Goal: Information Seeking & Learning: Learn about a topic

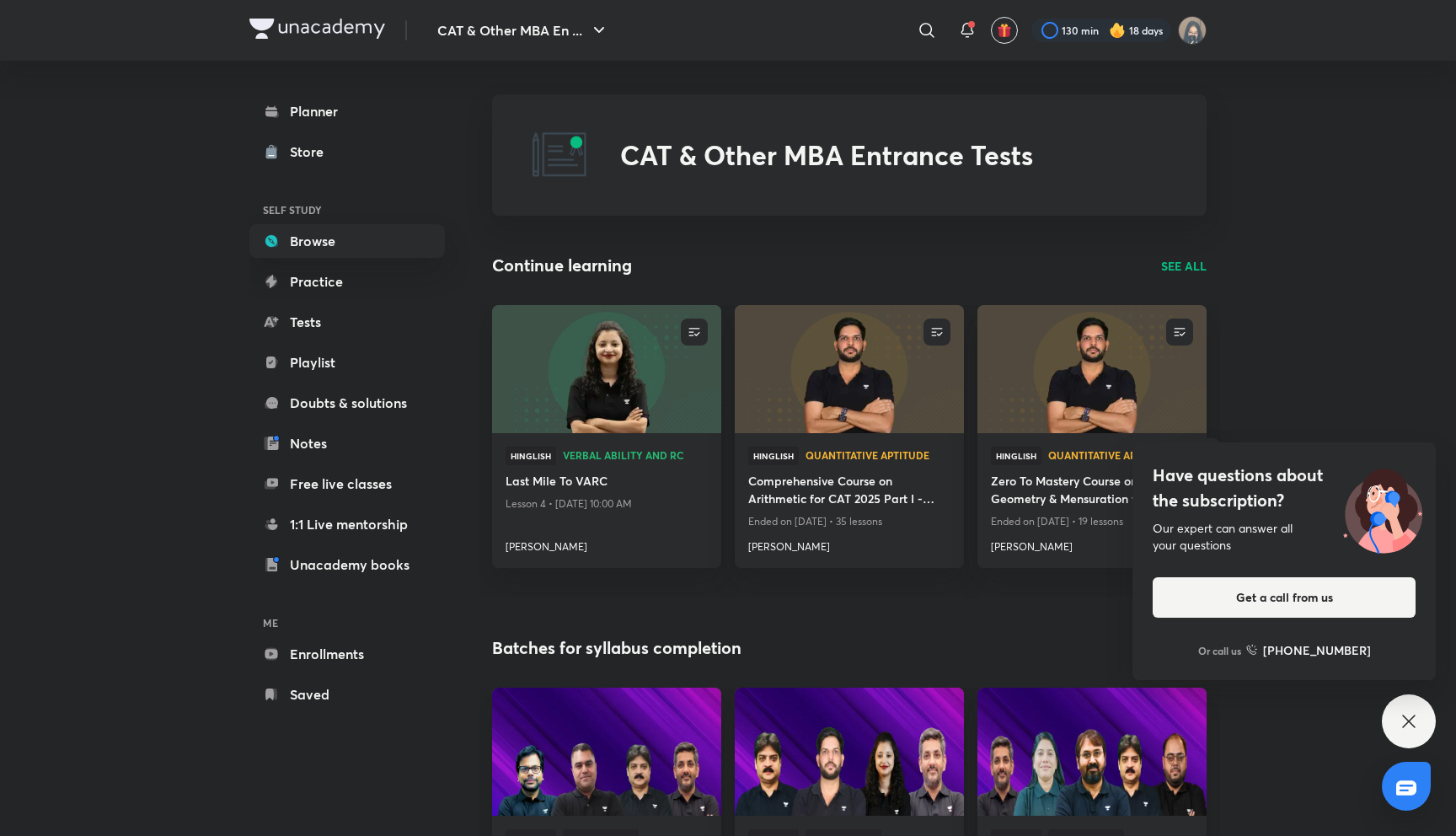
click at [1426, 728] on div "Have questions about the subscription? Our expert can answer all your questions…" at bounding box center [1409, 721] width 54 height 54
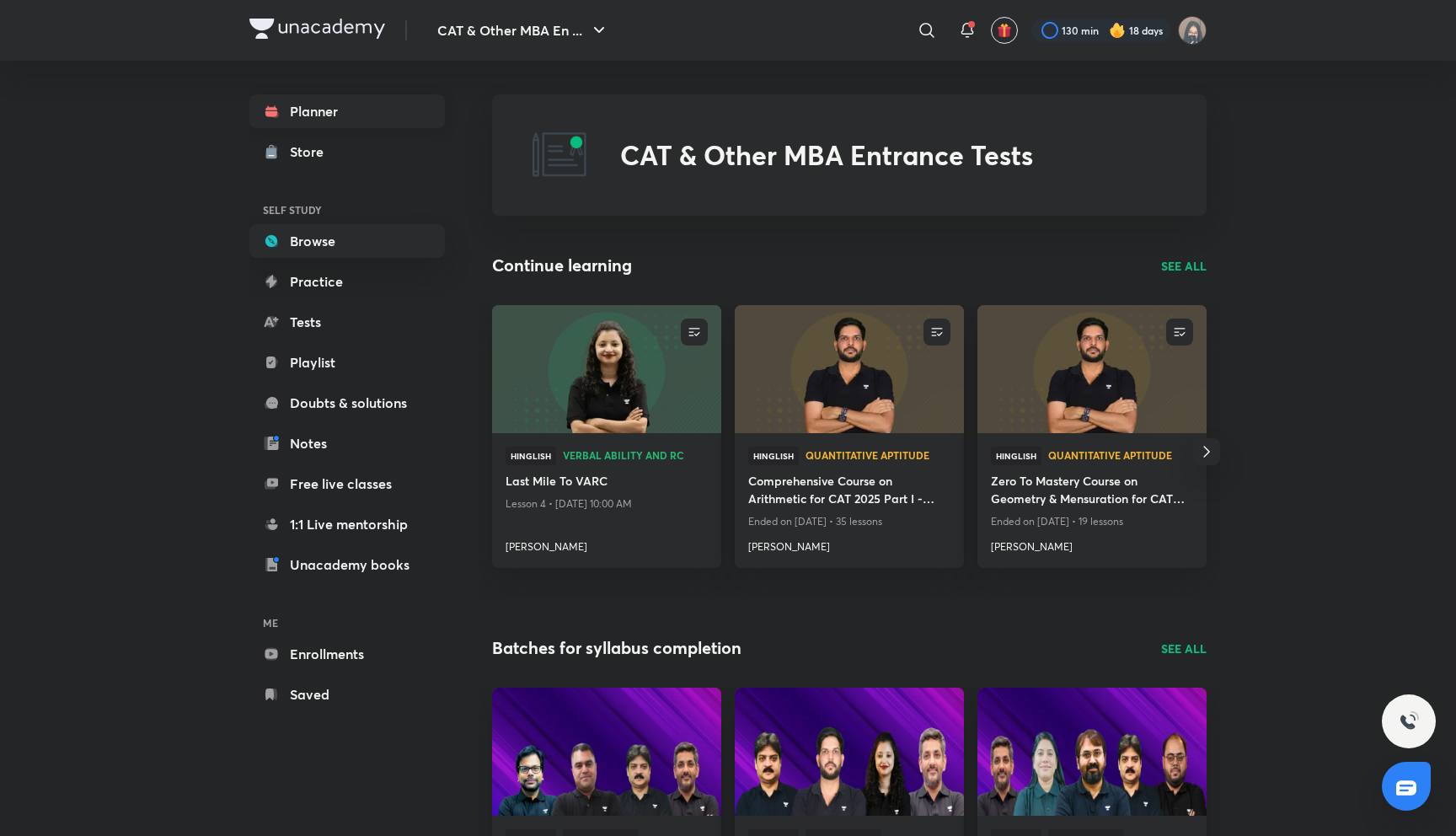
click at [362, 112] on link "Planner" at bounding box center [347, 112] width 195 height 34
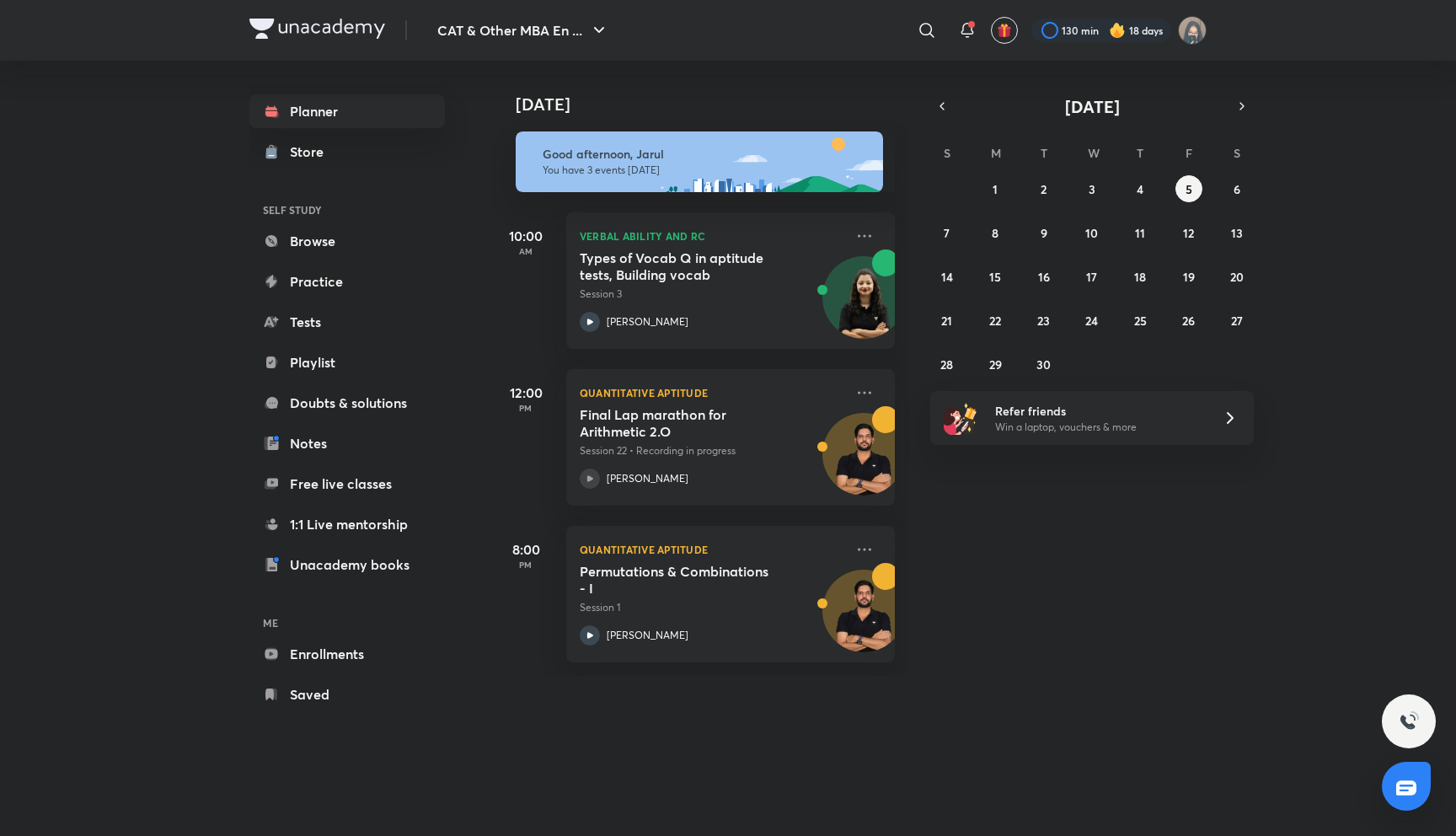
click at [502, 428] on div "12:00 PM" at bounding box center [527, 437] width 68 height 137
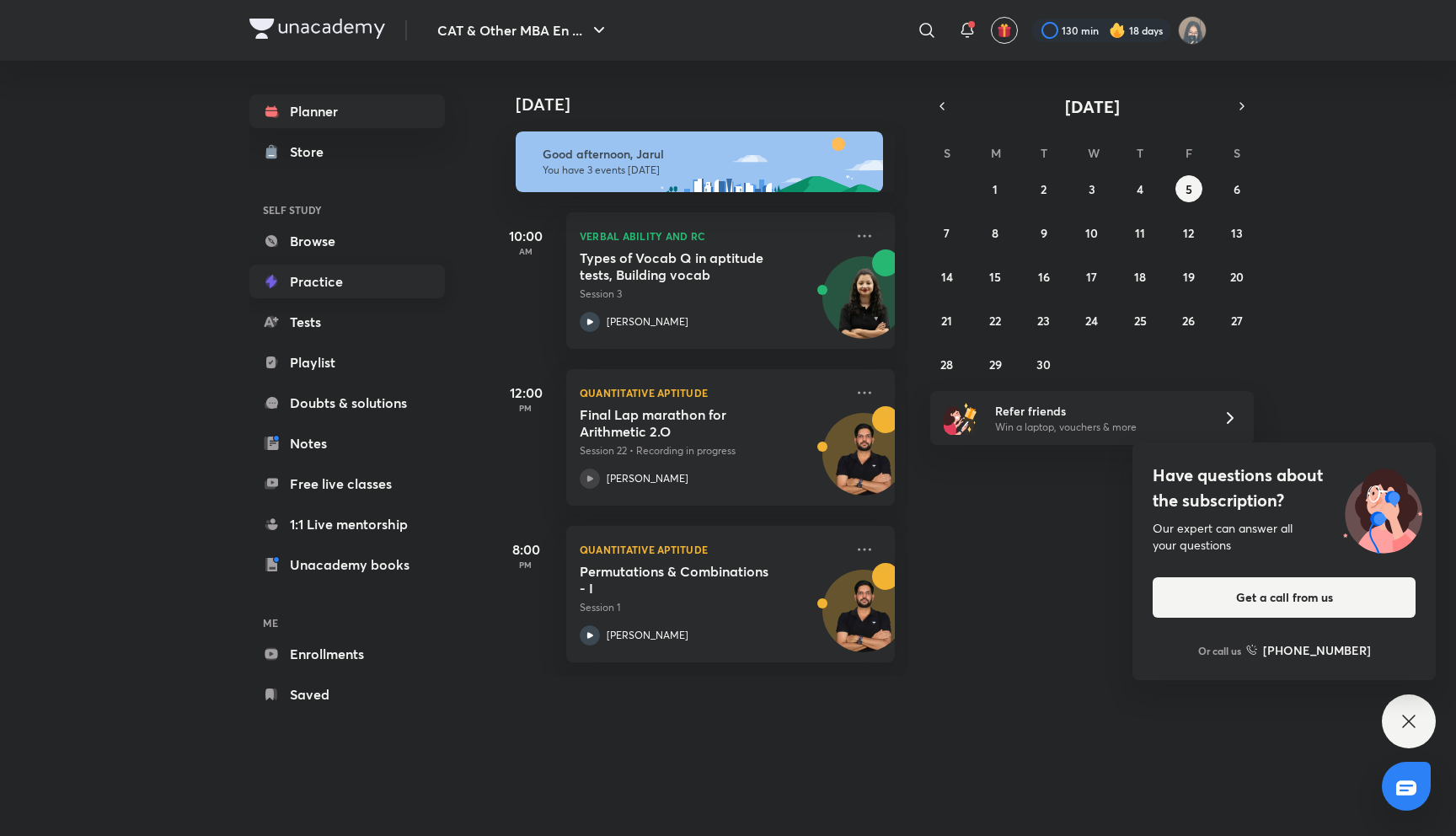
click at [322, 281] on link "Practice" at bounding box center [347, 281] width 195 height 34
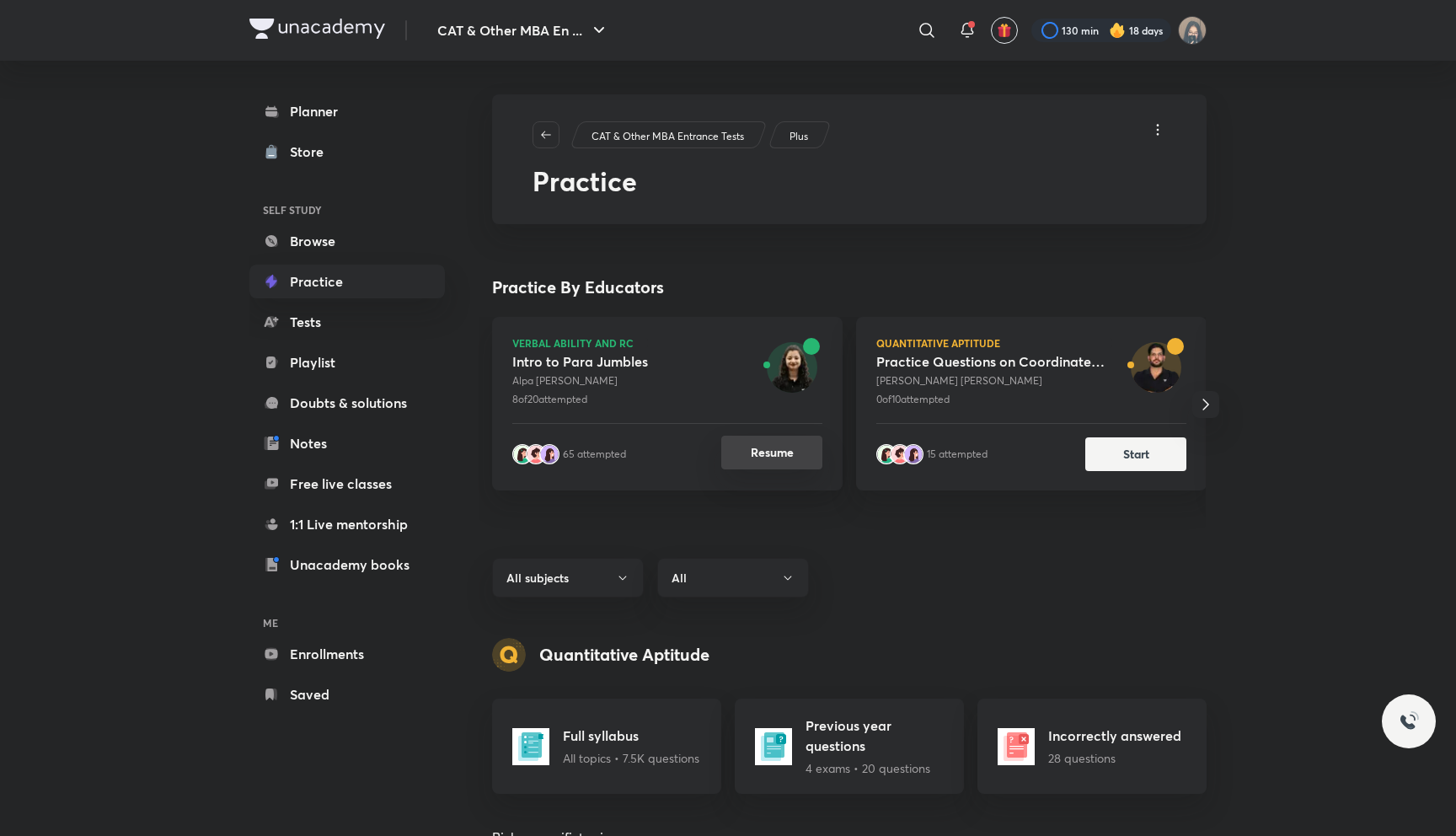
click at [770, 463] on button "Resume" at bounding box center [771, 453] width 101 height 34
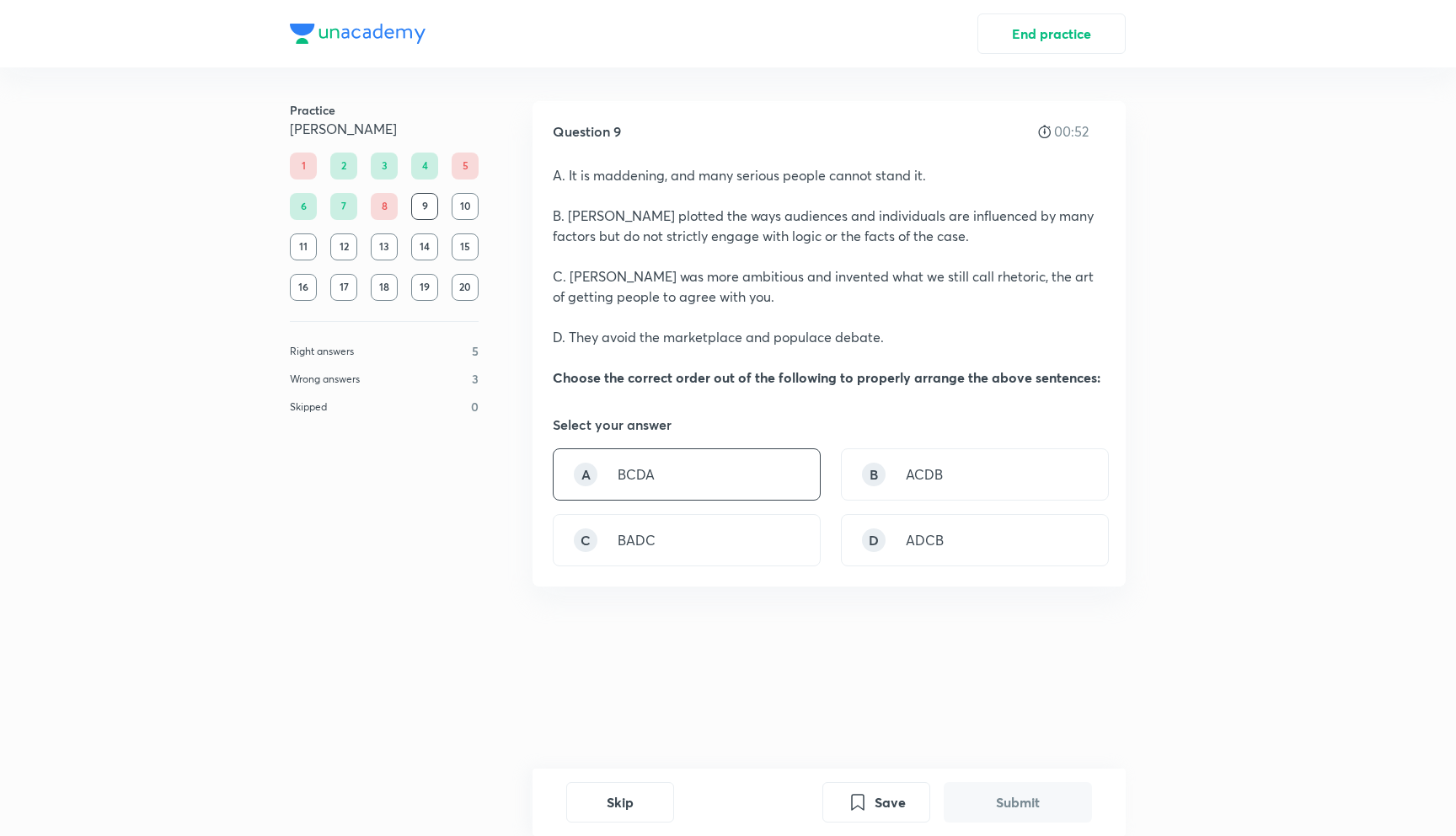
click at [603, 479] on div "A BCDA" at bounding box center [686, 475] width 268 height 52
click at [1085, 802] on button "Submit" at bounding box center [1018, 801] width 149 height 41
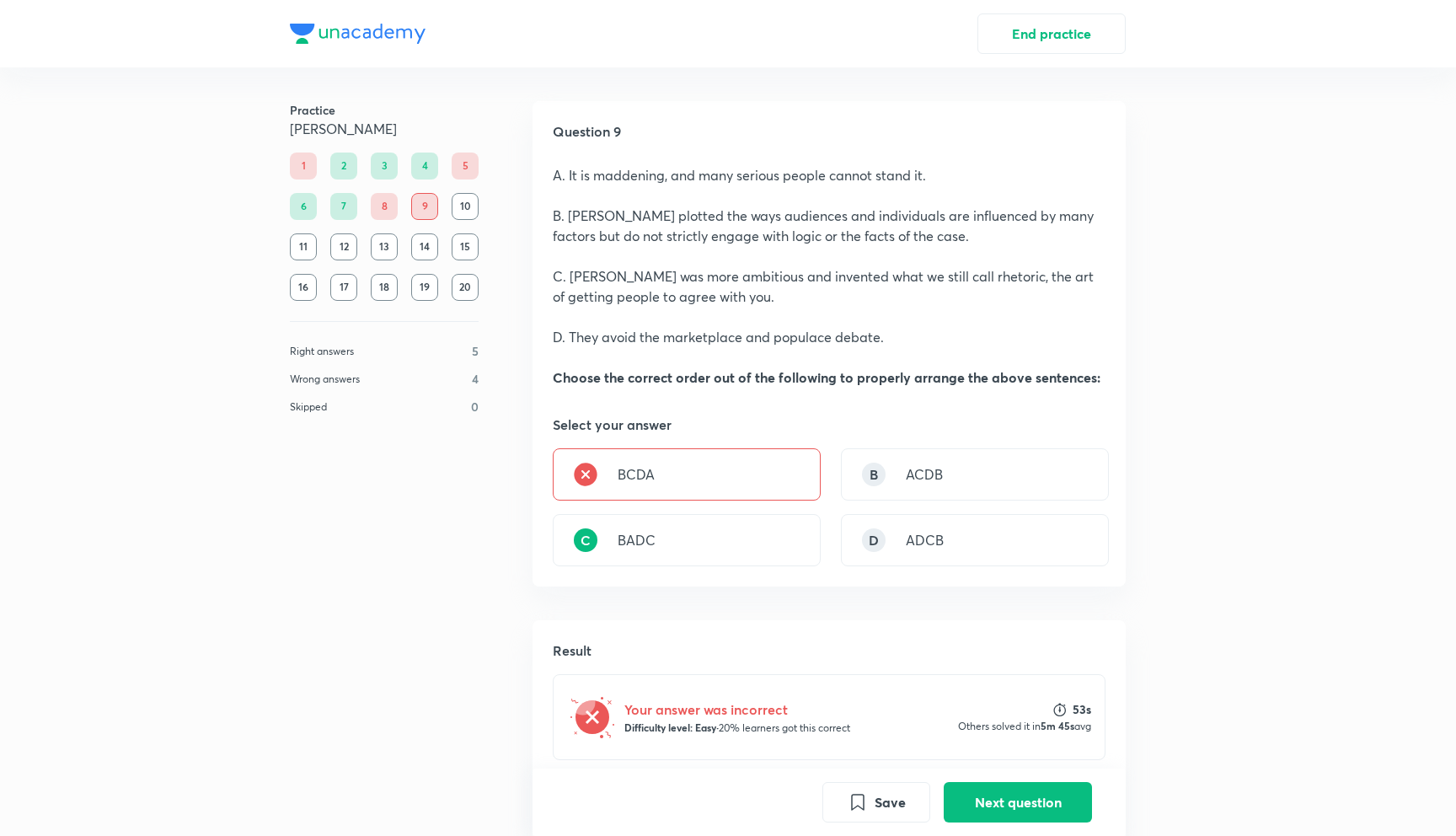
click at [993, 674] on div "Your answer was incorrect Difficulty level: Easy · 20% learners got this correc…" at bounding box center [829, 717] width 552 height 86
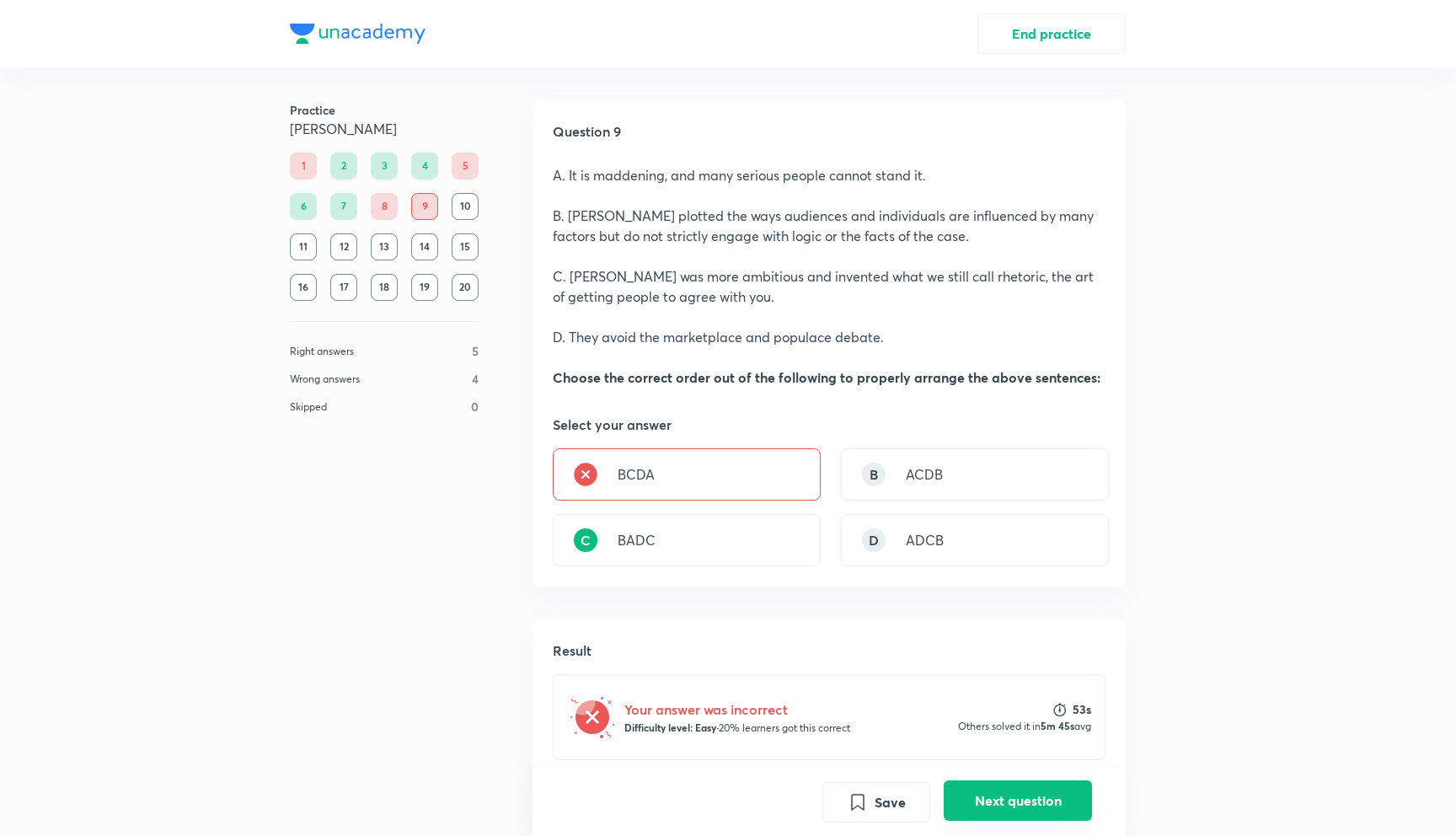
click at [1008, 798] on button "Next question" at bounding box center [1018, 801] width 149 height 41
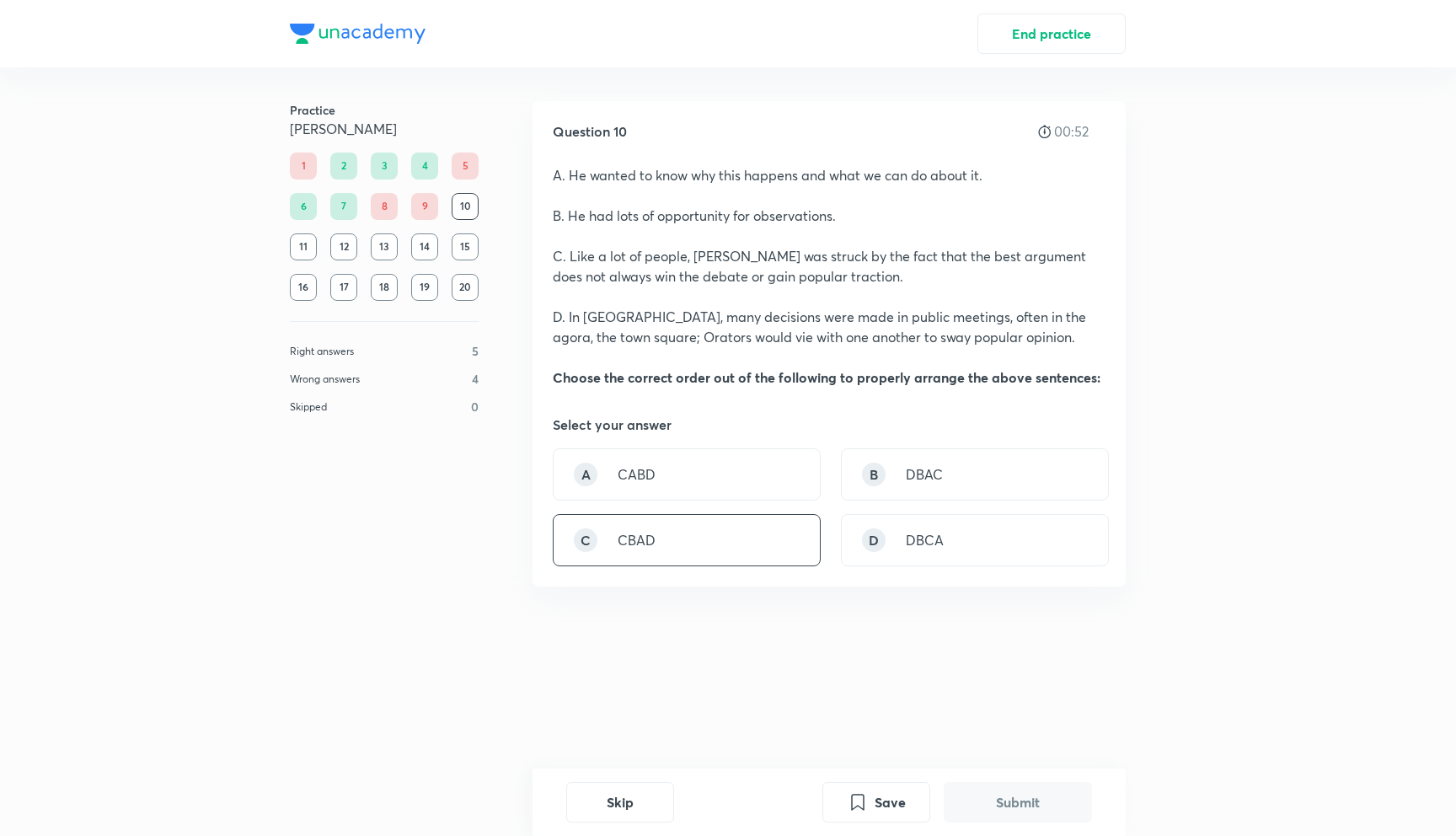
click at [749, 537] on div "C CBAD" at bounding box center [686, 541] width 268 height 52
click at [1044, 800] on button "Submit" at bounding box center [1018, 801] width 149 height 41
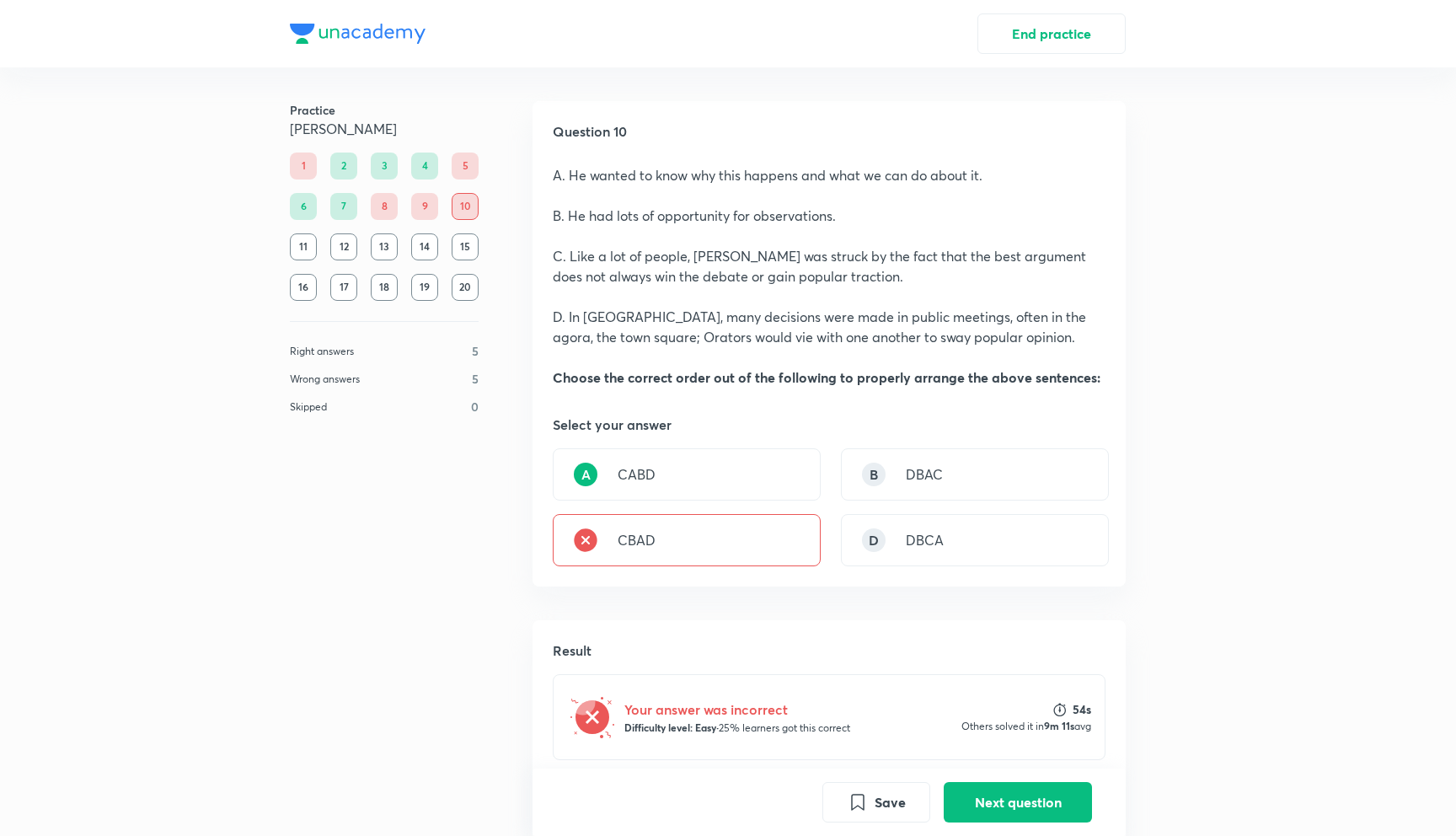
click at [1032, 690] on div "Your answer was incorrect Difficulty level: Easy · 25% learners got this correc…" at bounding box center [829, 717] width 552 height 86
click at [1062, 789] on button "Next question" at bounding box center [1018, 801] width 149 height 41
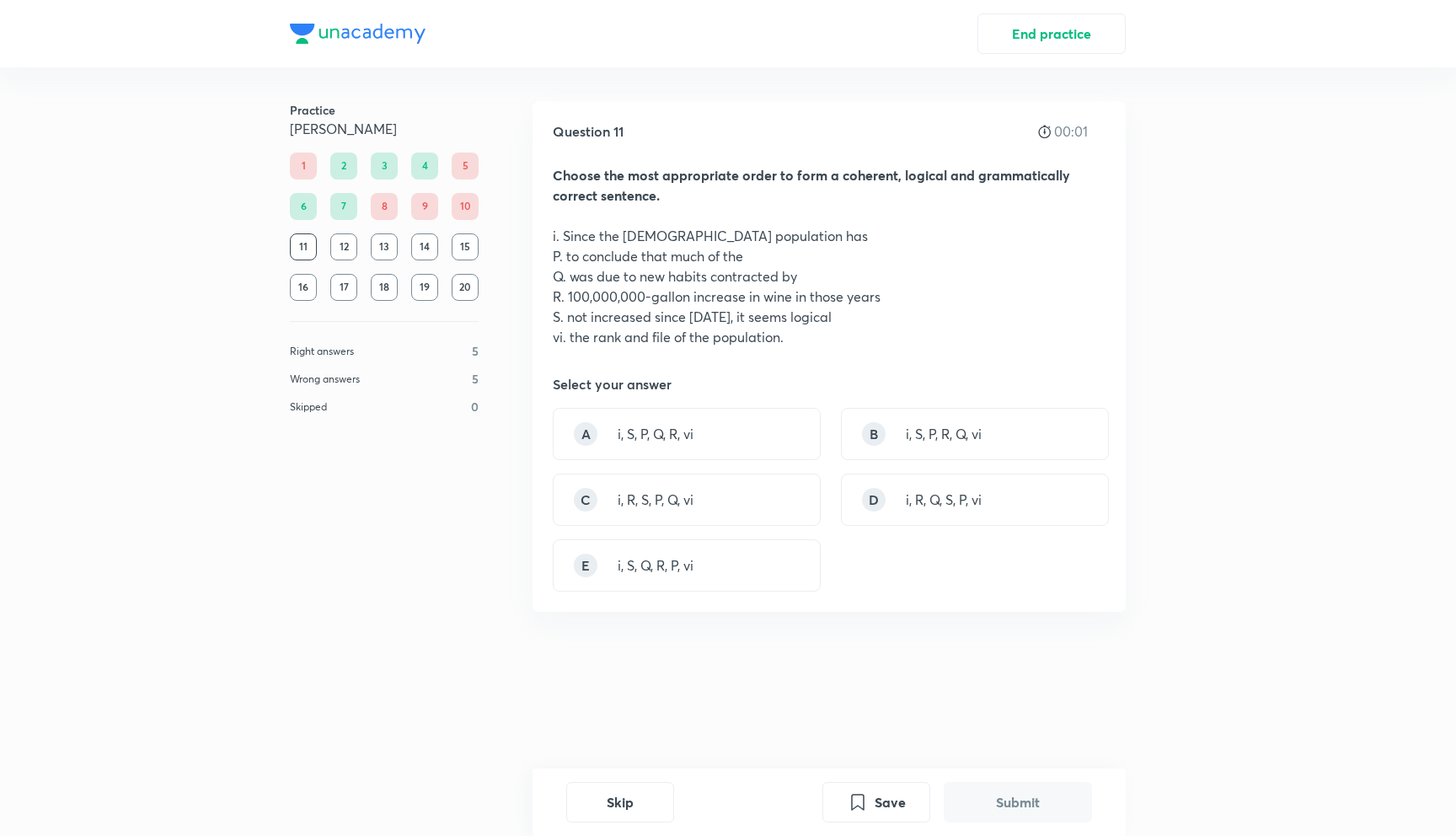
click at [955, 639] on div "Question 11 00:01 Choose the most appropriate order to form a coherent, logical…" at bounding box center [829, 439] width 593 height 676
click at [972, 433] on p "i, S, P, R, Q, vi" at bounding box center [944, 434] width 76 height 20
click at [971, 808] on button "Submit" at bounding box center [1018, 801] width 149 height 41
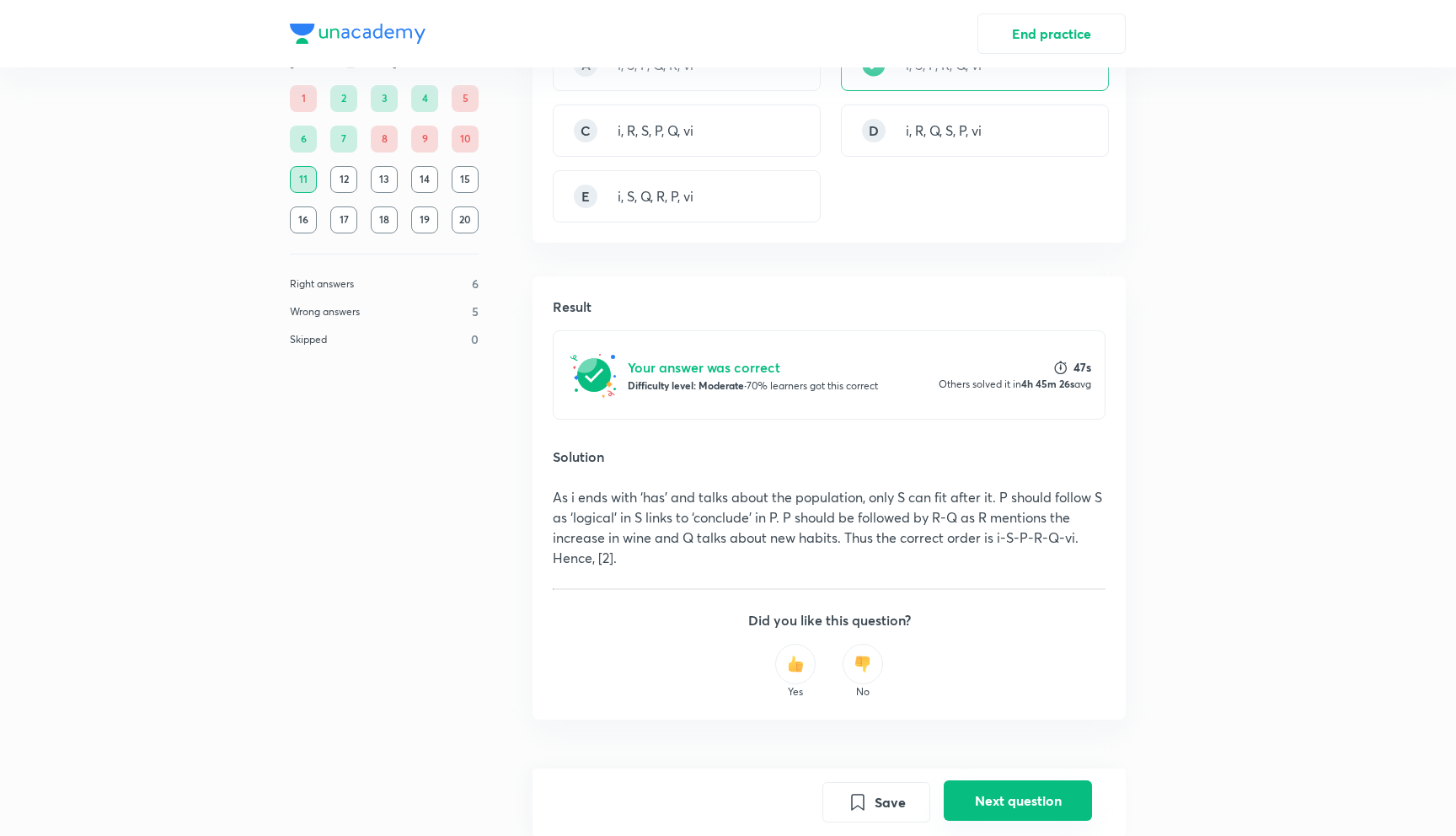
click at [971, 808] on button "Next question" at bounding box center [1018, 801] width 149 height 41
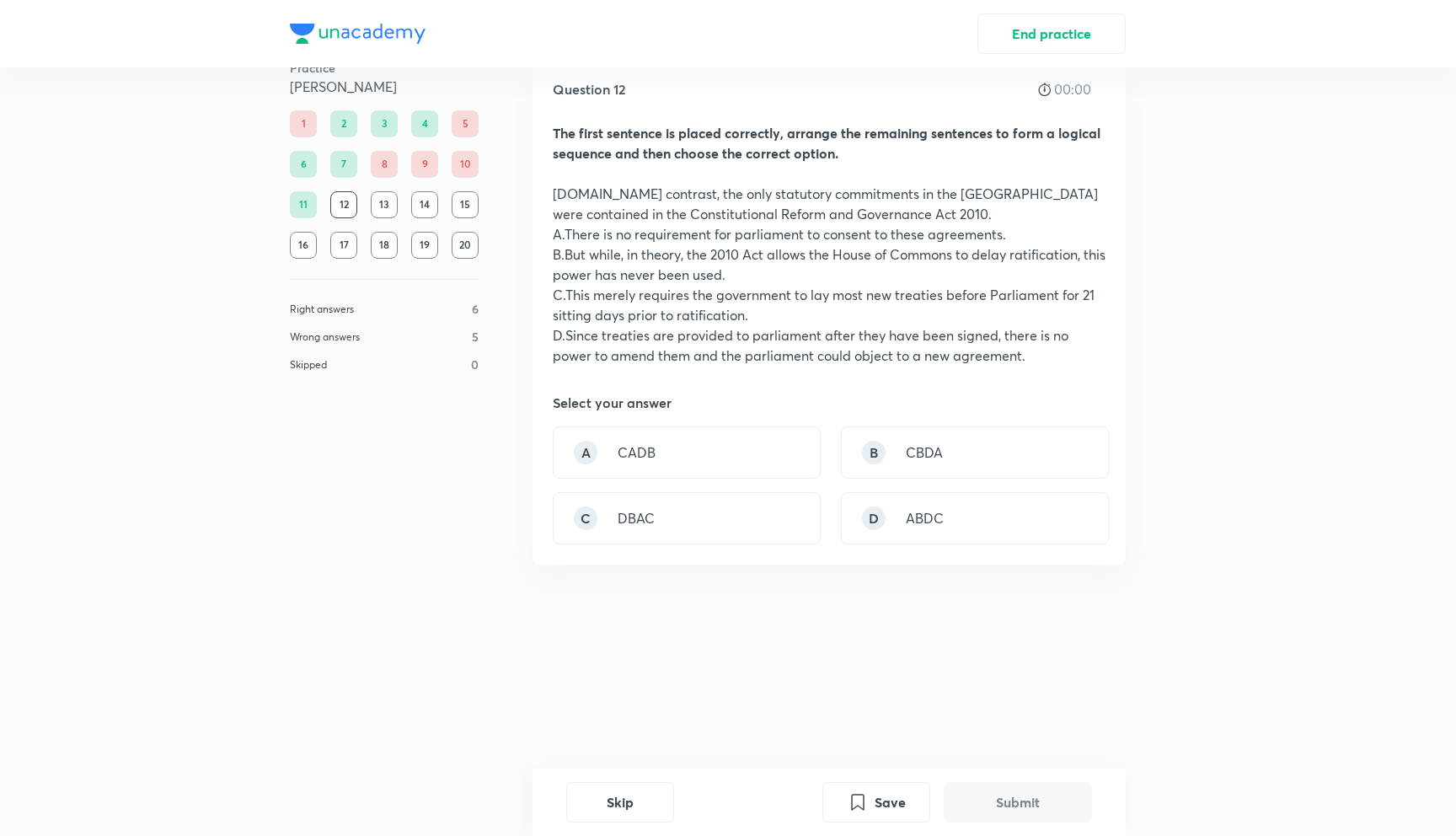
scroll to position [0, 0]
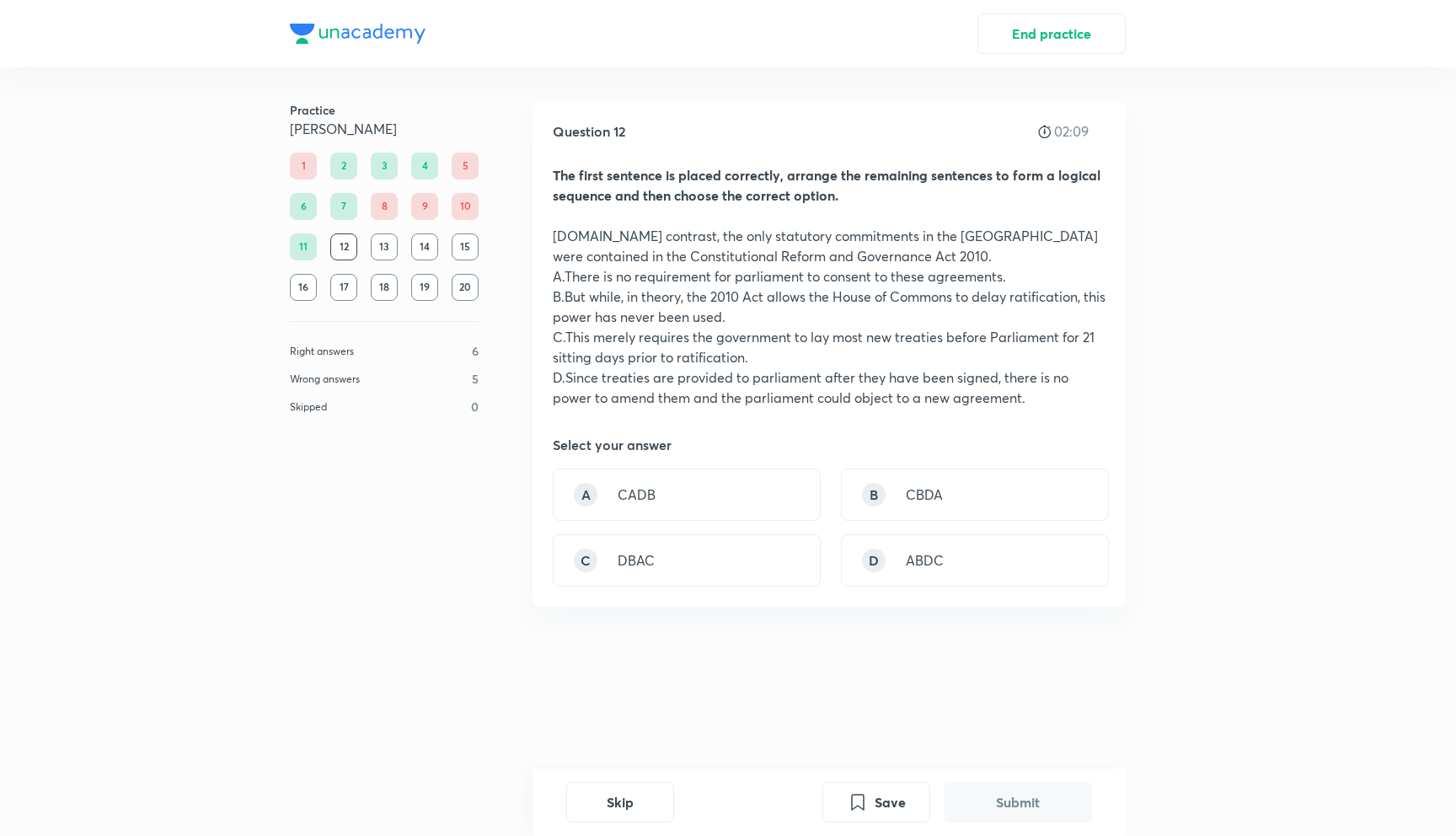
click at [865, 667] on div "Question 12 02:09 The first sentence is placed correctly, arrange the remaining…" at bounding box center [829, 439] width 593 height 676
click at [941, 492] on p "CBDA" at bounding box center [924, 495] width 37 height 20
click at [790, 481] on div "A CADB" at bounding box center [686, 495] width 268 height 52
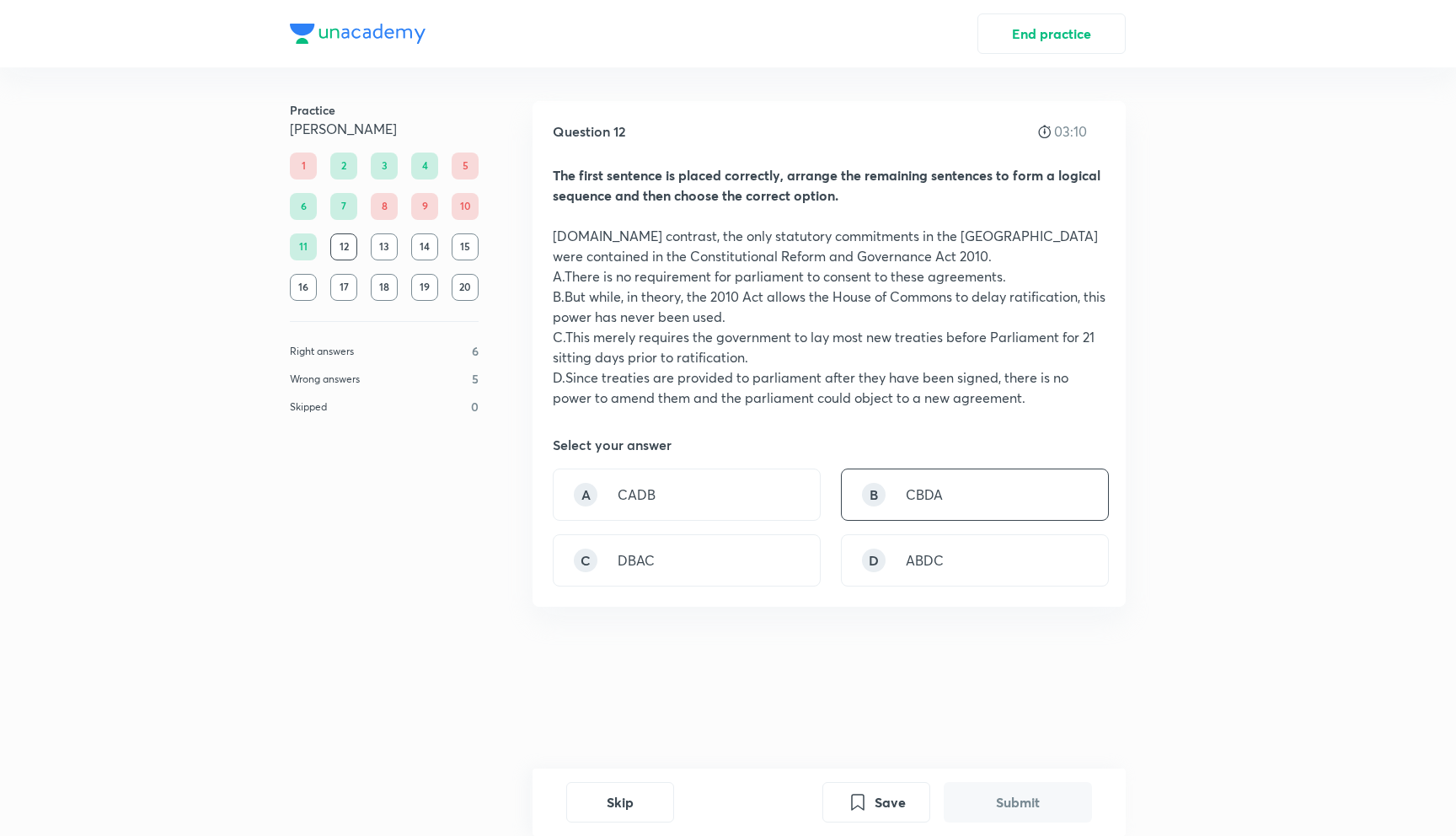
click at [906, 488] on div "B CBDA" at bounding box center [974, 495] width 268 height 52
click at [993, 778] on div "Skip Save Submit" at bounding box center [829, 803] width 593 height 68
click at [993, 807] on button "Submit" at bounding box center [1018, 801] width 149 height 41
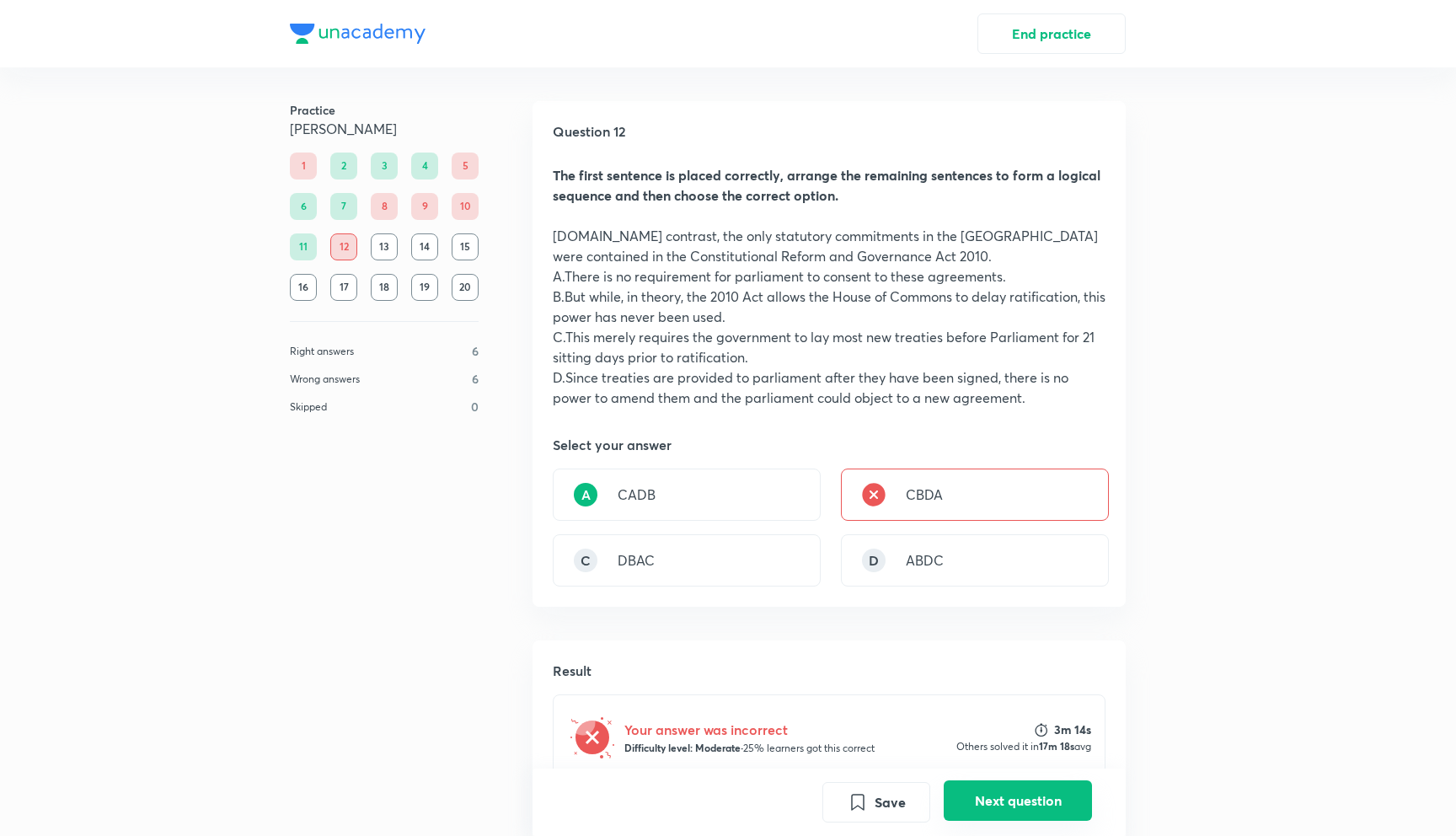
scroll to position [486, 0]
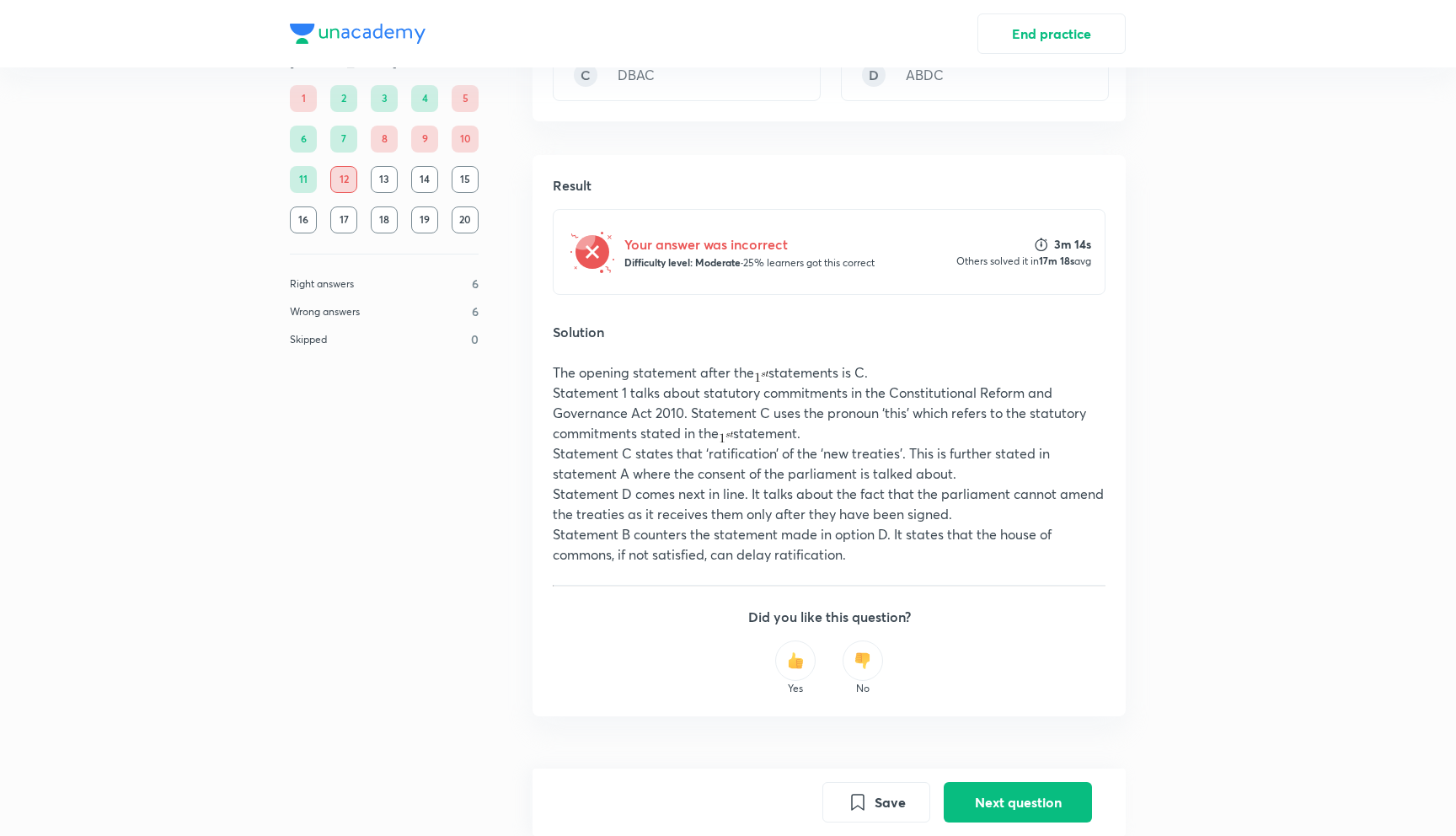
click at [969, 426] on p "Statement 1 talks about statutory commitments in the Constitutional Reform and …" at bounding box center [829, 413] width 552 height 61
click at [978, 400] on p "Statement 1 talks about statutory commitments in the Constitutional Reform and …" at bounding box center [829, 413] width 552 height 61
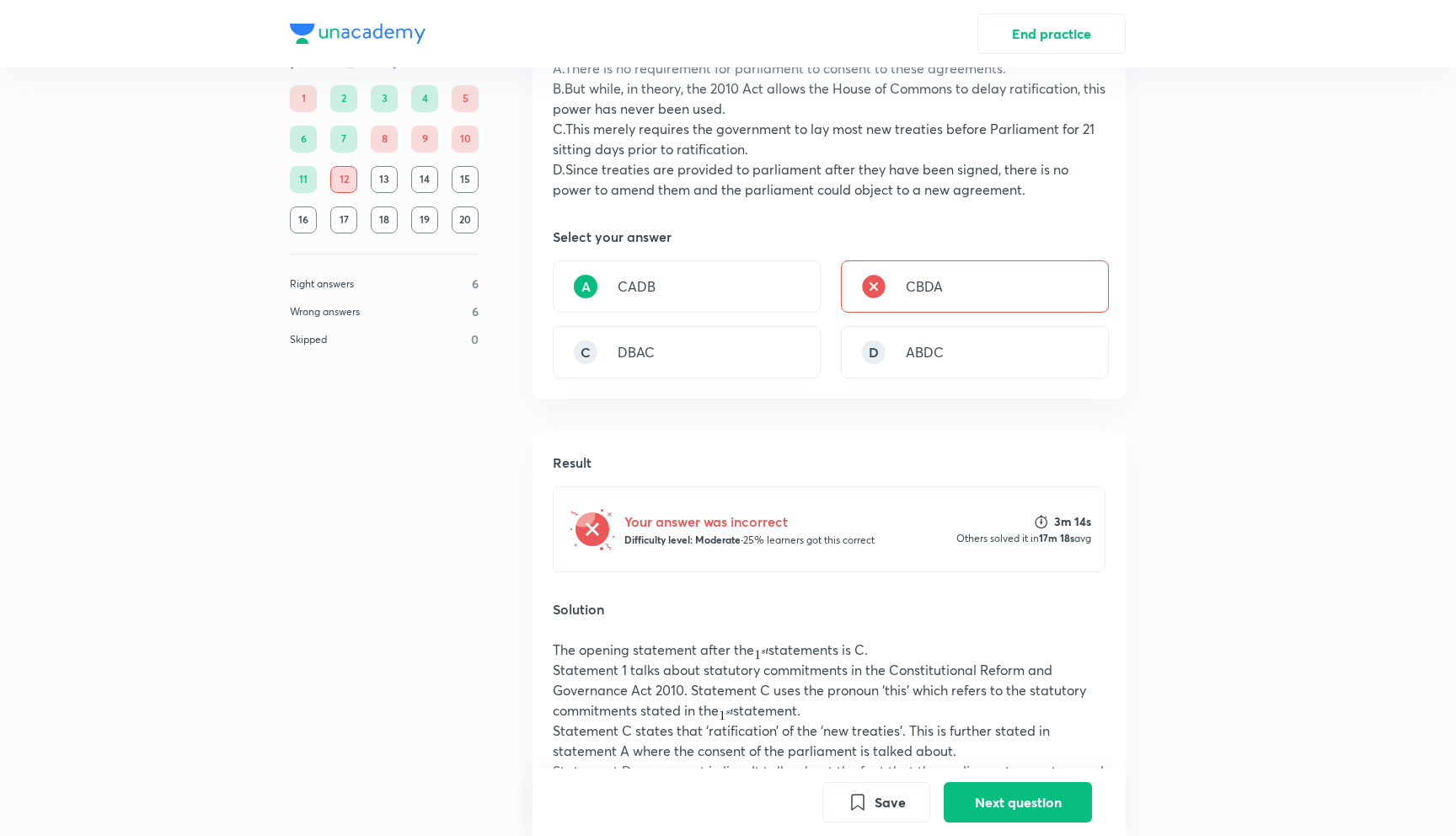
scroll to position [0, 0]
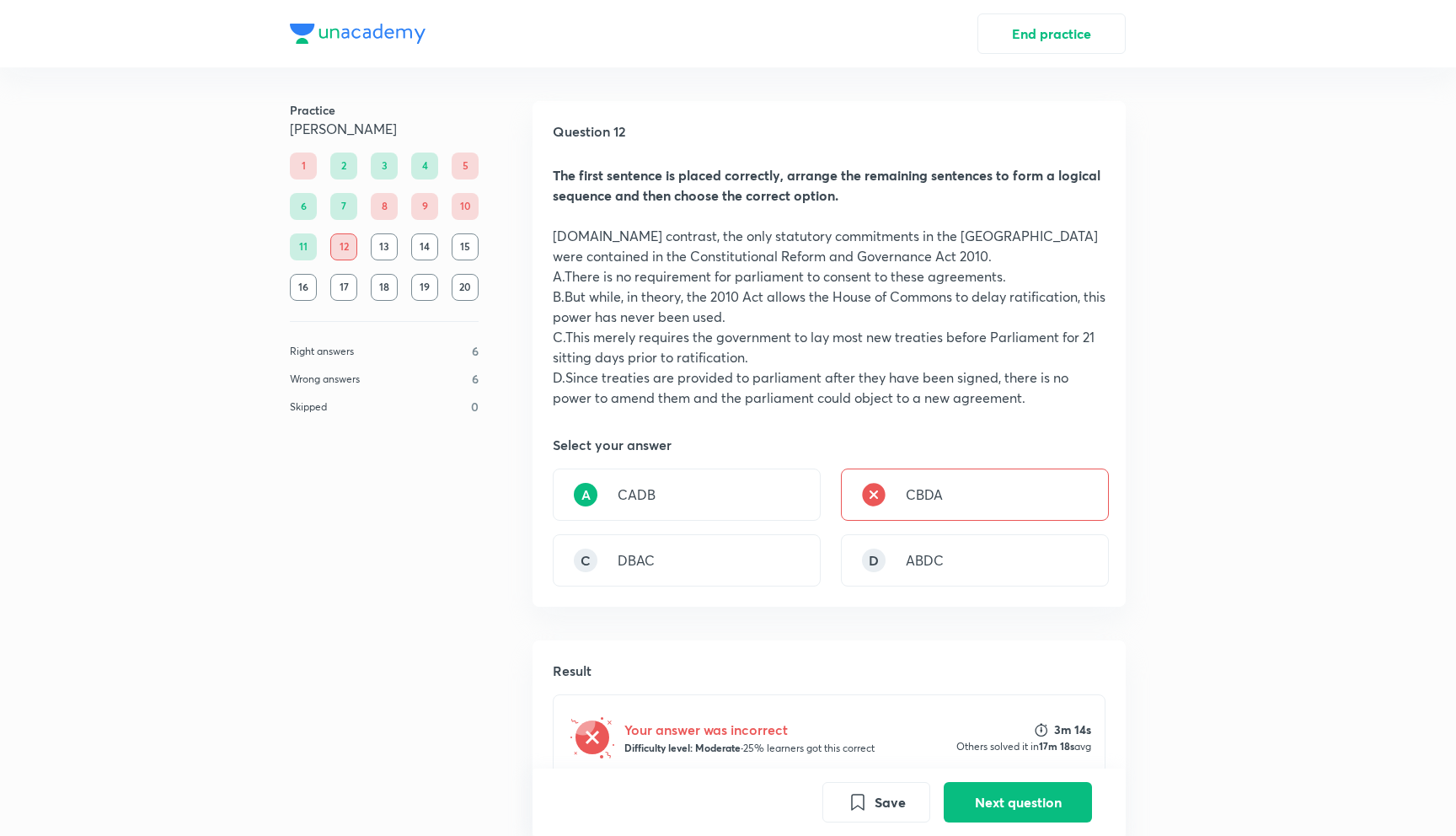
drag, startPoint x: 912, startPoint y: 493, endPoint x: 946, endPoint y: 493, distance: 34.0
click at [946, 493] on div "CBDA" at bounding box center [974, 495] width 268 height 52
click at [945, 493] on div "CBDA" at bounding box center [974, 495] width 268 height 52
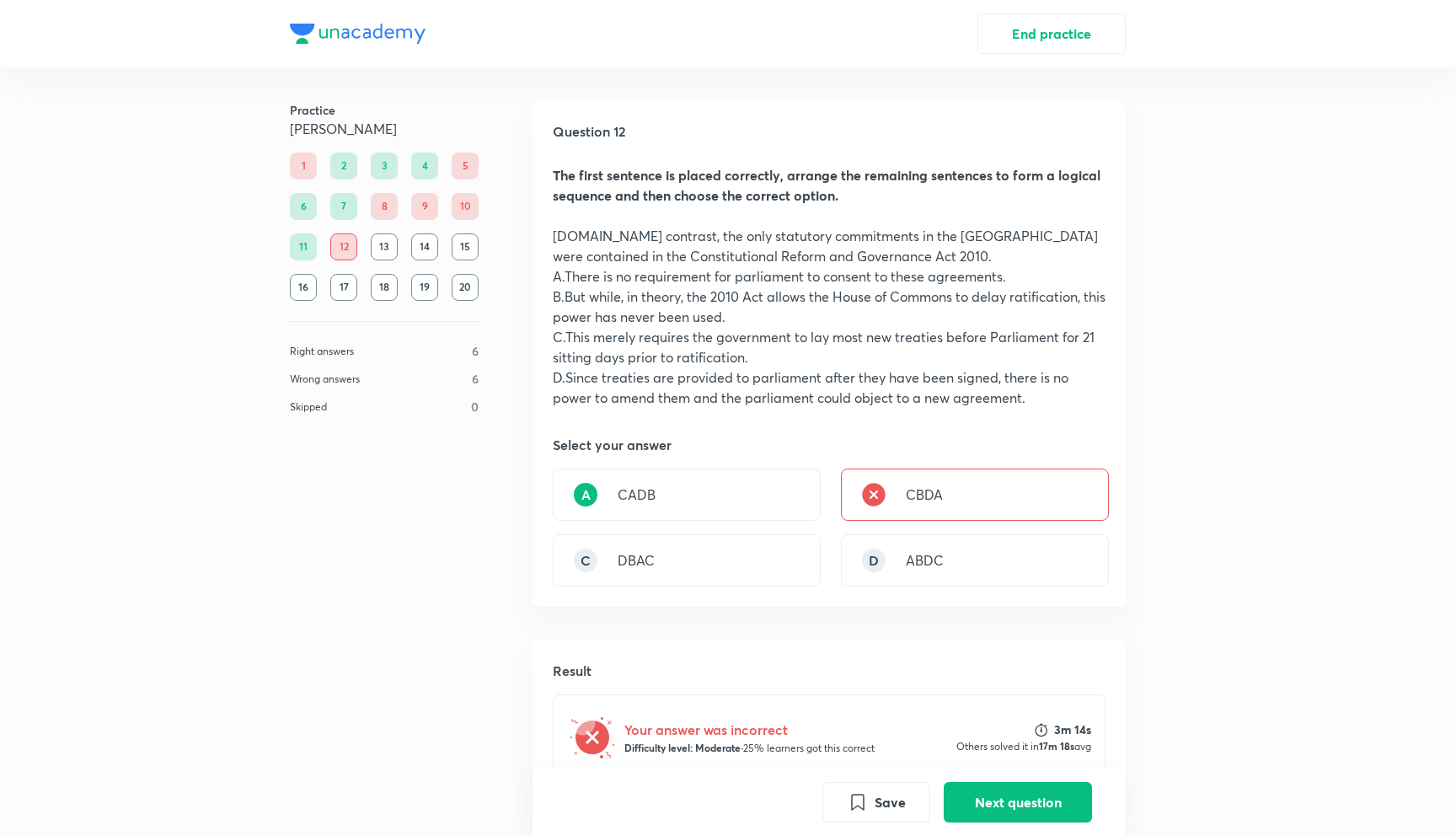
click at [944, 521] on div "A CADB CBDA C DBAC D ABDC" at bounding box center [829, 528] width 552 height 118
click at [1054, 795] on button "Next question" at bounding box center [1018, 801] width 149 height 41
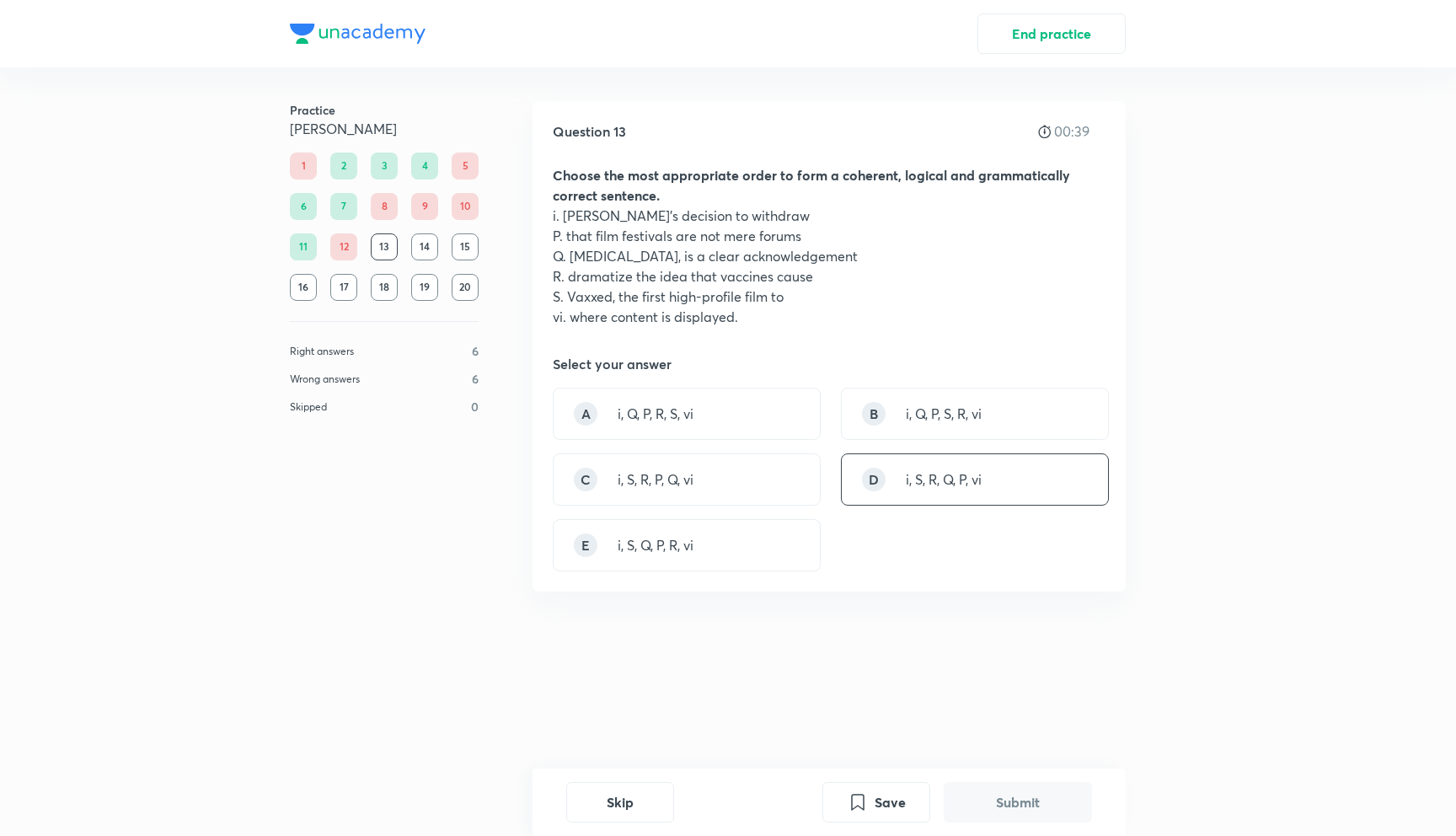
click at [946, 491] on div "D i, S, R, Q, P, vi" at bounding box center [974, 480] width 268 height 52
click at [1033, 781] on button "Submit" at bounding box center [1018, 801] width 149 height 41
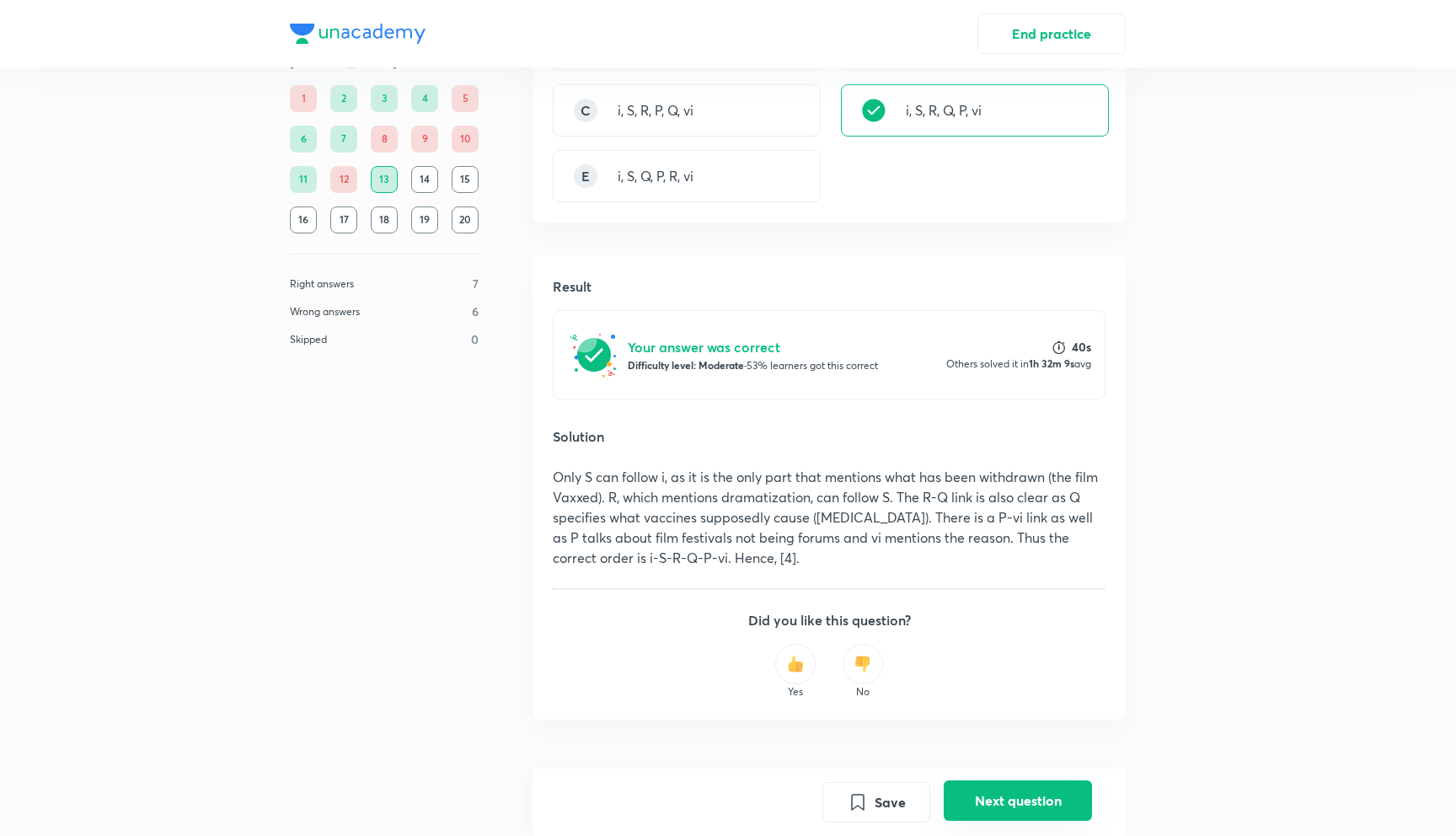
click at [1036, 785] on button "Next question" at bounding box center [1018, 801] width 149 height 41
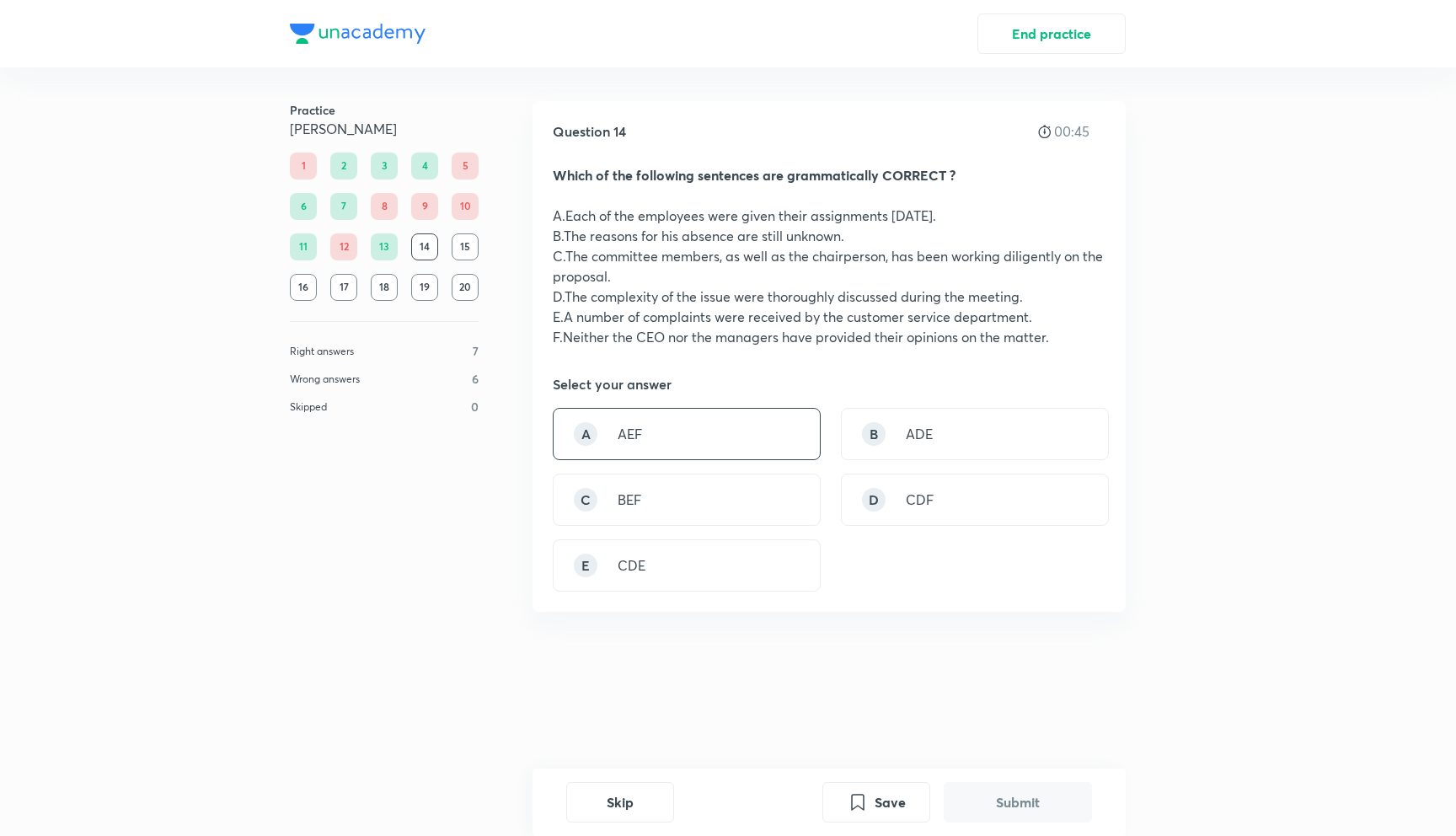
click at [621, 455] on div "A AEF" at bounding box center [686, 434] width 268 height 52
click at [994, 795] on button "Submit" at bounding box center [1018, 801] width 149 height 41
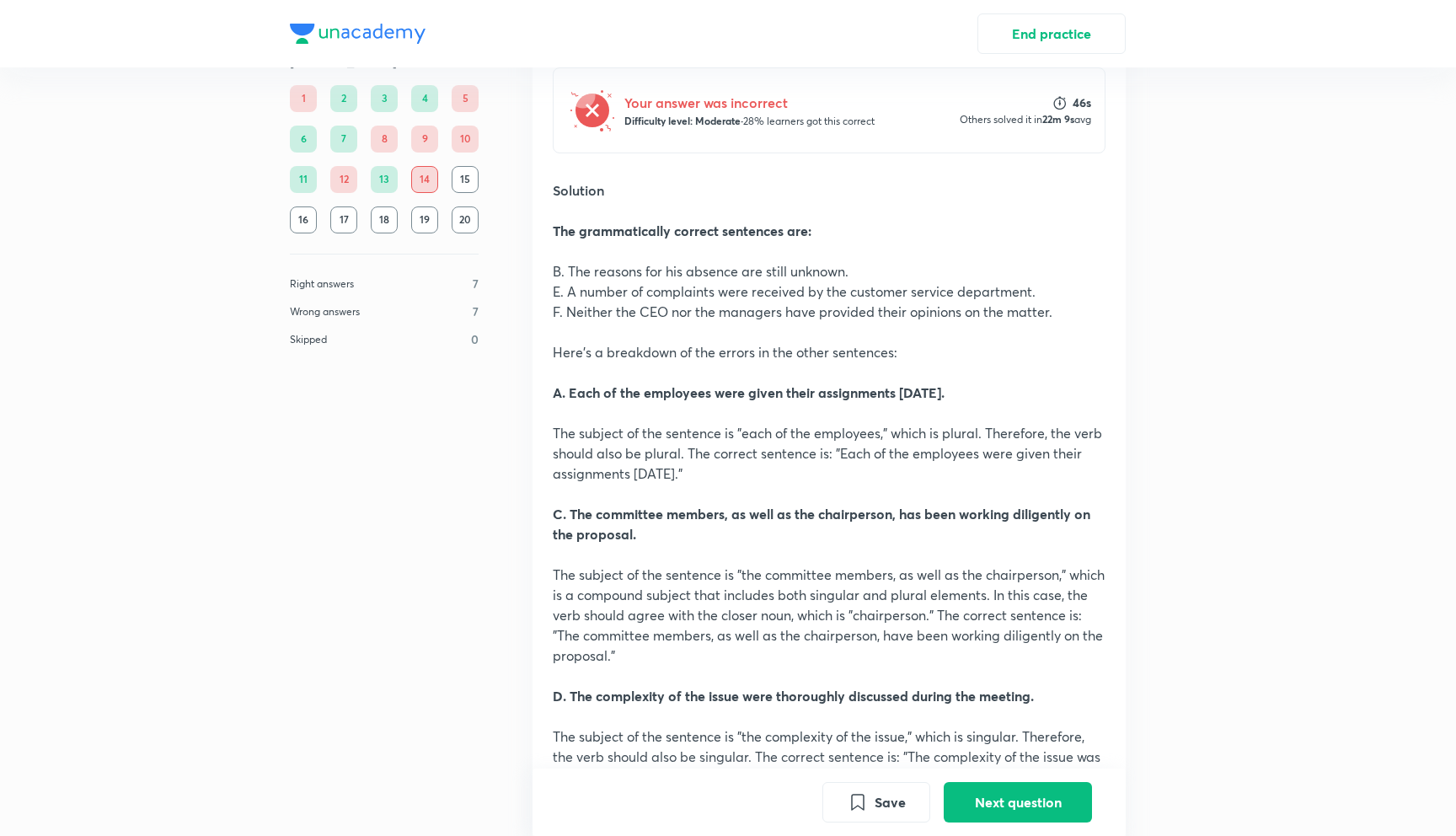
scroll to position [880, 0]
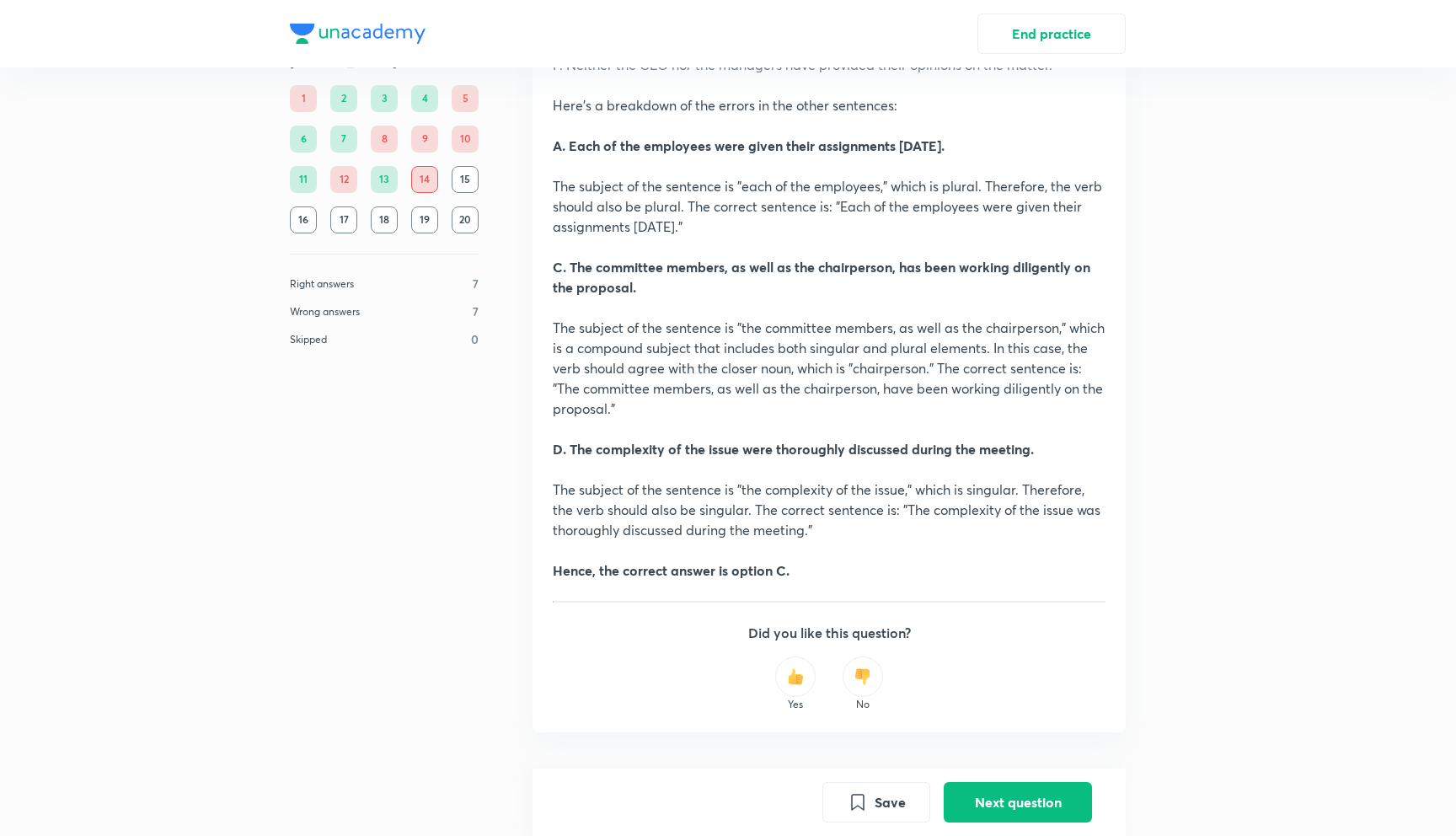
click at [864, 672] on img at bounding box center [863, 676] width 17 height 17
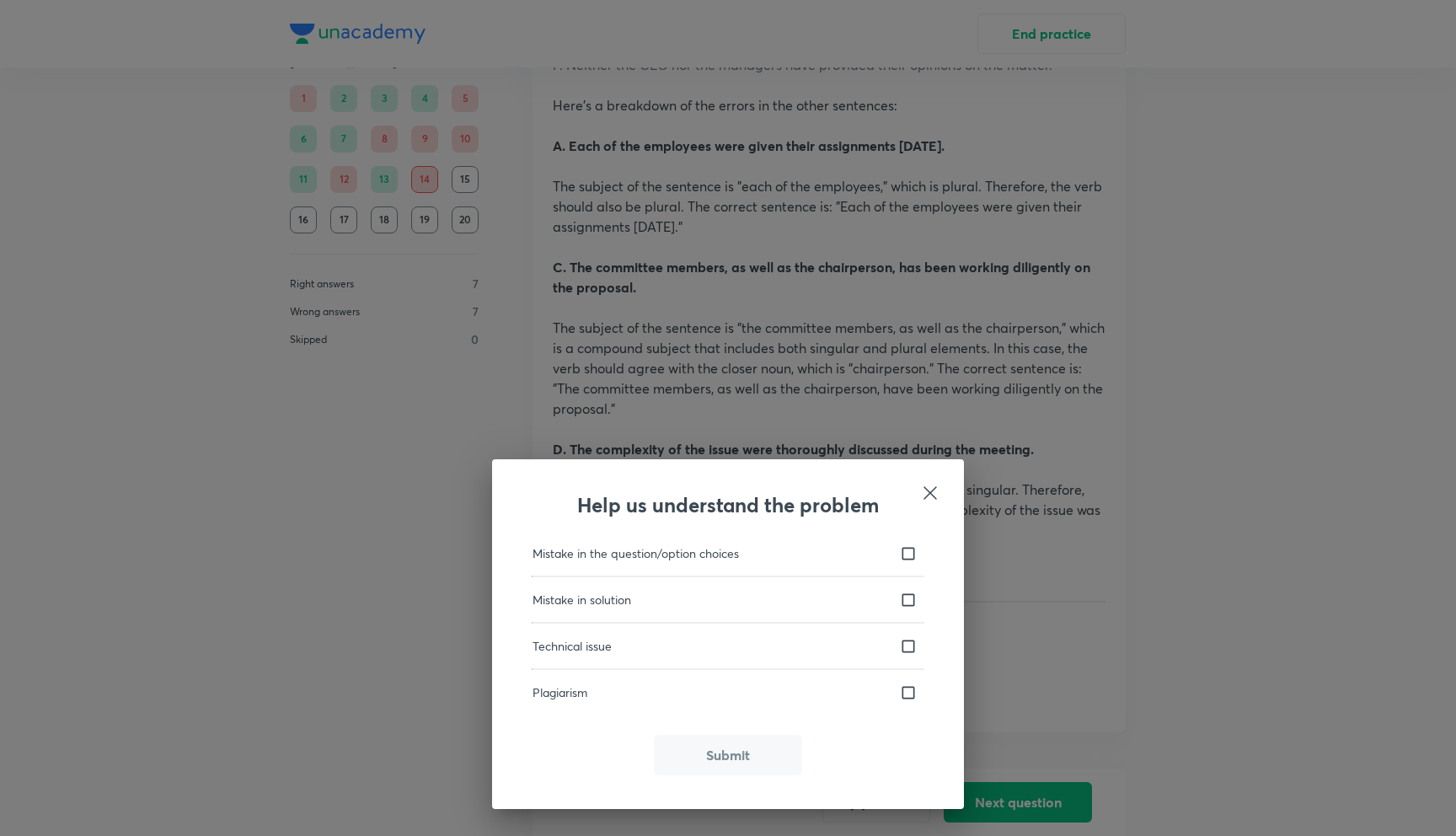
click at [908, 602] on input "checkbox" at bounding box center [912, 600] width 24 height 18
checkbox input "true"
click at [719, 749] on button "Submit" at bounding box center [728, 753] width 149 height 41
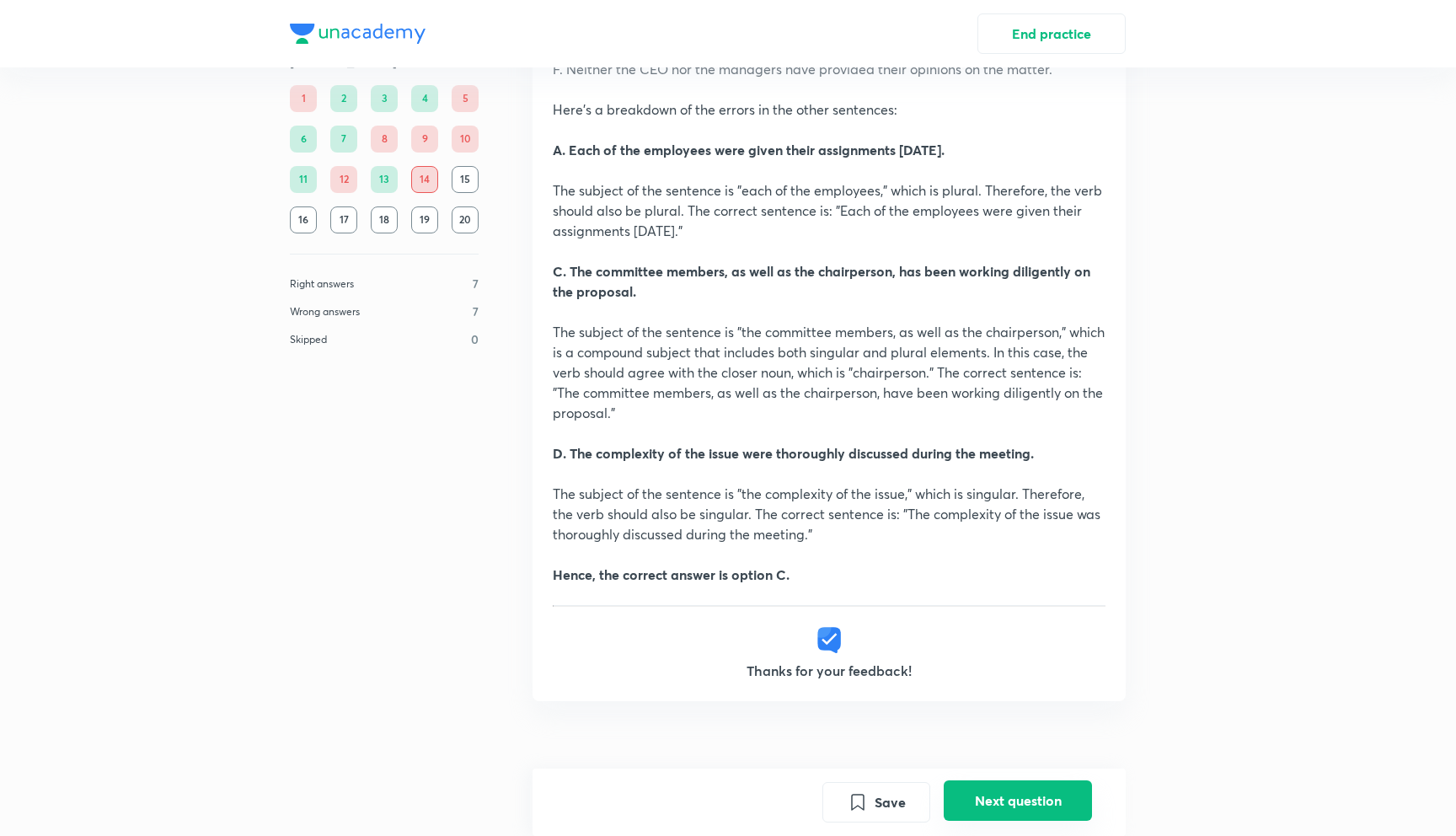
click at [979, 817] on button "Next question" at bounding box center [1018, 801] width 149 height 41
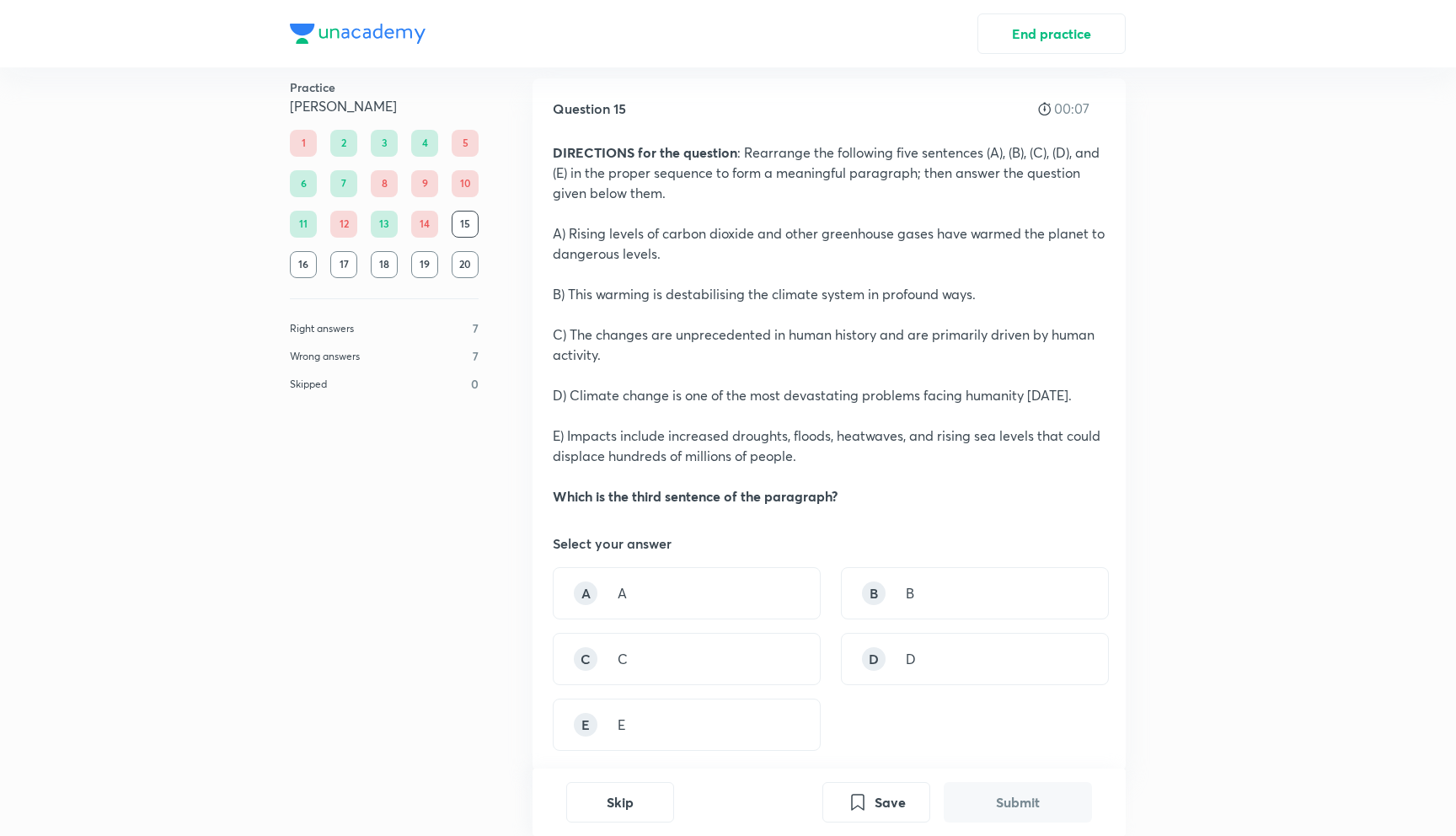
scroll to position [20, 0]
click at [874, 494] on p "Which is the third sentence of the paragraph?" at bounding box center [829, 499] width 552 height 20
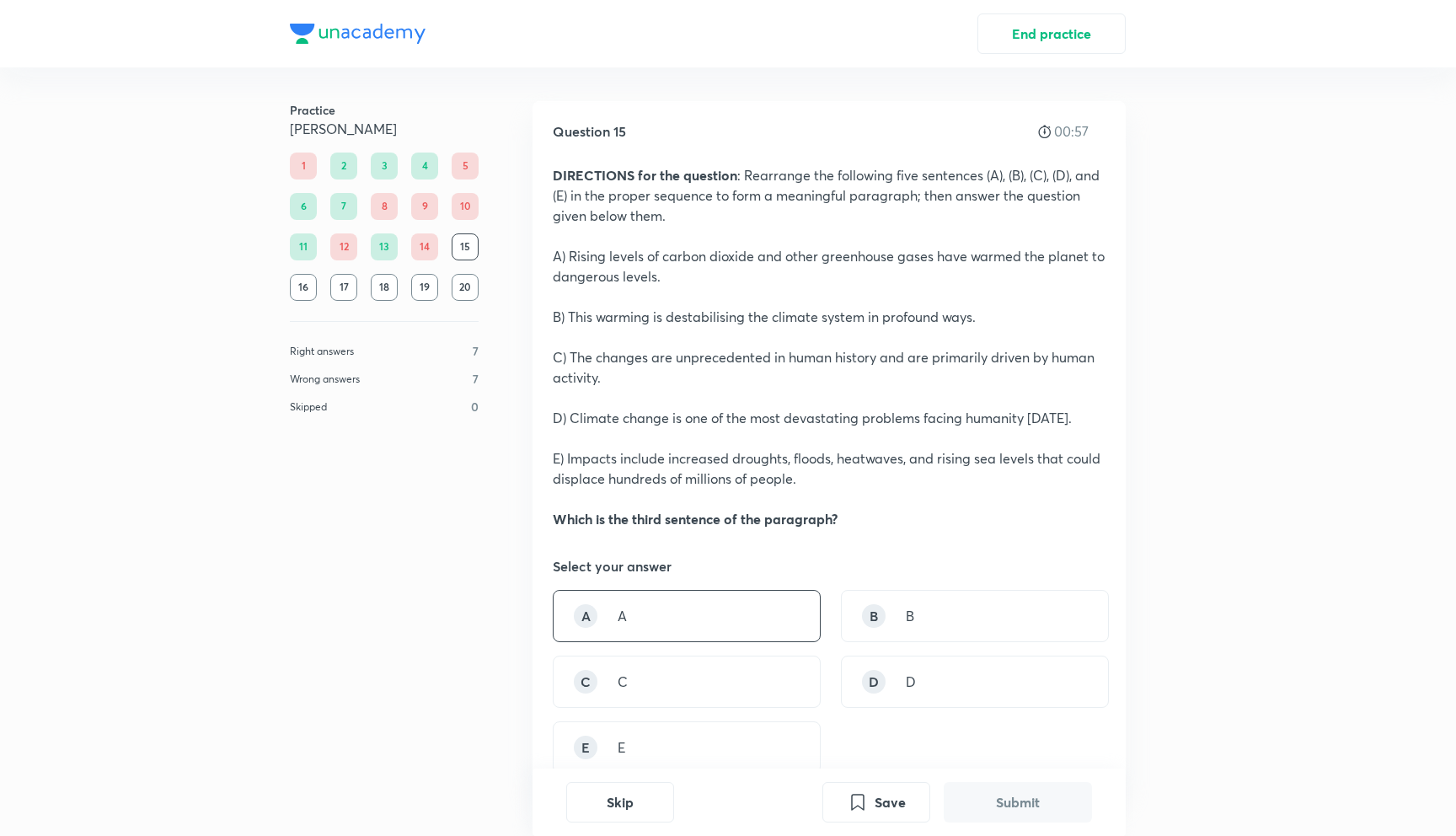
click at [740, 597] on div "A A" at bounding box center [686, 617] width 268 height 52
click at [1046, 803] on button "Submit" at bounding box center [1018, 801] width 149 height 41
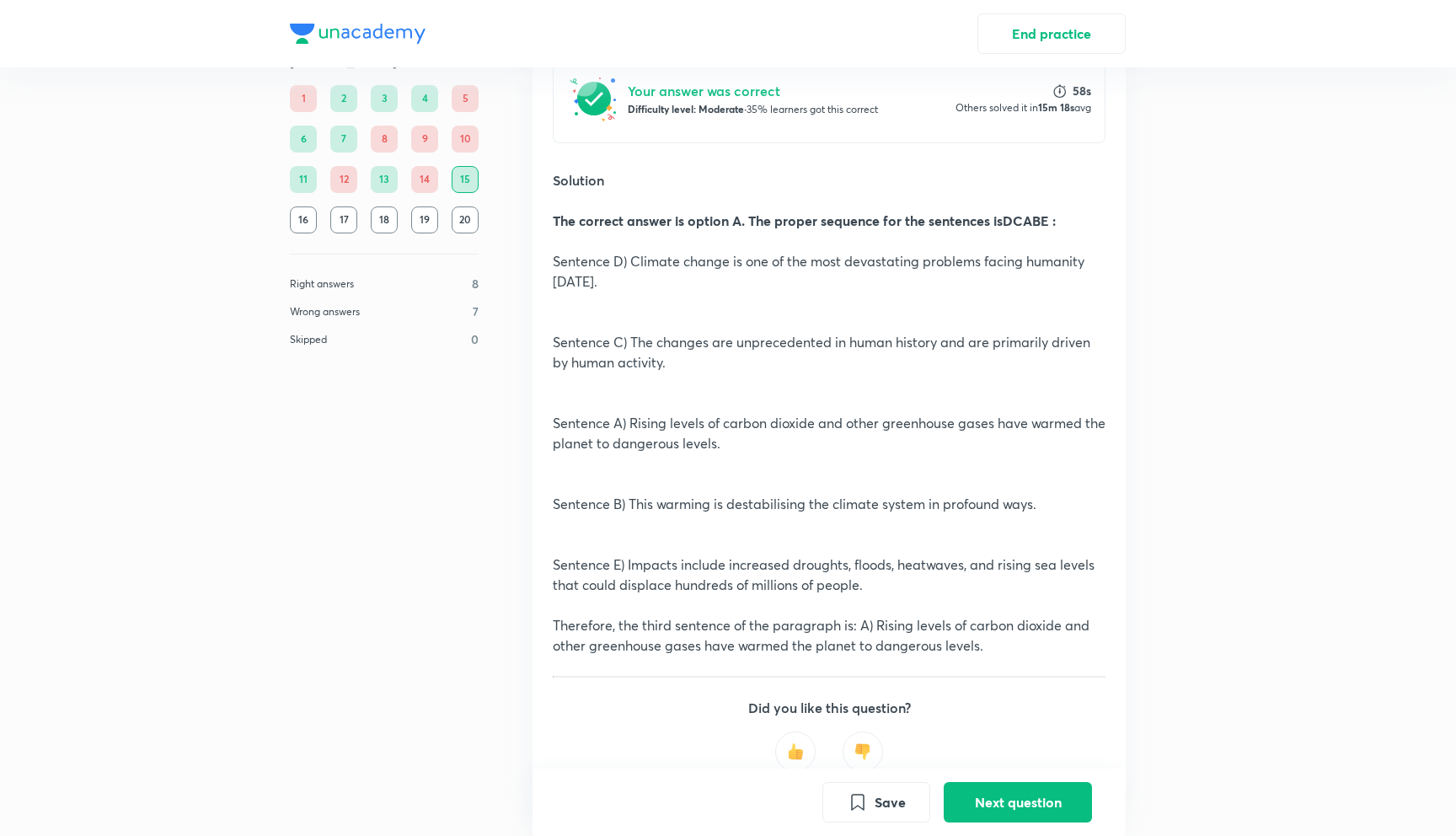
click at [746, 372] on p "Sentence C) The changes are unprecedented in human history and are primarily dr…" at bounding box center [829, 352] width 552 height 41
click at [745, 450] on p "Sentence A) Rising levels of carbon dioxide and other greenhouse gases have war…" at bounding box center [829, 433] width 552 height 41
click at [744, 555] on p "Sentence E) Impacts include increased droughts, floods, heatwaves, and rising s…" at bounding box center [829, 575] width 552 height 41
click at [972, 789] on button "Next question" at bounding box center [1018, 801] width 149 height 41
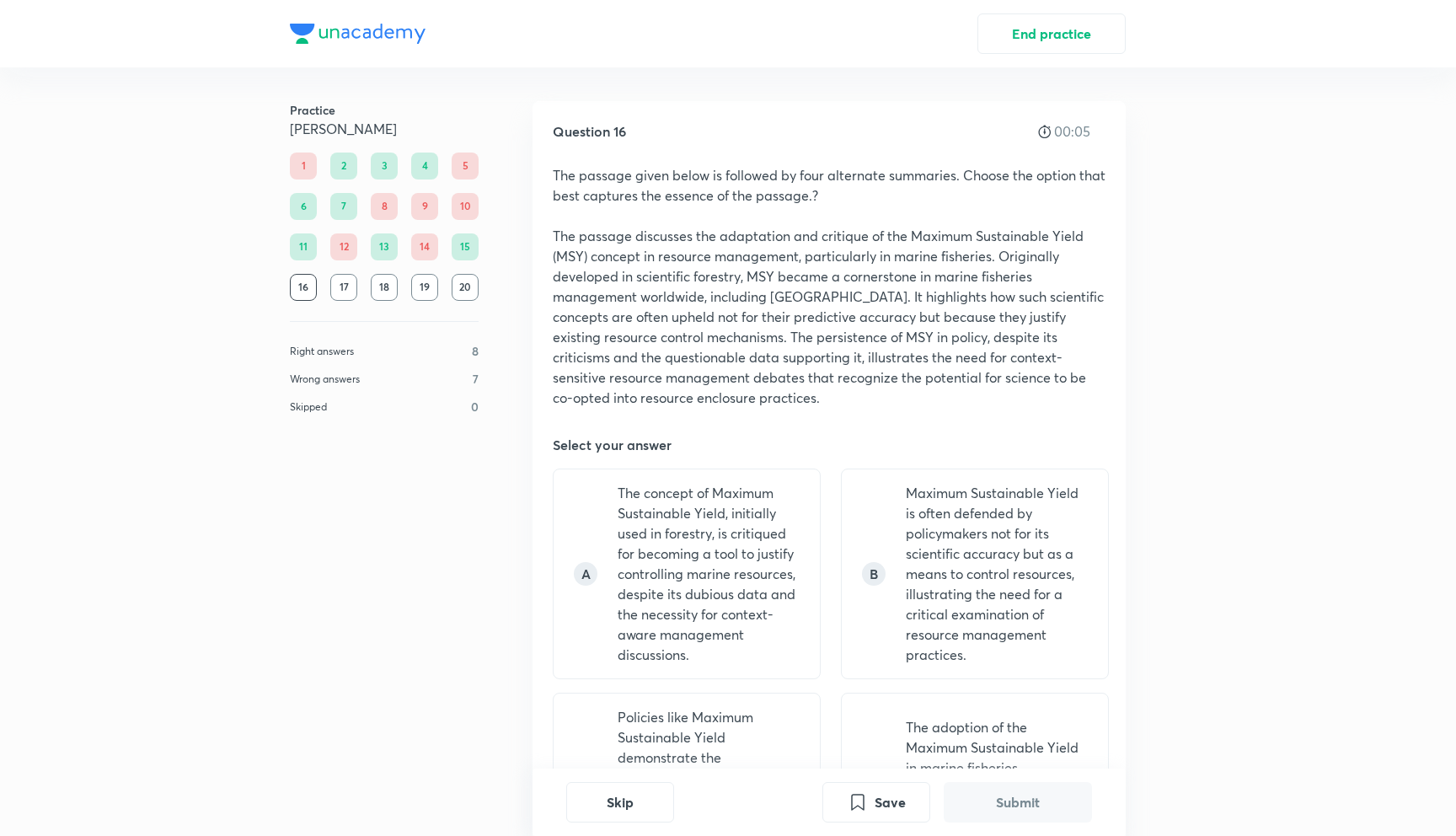
drag, startPoint x: 961, startPoint y: 175, endPoint x: 1081, endPoint y: 184, distance: 120.3
click at [1081, 184] on p "The passage given below is followed by four alternate summaries. Choose the opt…" at bounding box center [829, 186] width 552 height 41
click at [828, 318] on p "The passage discusses the adaptation and critique of the Maximum Sustainable Yi…" at bounding box center [829, 317] width 552 height 183
click at [829, 318] on p "The passage discusses the adaptation and critique of the Maximum Sustainable Yi…" at bounding box center [829, 317] width 552 height 183
click at [828, 323] on p "The passage discusses the adaptation and critique of the Maximum Sustainable Yi…" at bounding box center [829, 317] width 552 height 183
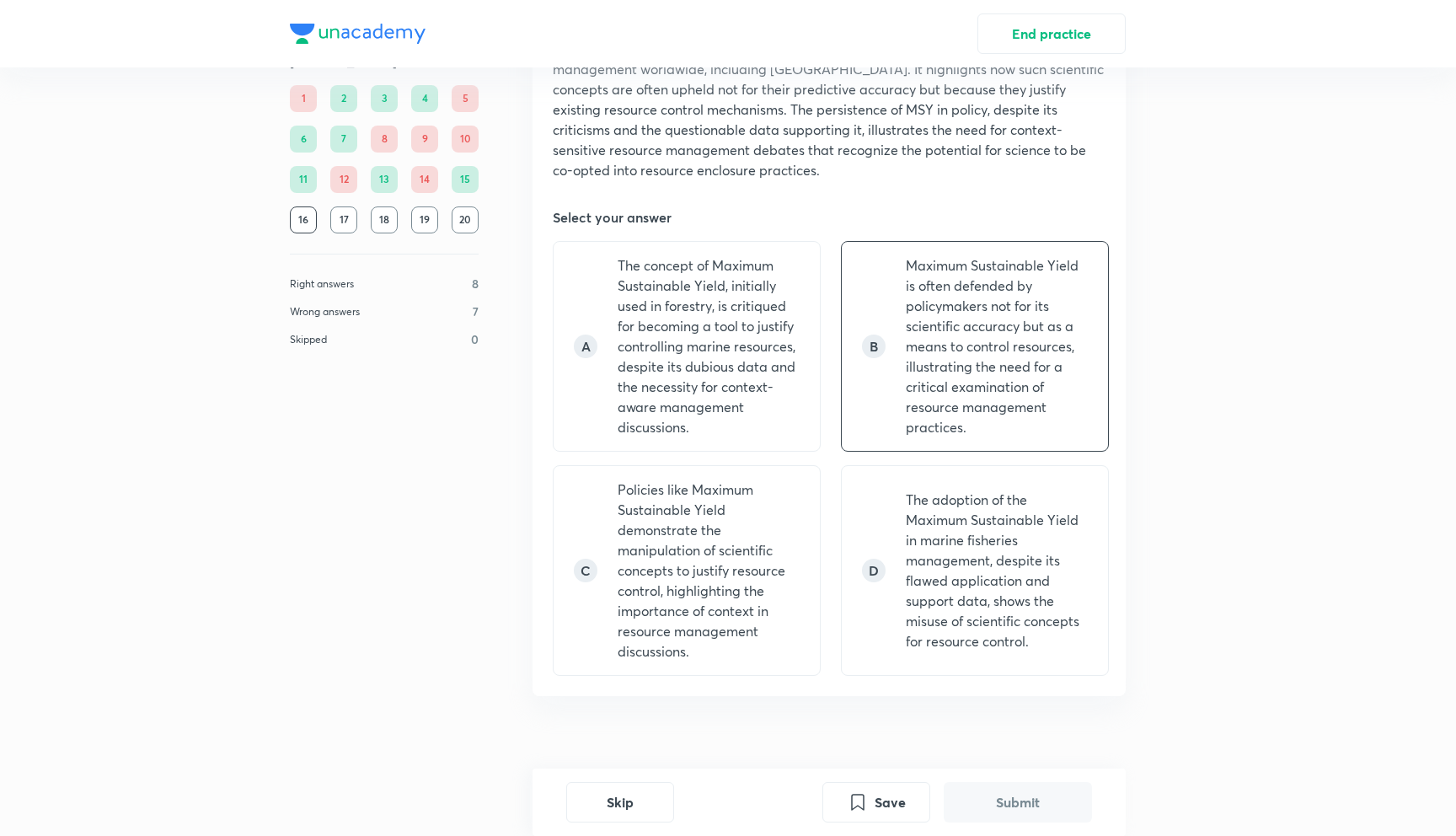
scroll to position [245, 0]
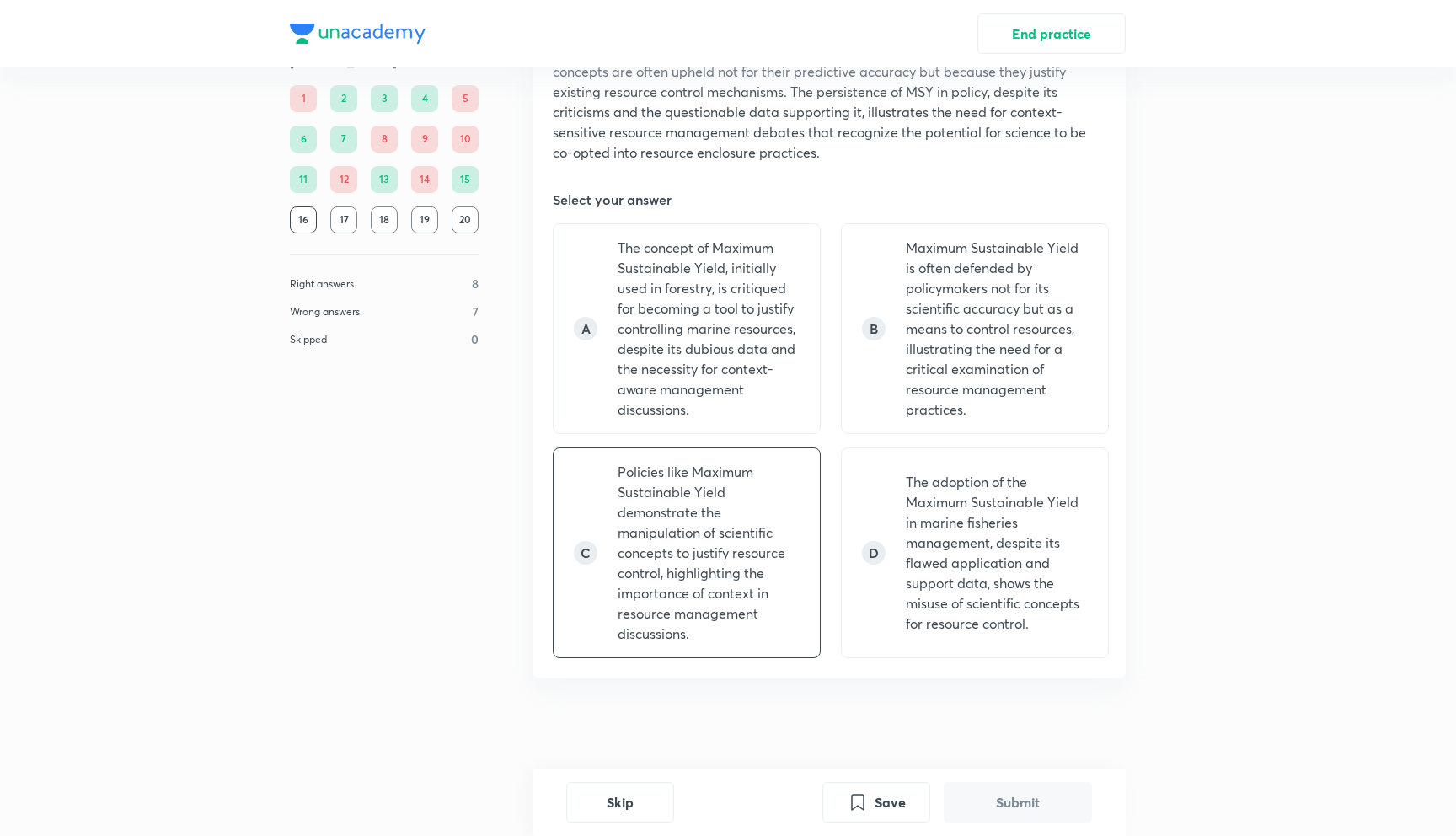
click at [710, 634] on p "Policies like Maximum Sustainable Yield demonstrate the manipulation of scienti…" at bounding box center [709, 553] width 182 height 183
click at [972, 788] on button "Submit" at bounding box center [1018, 801] width 149 height 41
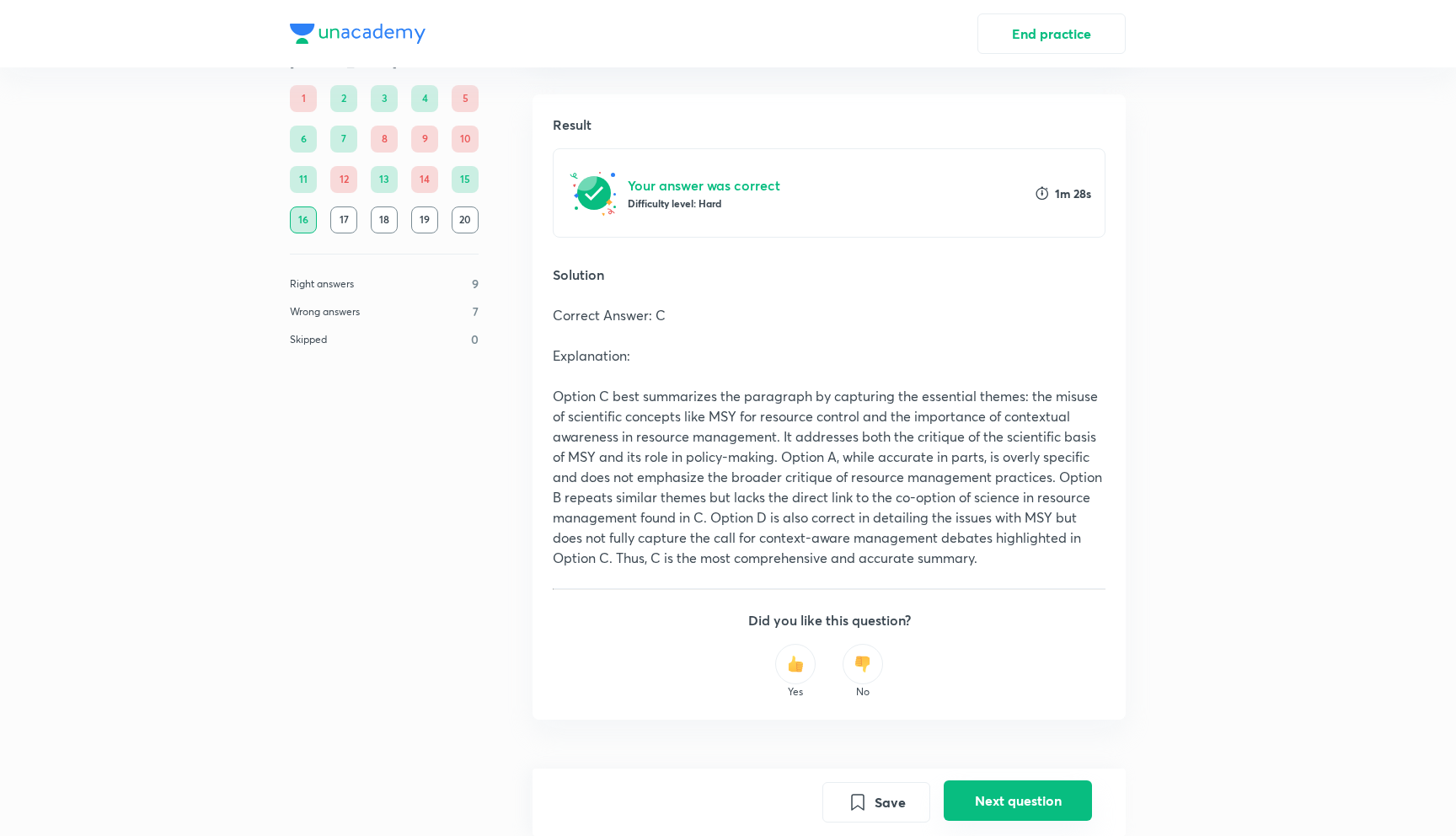
click at [992, 792] on button "Next question" at bounding box center [1018, 801] width 149 height 41
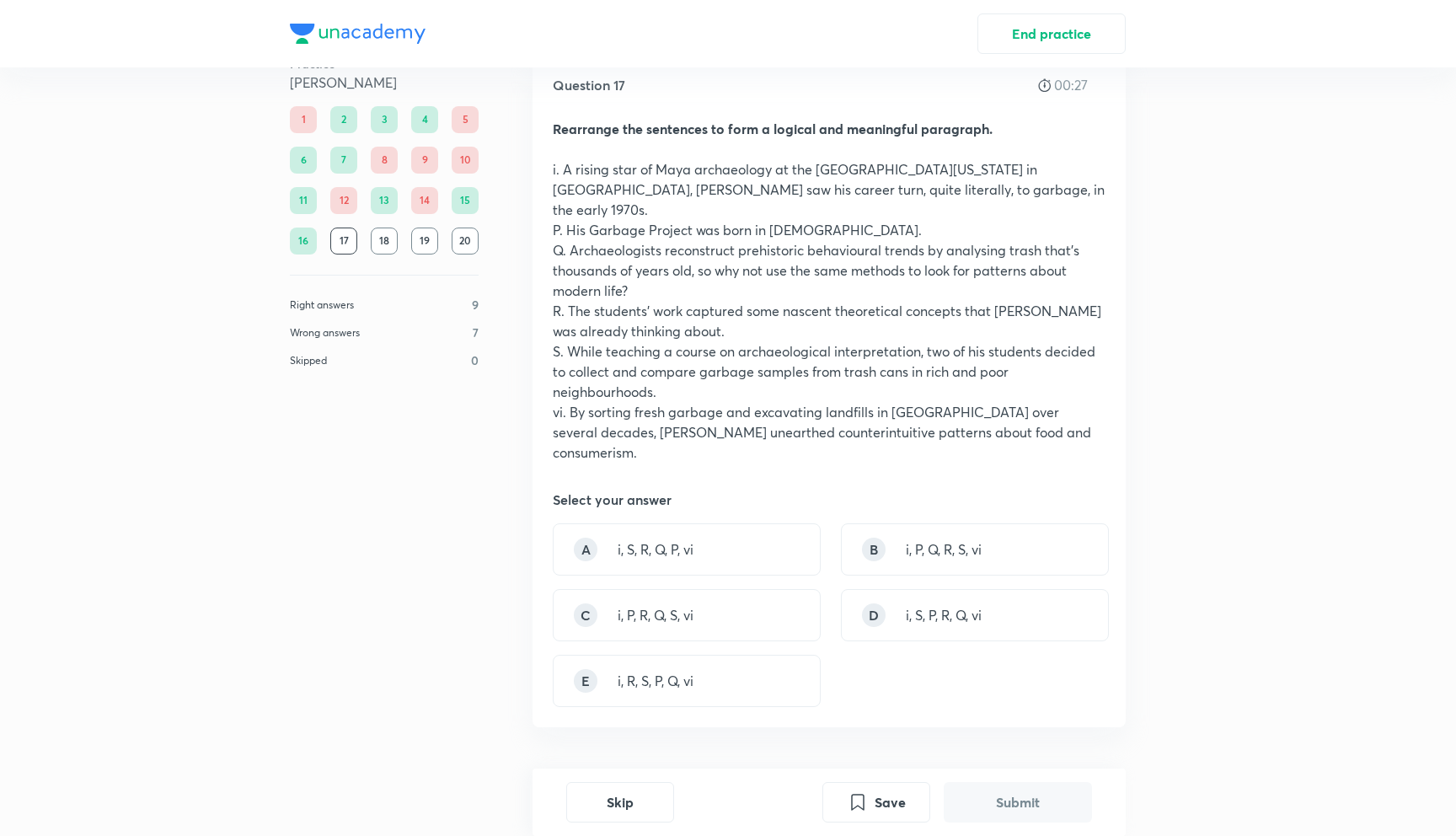
scroll to position [0, 0]
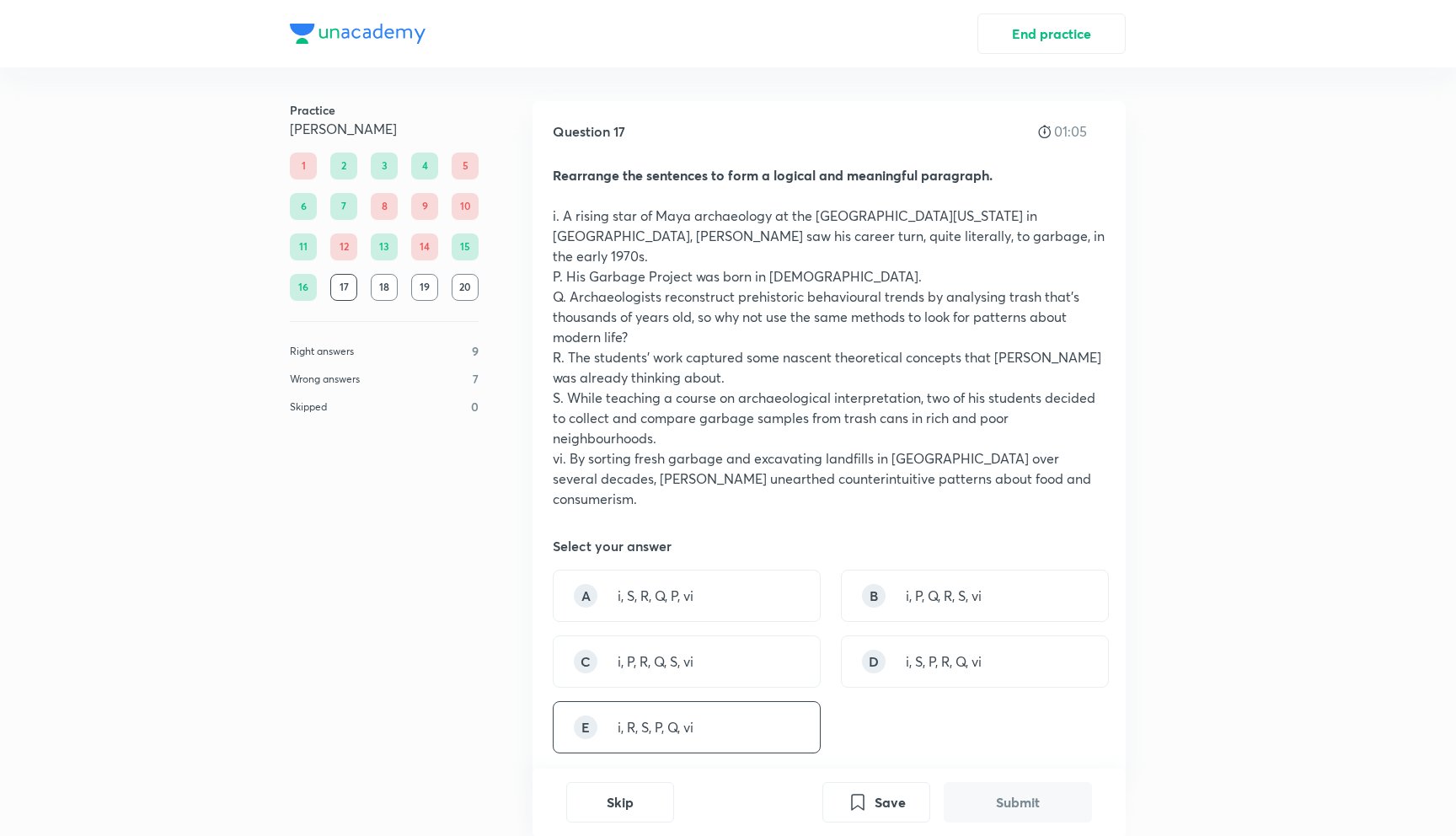
click at [759, 701] on div "E i, R, S, P, Q, vi" at bounding box center [686, 727] width 268 height 52
click at [959, 803] on button "Submit" at bounding box center [1018, 801] width 149 height 41
click at [991, 805] on button "Next question" at bounding box center [1018, 801] width 149 height 41
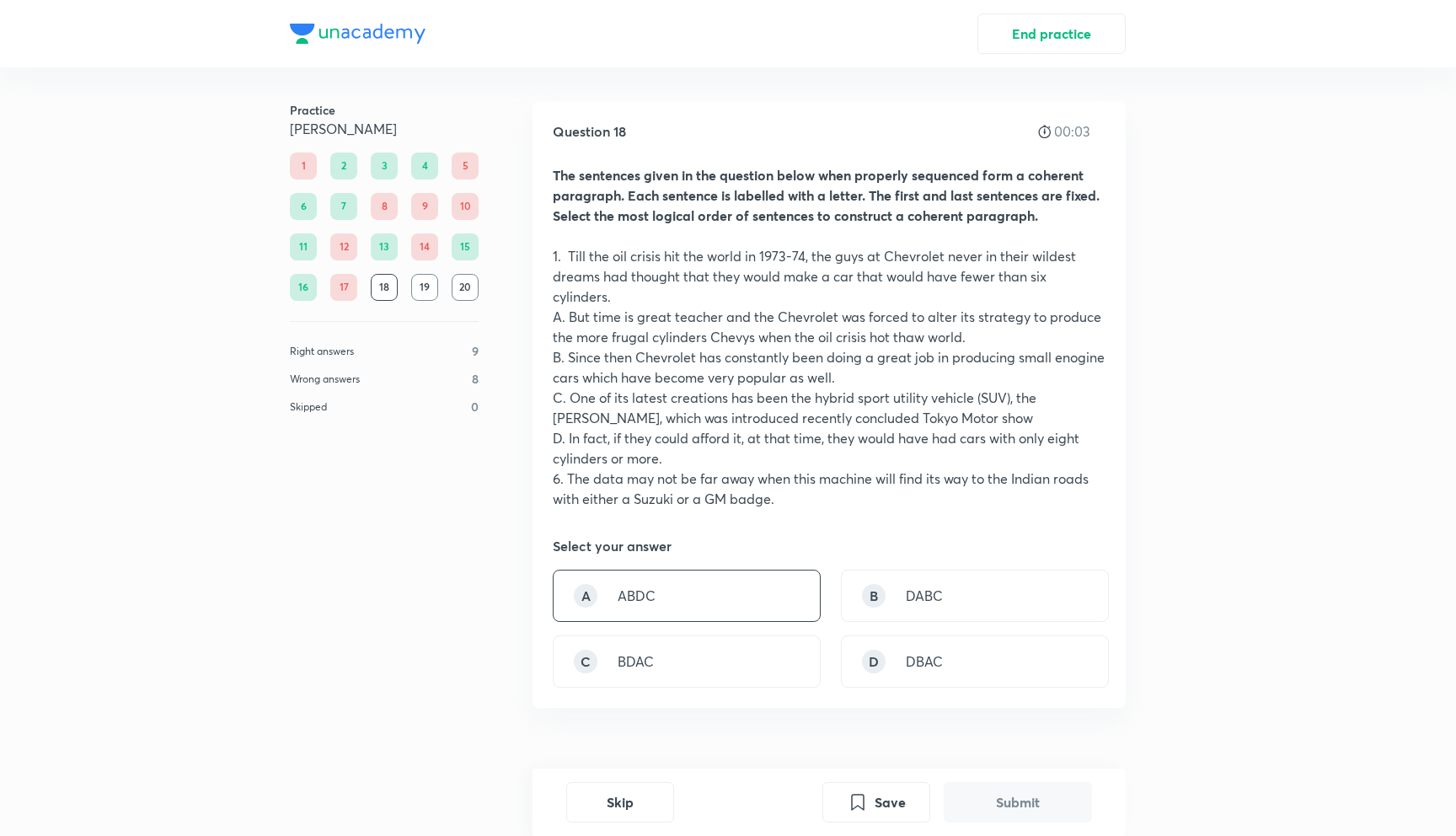
click at [799, 575] on div "A ABDC" at bounding box center [686, 596] width 268 height 52
click at [798, 575] on div "A ABDC" at bounding box center [686, 596] width 268 height 52
click at [768, 591] on div "A ABDC" at bounding box center [686, 596] width 268 height 52
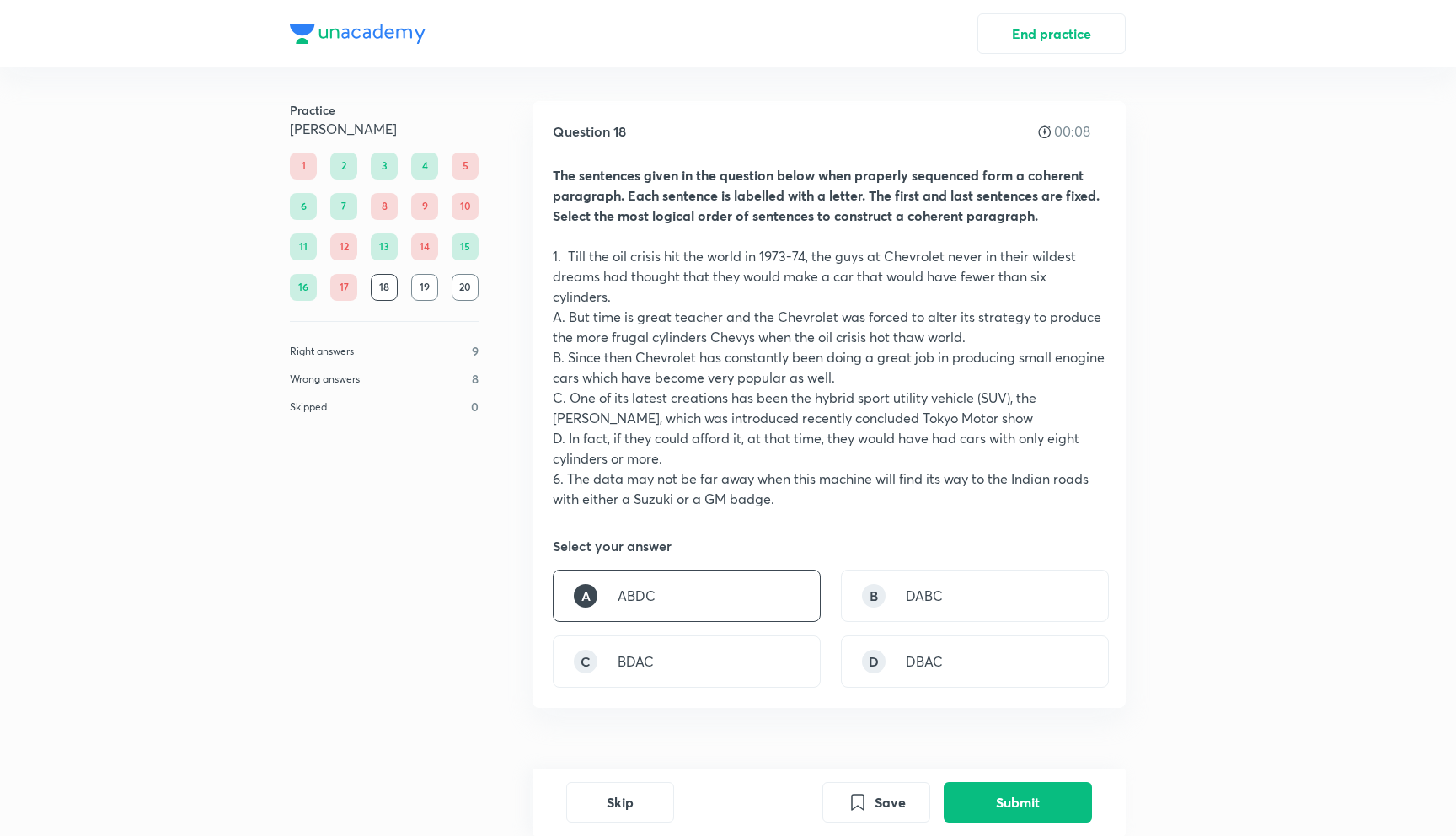
click at [768, 591] on div "A ABDC" at bounding box center [686, 596] width 268 height 52
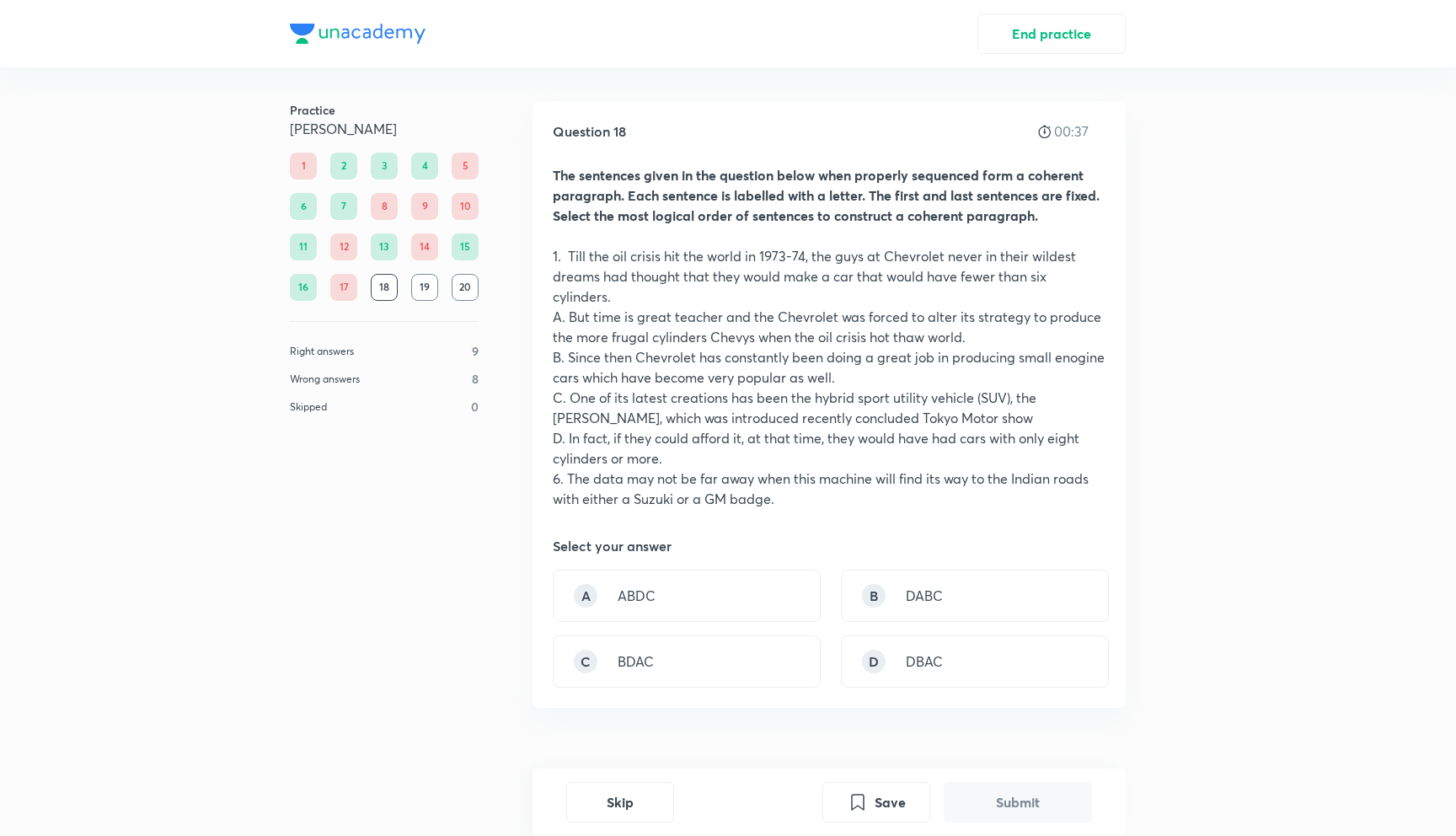
drag, startPoint x: 749, startPoint y: 444, endPoint x: 824, endPoint y: 446, distance: 75.0
click at [824, 446] on p "D. In fact, if they could afford it, at that time, they would have had cars wit…" at bounding box center [829, 448] width 552 height 41
click at [686, 581] on div "A ABDC" at bounding box center [686, 596] width 268 height 52
click at [988, 825] on div "Skip Save Submit" at bounding box center [829, 803] width 593 height 68
click at [979, 807] on button "Submit" at bounding box center [1018, 801] width 149 height 41
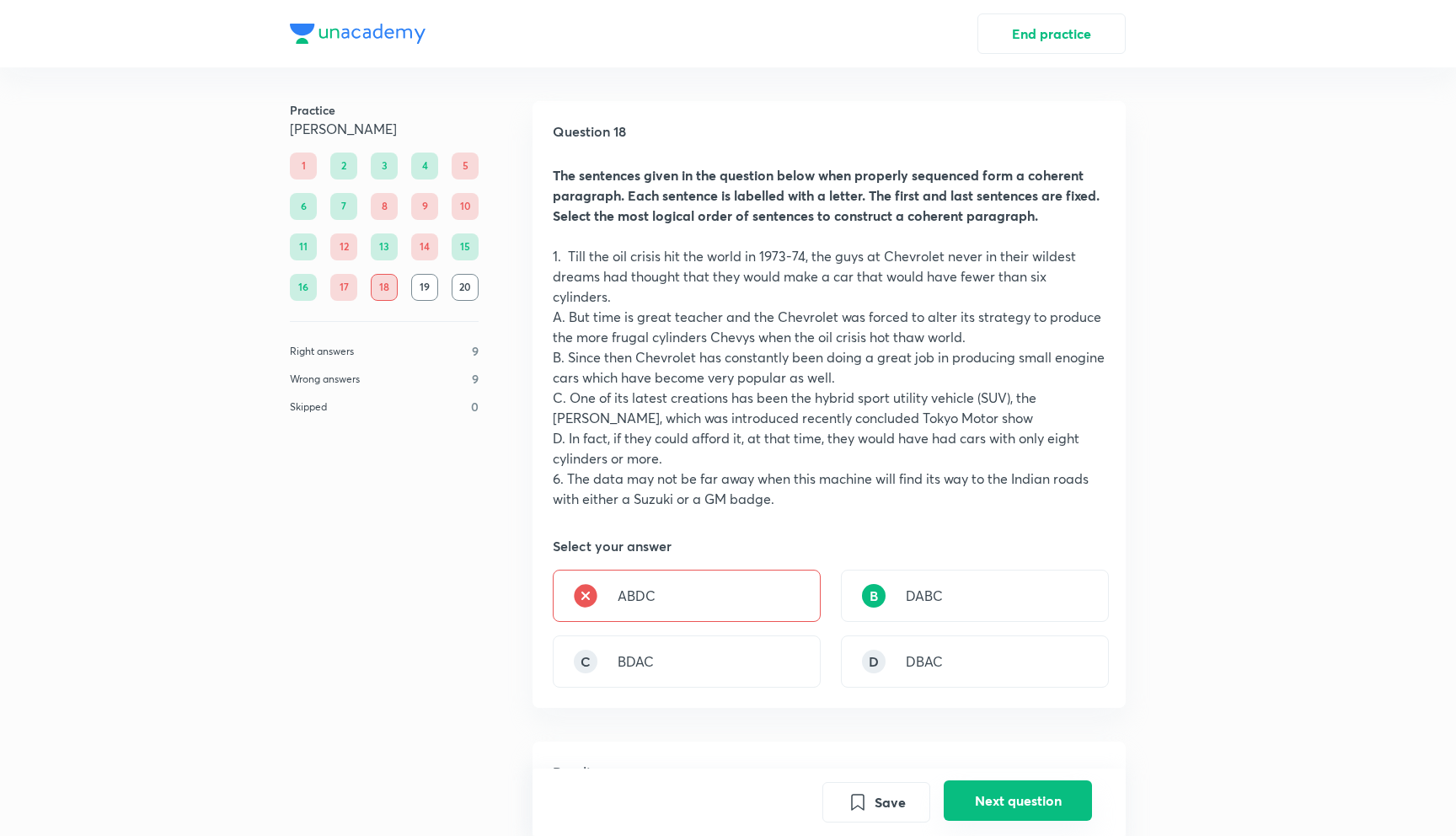
click at [1042, 792] on button "Next question" at bounding box center [1018, 801] width 149 height 41
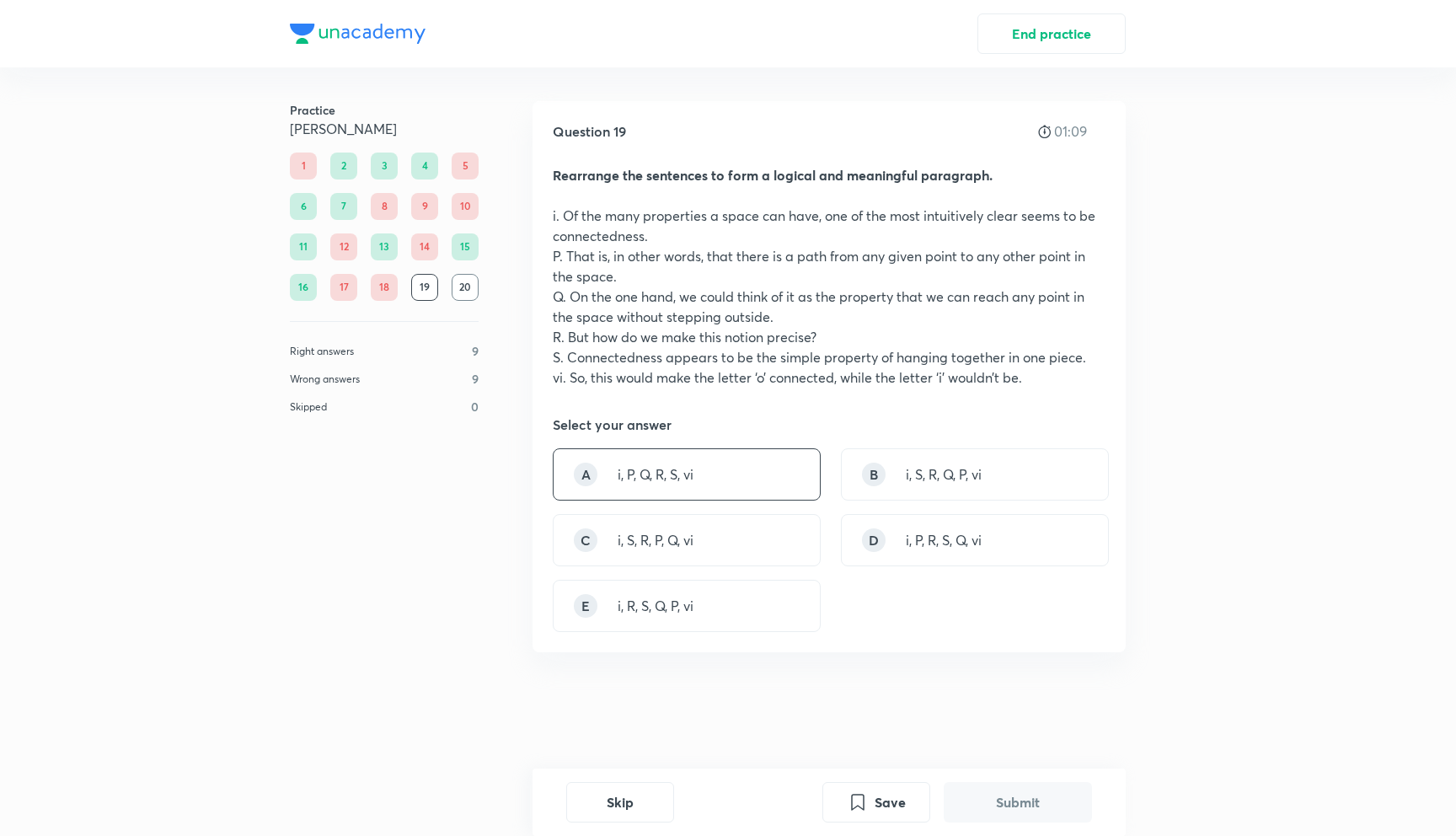
click at [709, 483] on div "A i, P, Q, R, S, vi" at bounding box center [686, 475] width 268 height 52
click at [1043, 798] on button "Submit" at bounding box center [1018, 801] width 149 height 41
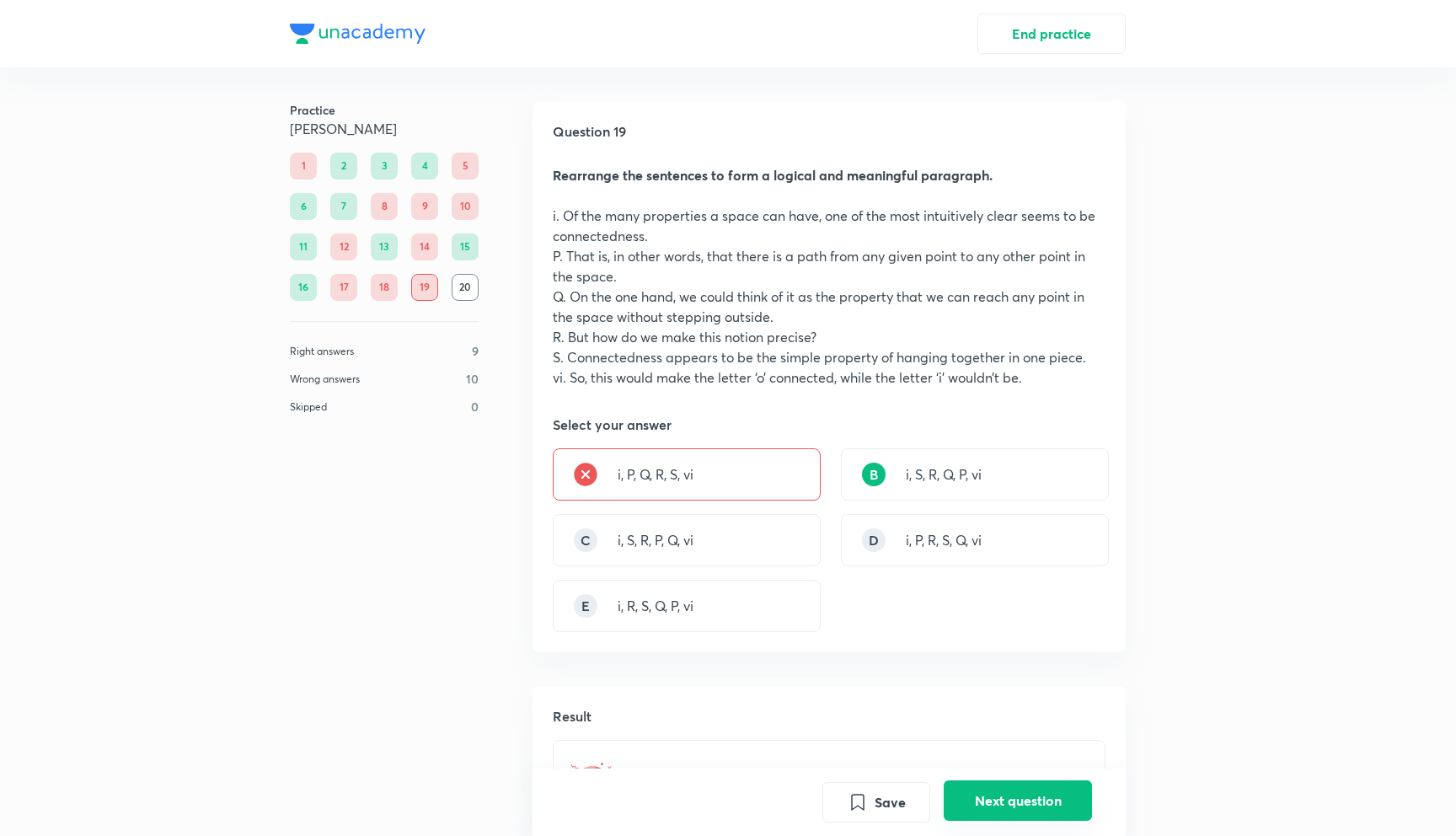
scroll to position [410, 0]
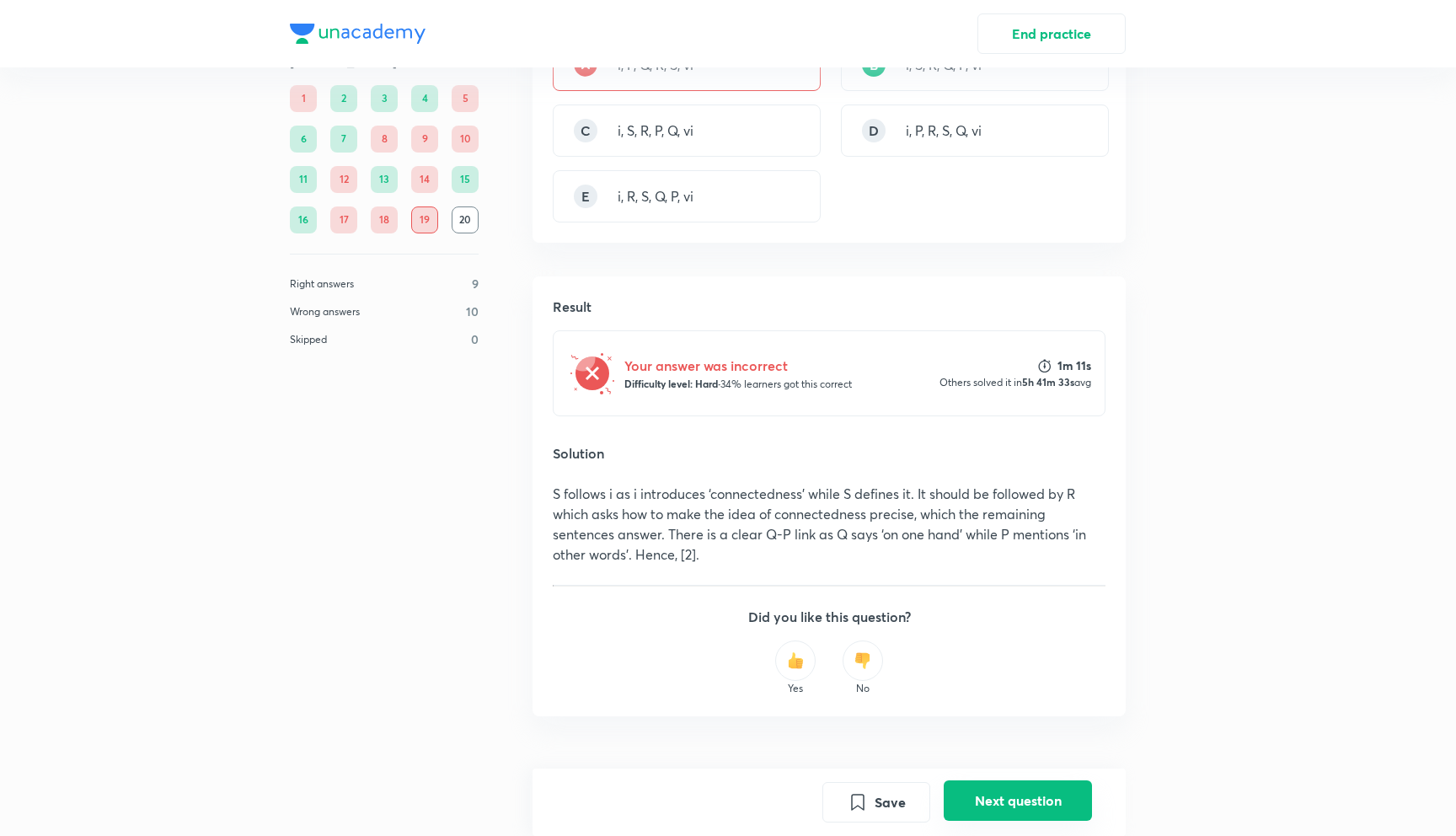
click at [1043, 798] on button "Next question" at bounding box center [1018, 801] width 149 height 41
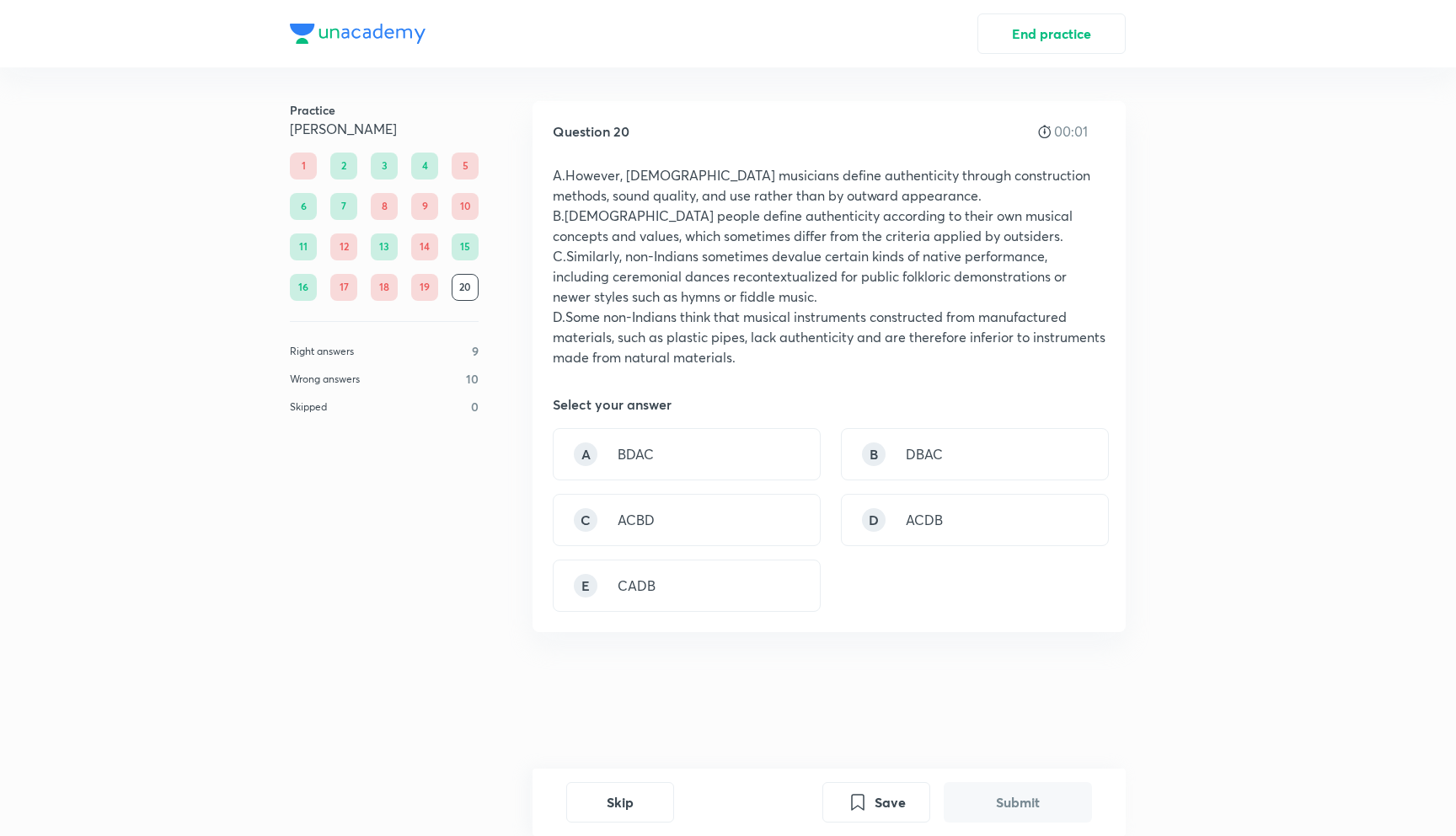
click at [989, 646] on div "Question 20 00:01 A.However, Native American musicians define authenticity thro…" at bounding box center [829, 439] width 593 height 676
click at [928, 435] on div "B DBAC" at bounding box center [974, 454] width 268 height 52
click at [993, 776] on div "Skip Save Submit" at bounding box center [829, 803] width 593 height 68
click at [994, 802] on button "Submit" at bounding box center [1018, 801] width 149 height 41
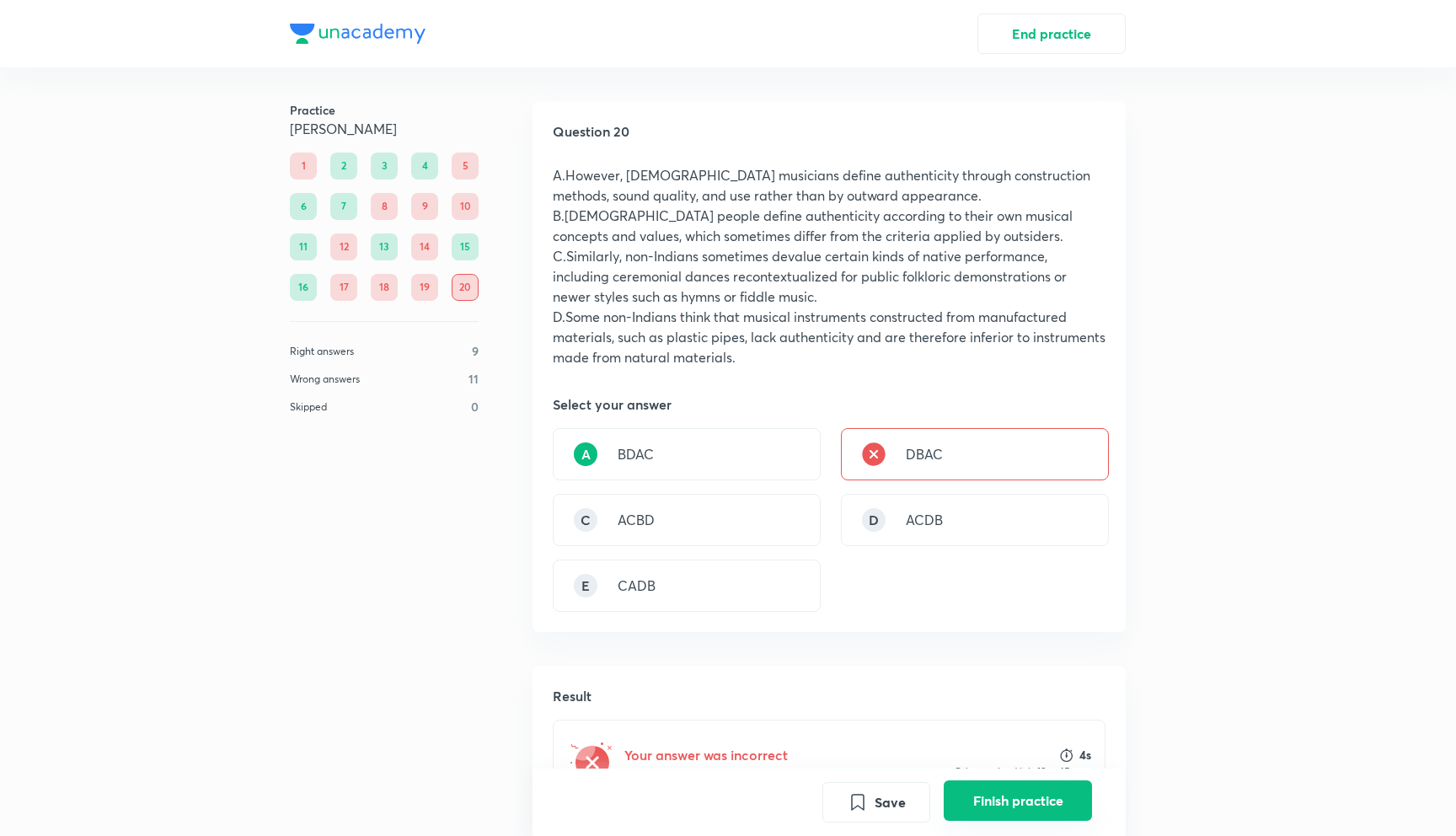
click at [997, 797] on button "Finish practice" at bounding box center [1018, 801] width 149 height 41
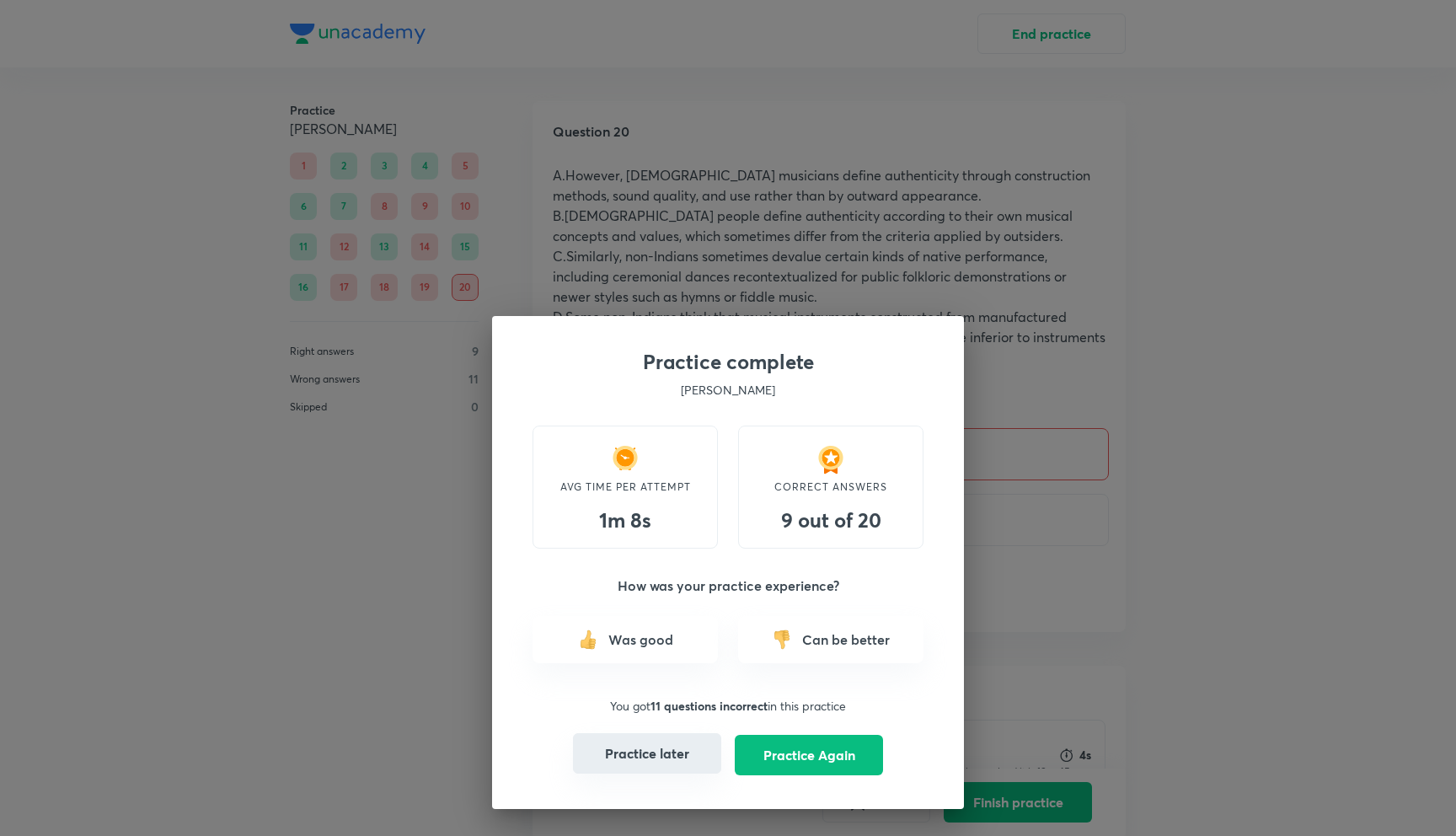
click at [665, 773] on button "Practice later" at bounding box center [647, 753] width 149 height 41
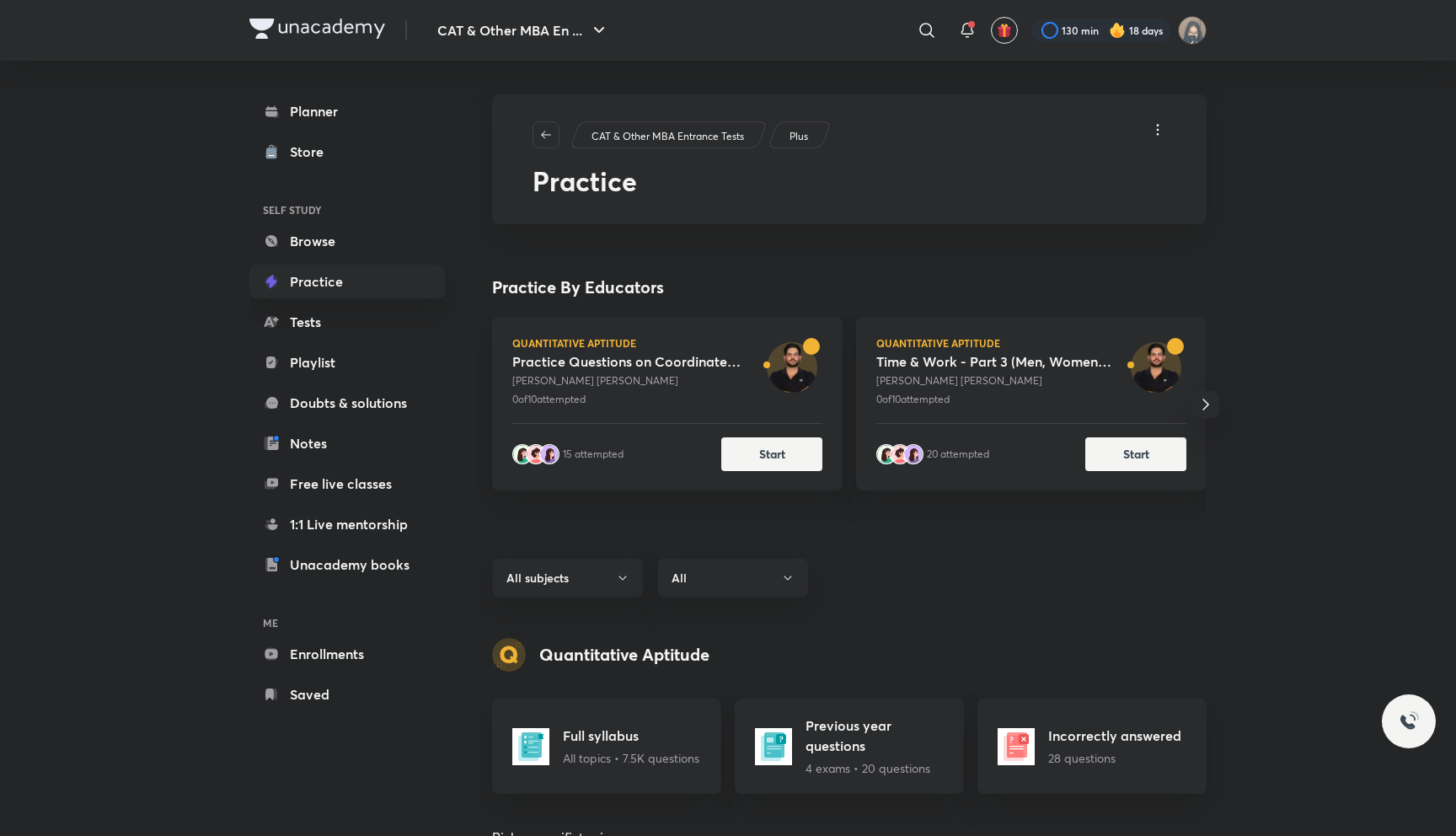
click at [1201, 401] on icon "button" at bounding box center [1206, 405] width 20 height 20
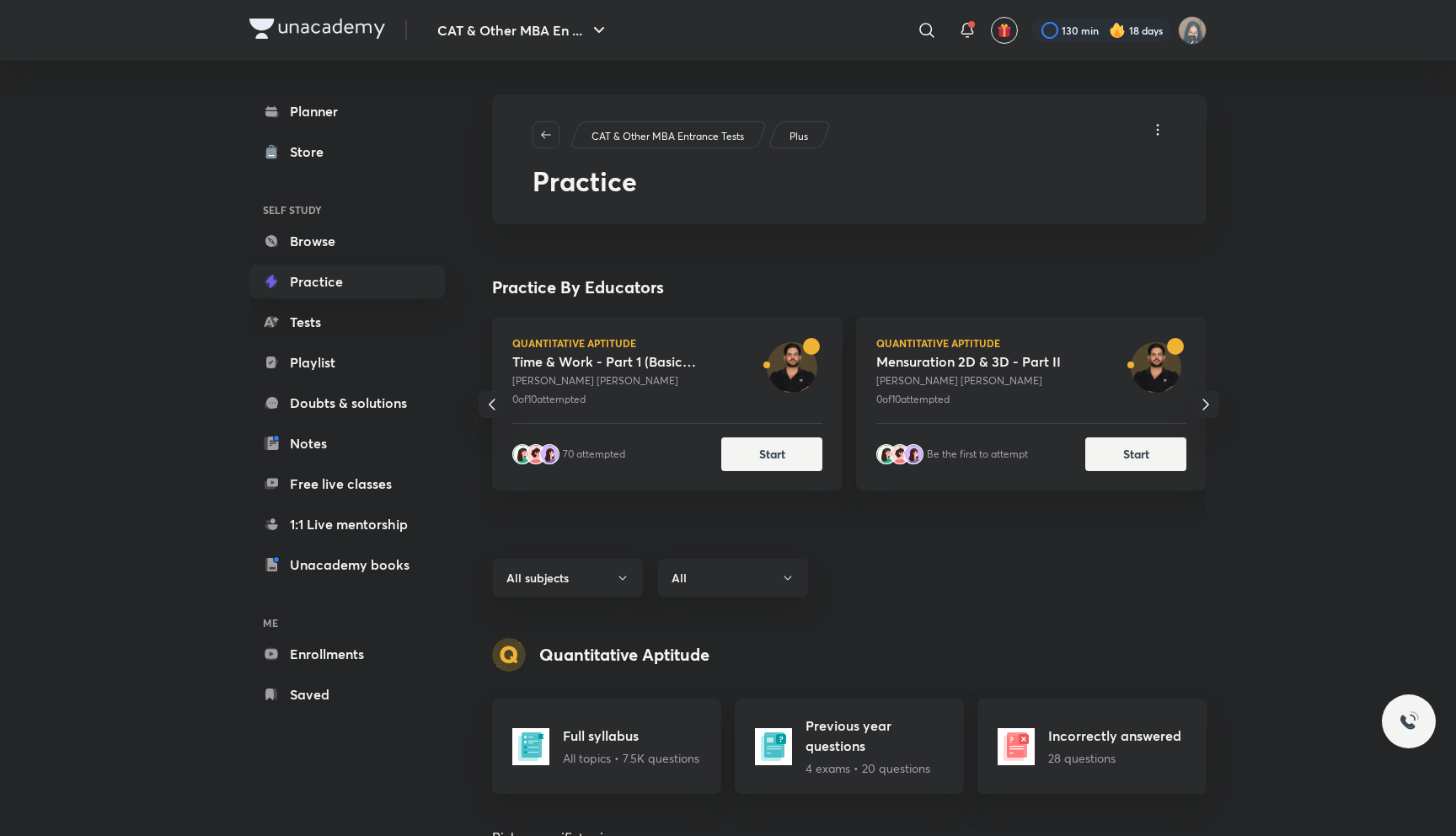
click at [1201, 401] on icon "button" at bounding box center [1206, 405] width 20 height 20
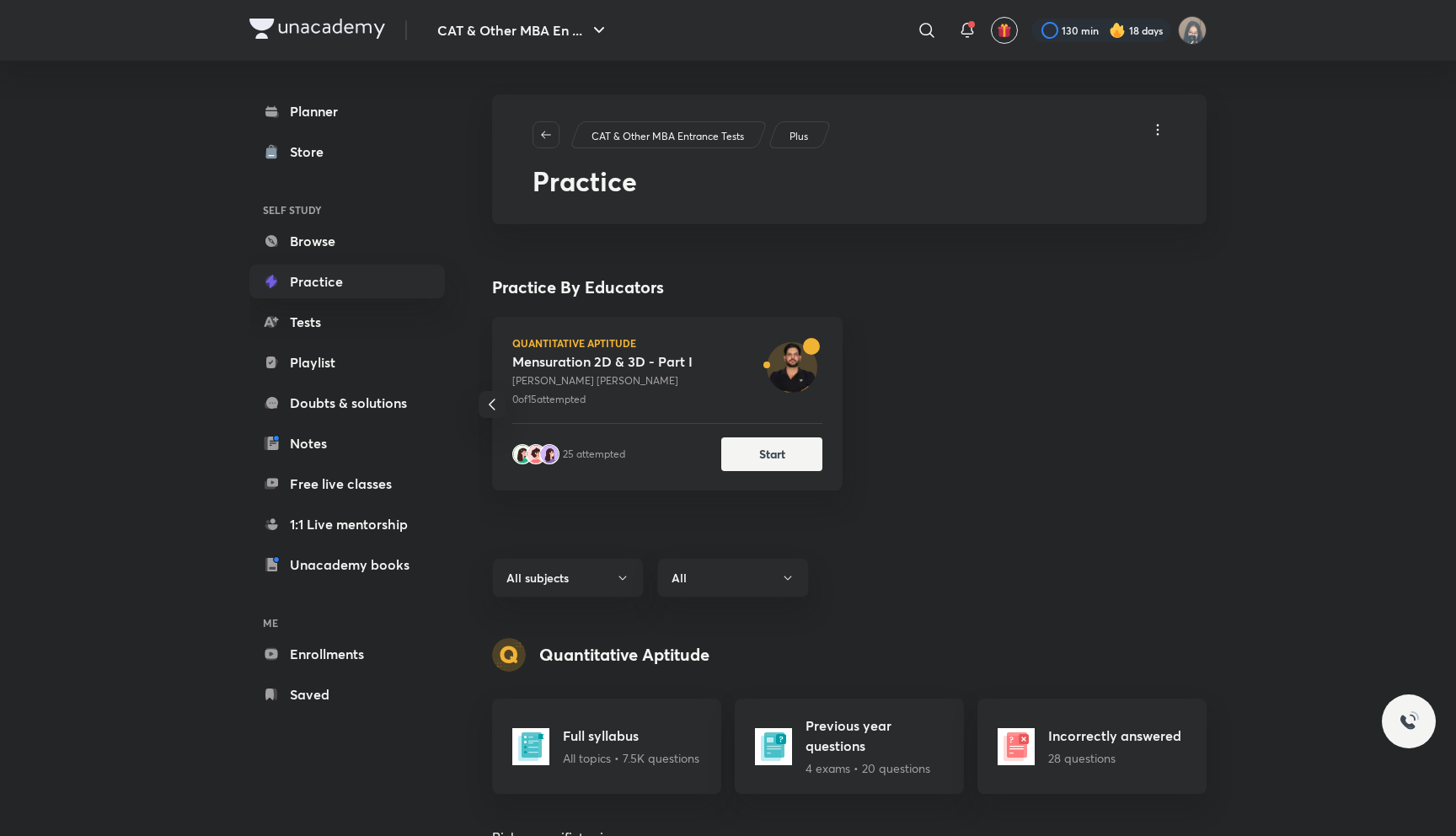
click at [1201, 401] on div "Quantitative Aptitude Practice Questions on Coordinate Geometry & Doubt Clearin…" at bounding box center [842, 444] width 727 height 254
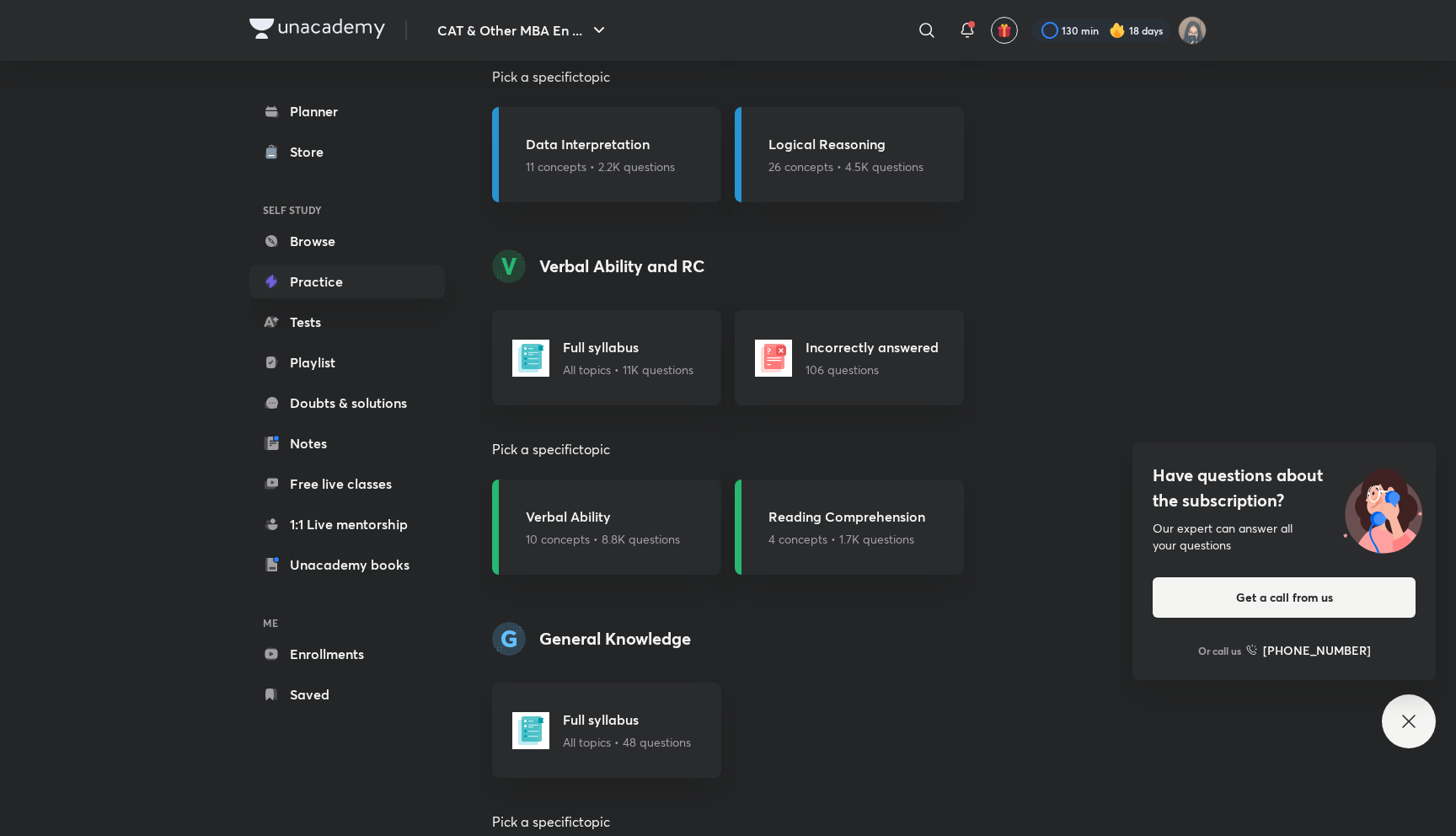
scroll to position [1147, 0]
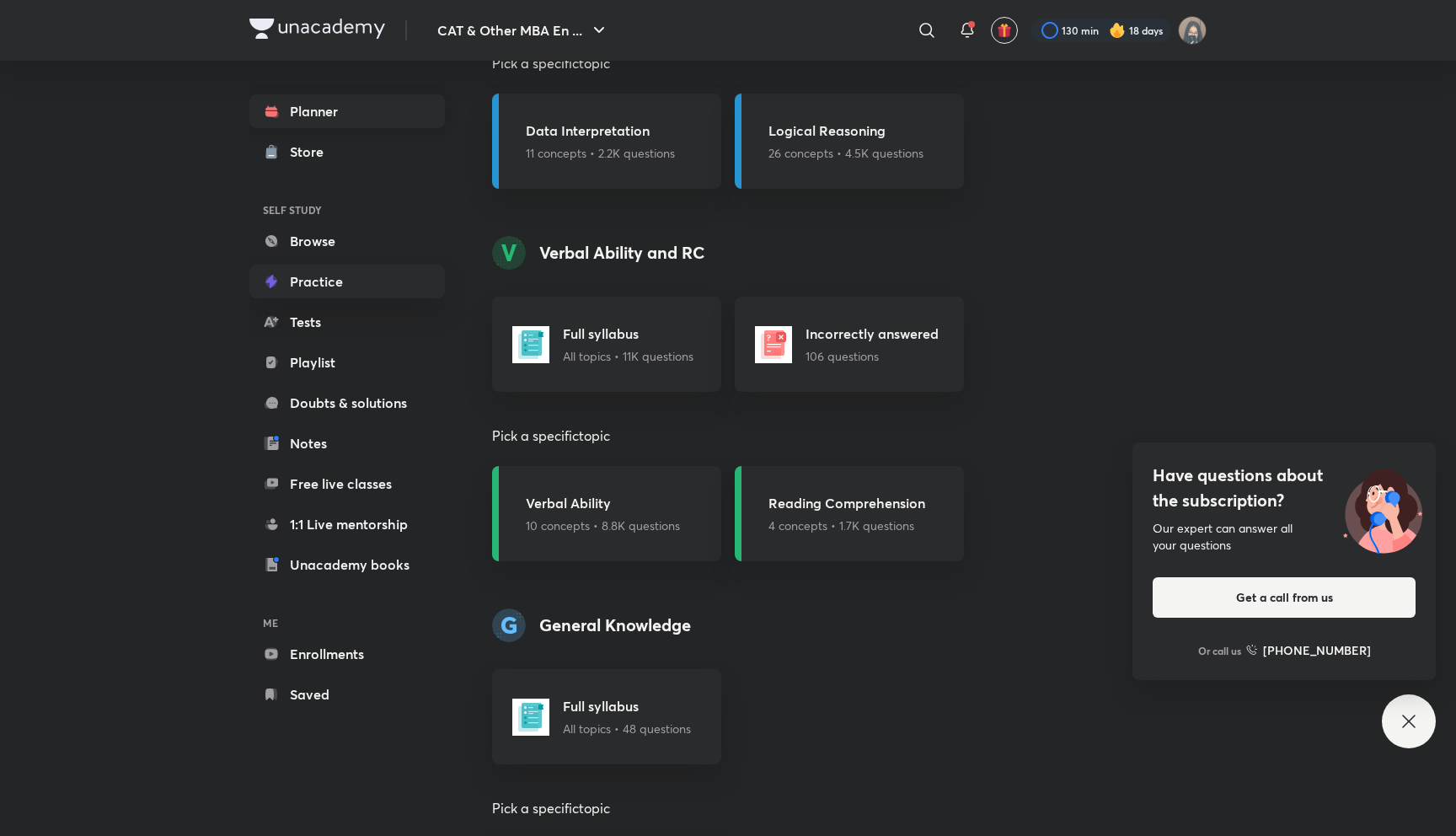
click at [350, 101] on link "Planner" at bounding box center [347, 112] width 195 height 34
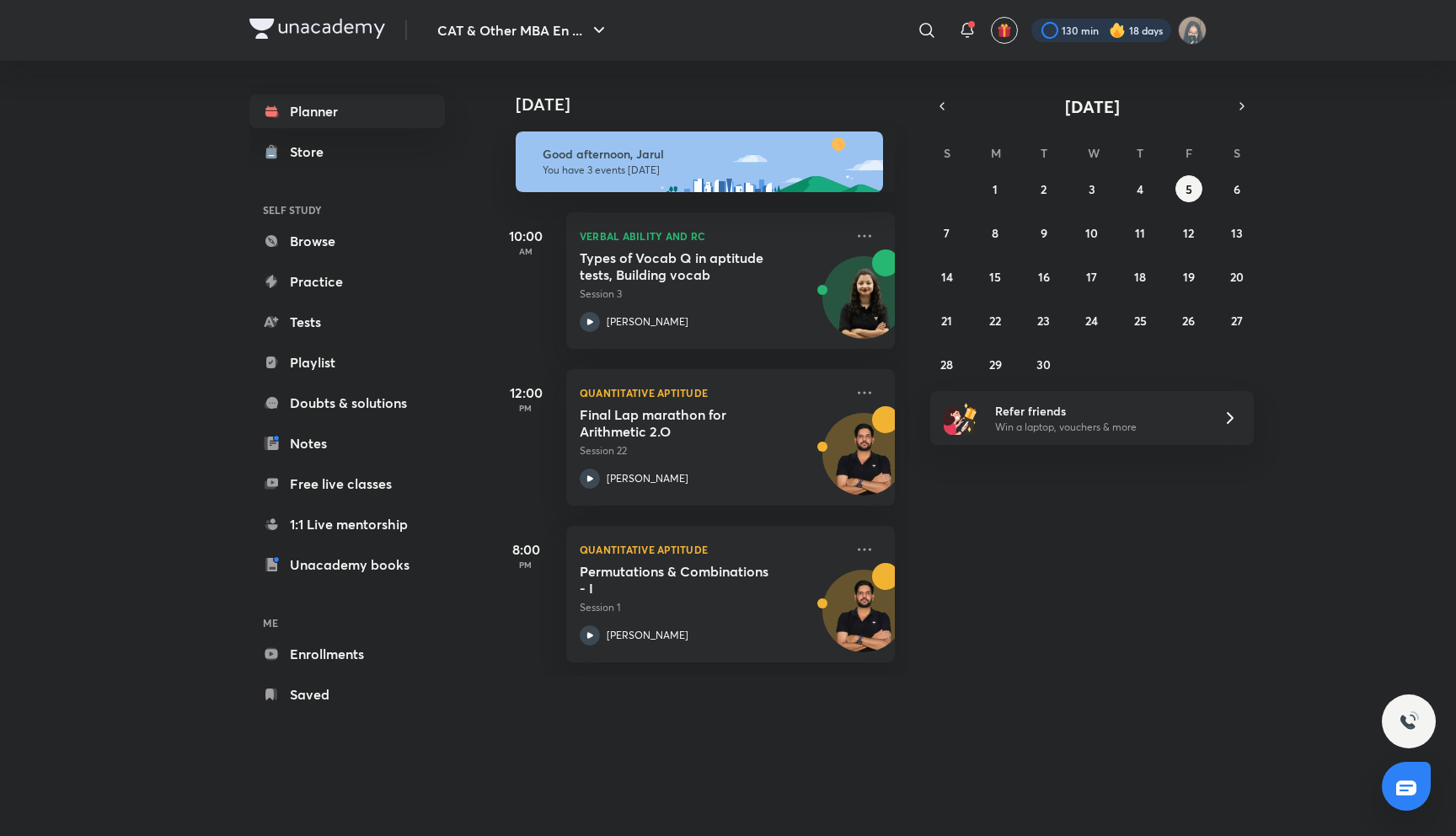
click at [1147, 33] on div at bounding box center [1101, 31] width 140 height 24
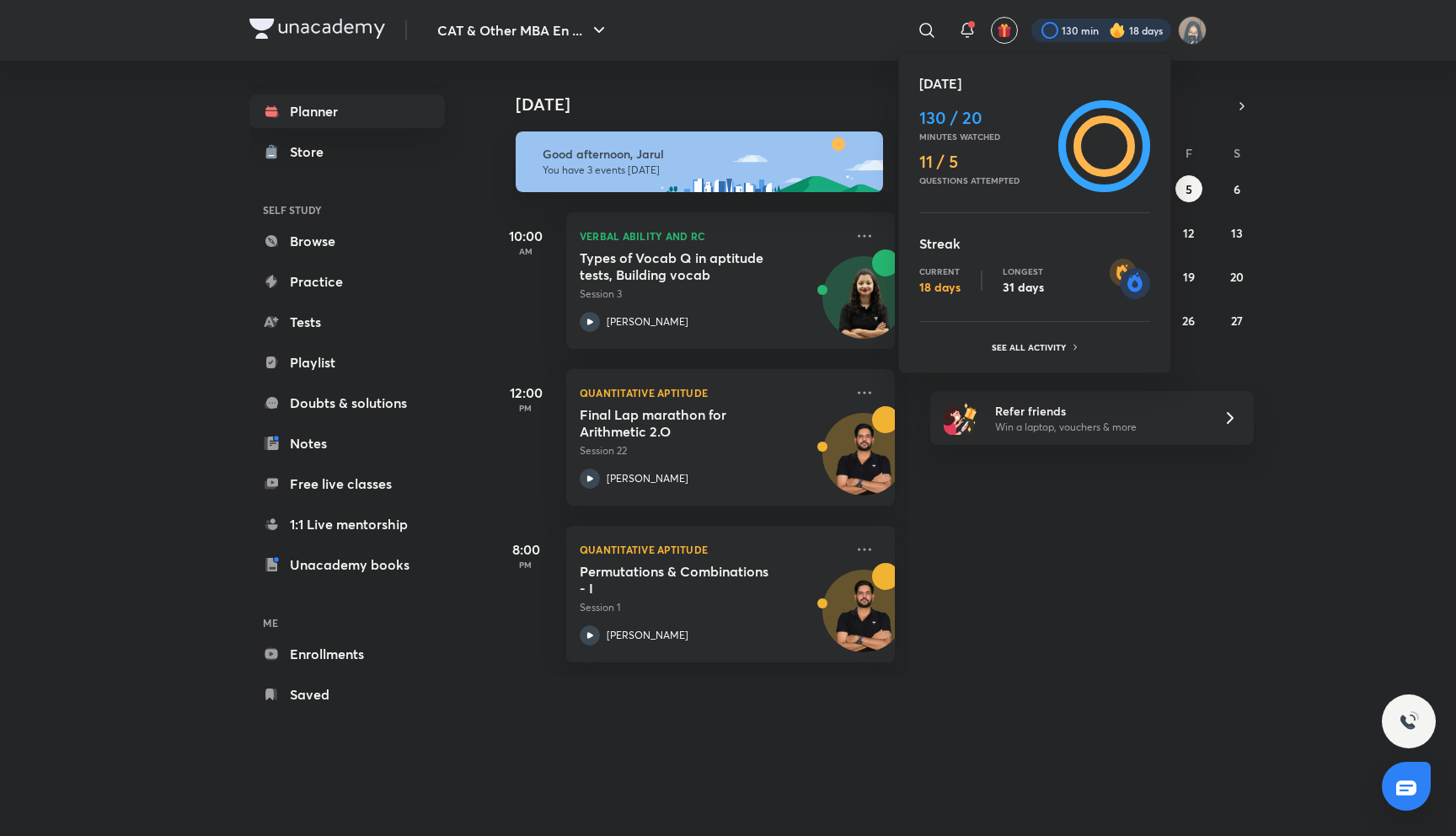
click at [1147, 33] on div at bounding box center [728, 418] width 1456 height 836
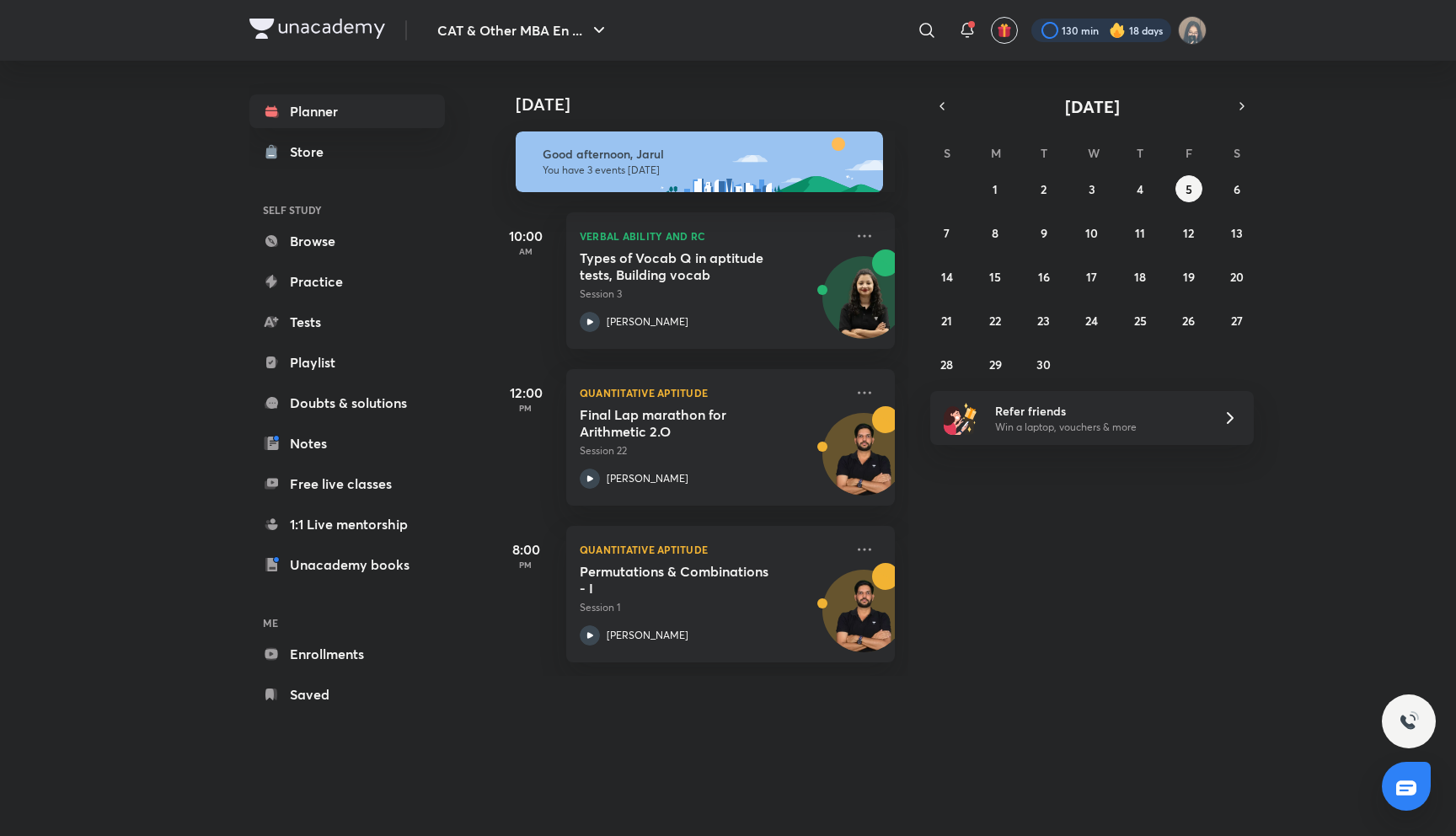
click at [1147, 33] on div at bounding box center [1101, 31] width 140 height 24
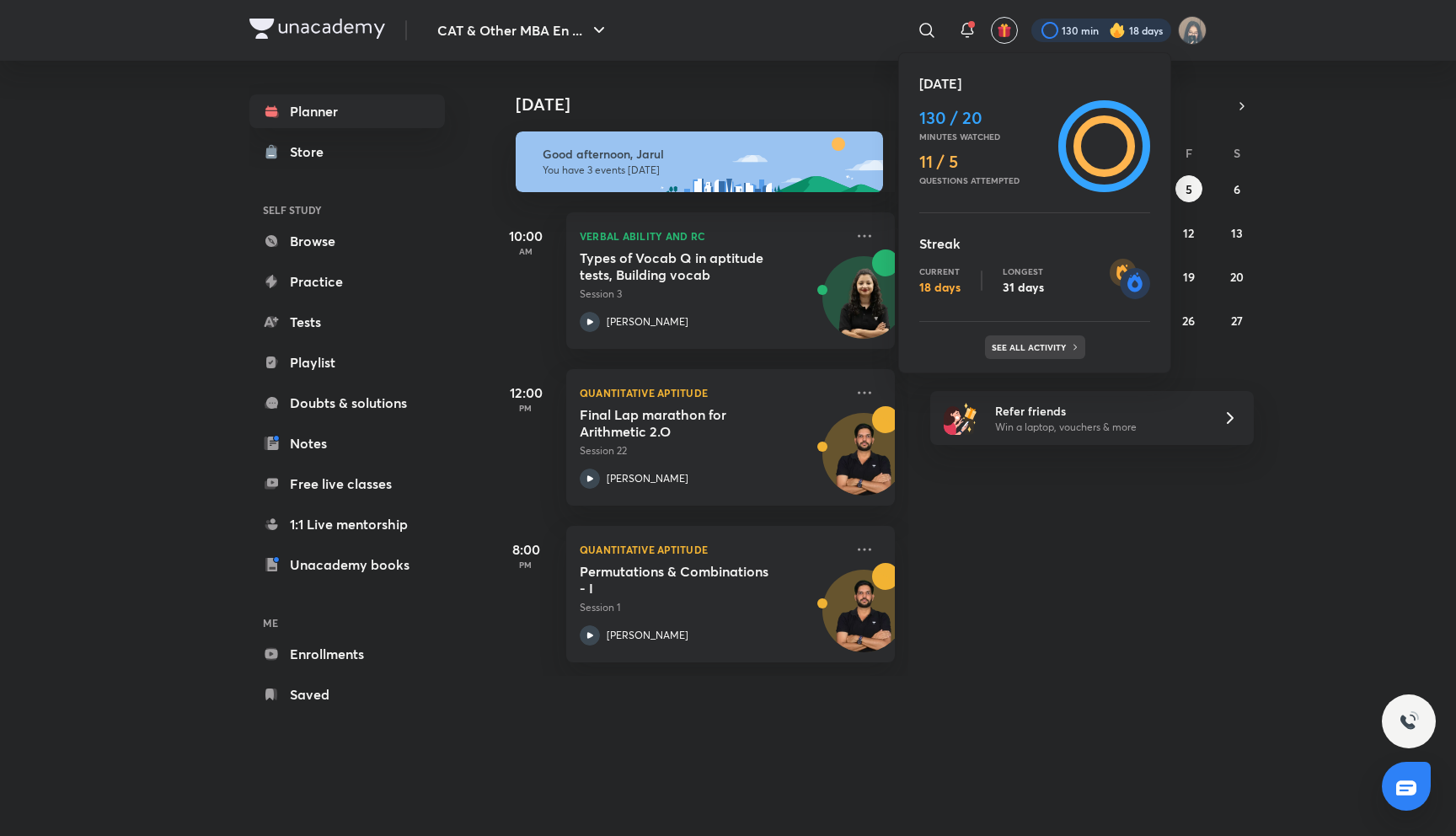
click at [1049, 350] on p "See all activity" at bounding box center [1031, 347] width 79 height 10
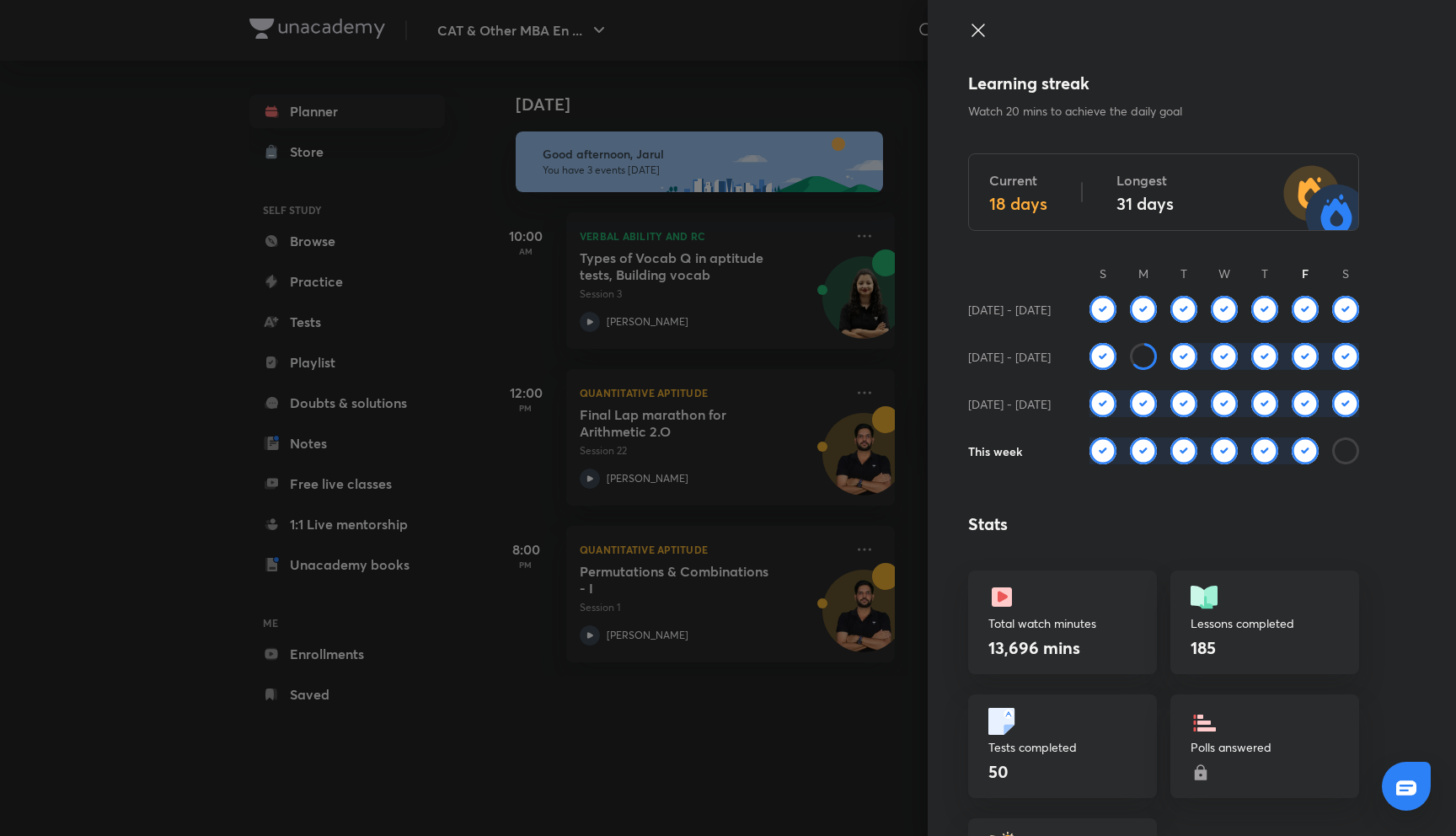
click at [1152, 361] on icon at bounding box center [1143, 356] width 27 height 27
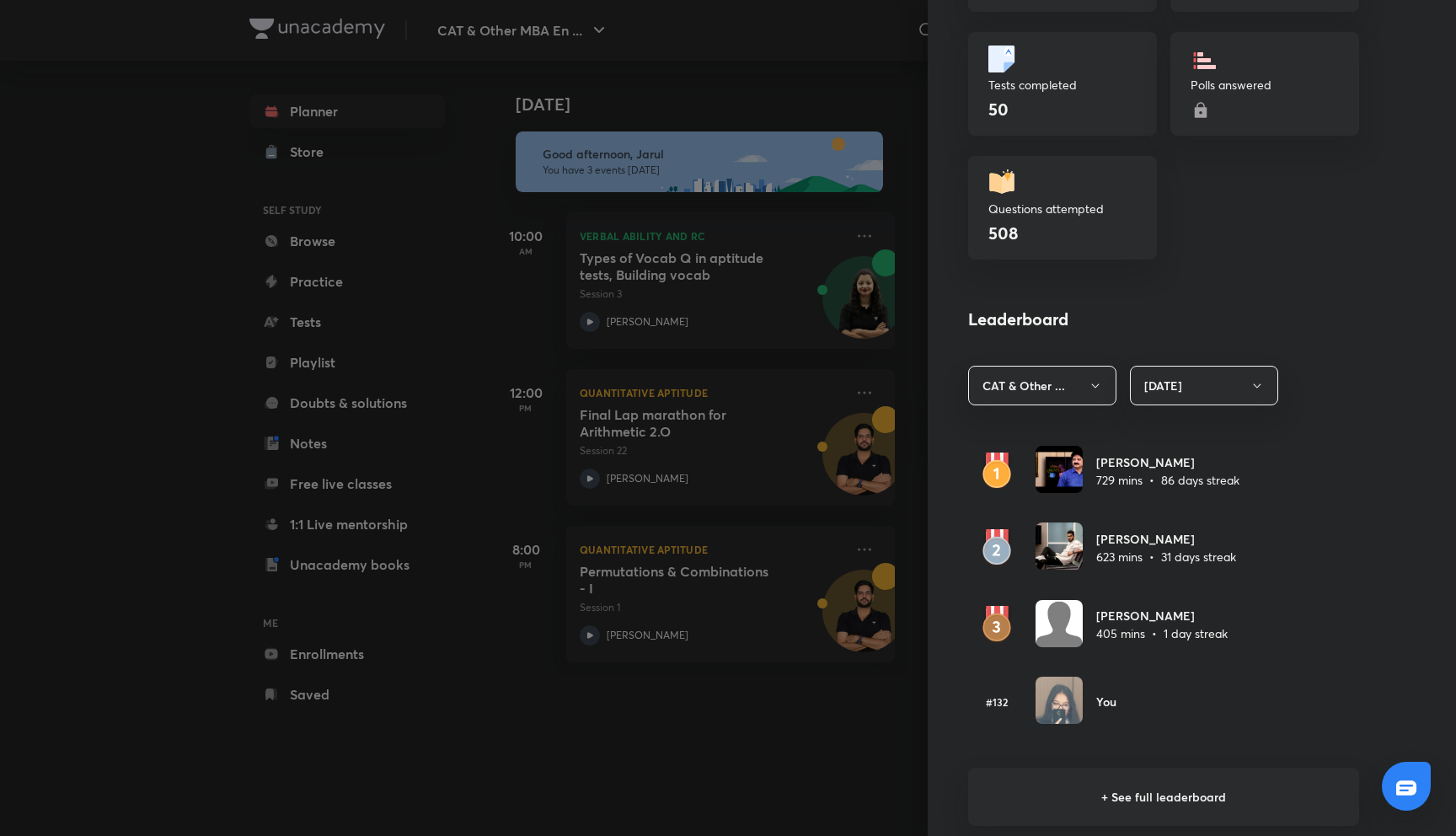
scroll to position [666, 0]
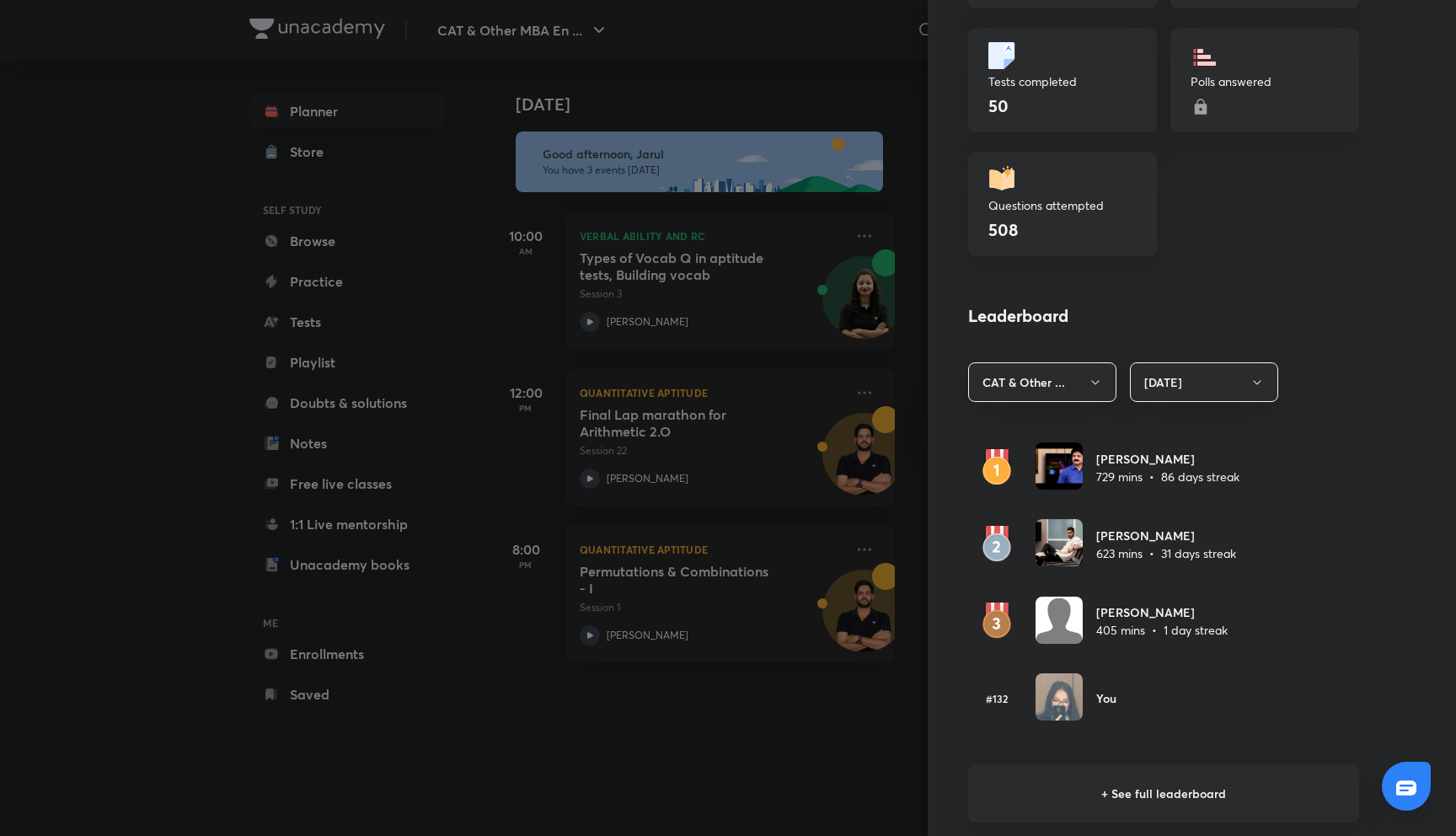
click at [839, 687] on div at bounding box center [728, 418] width 1456 height 836
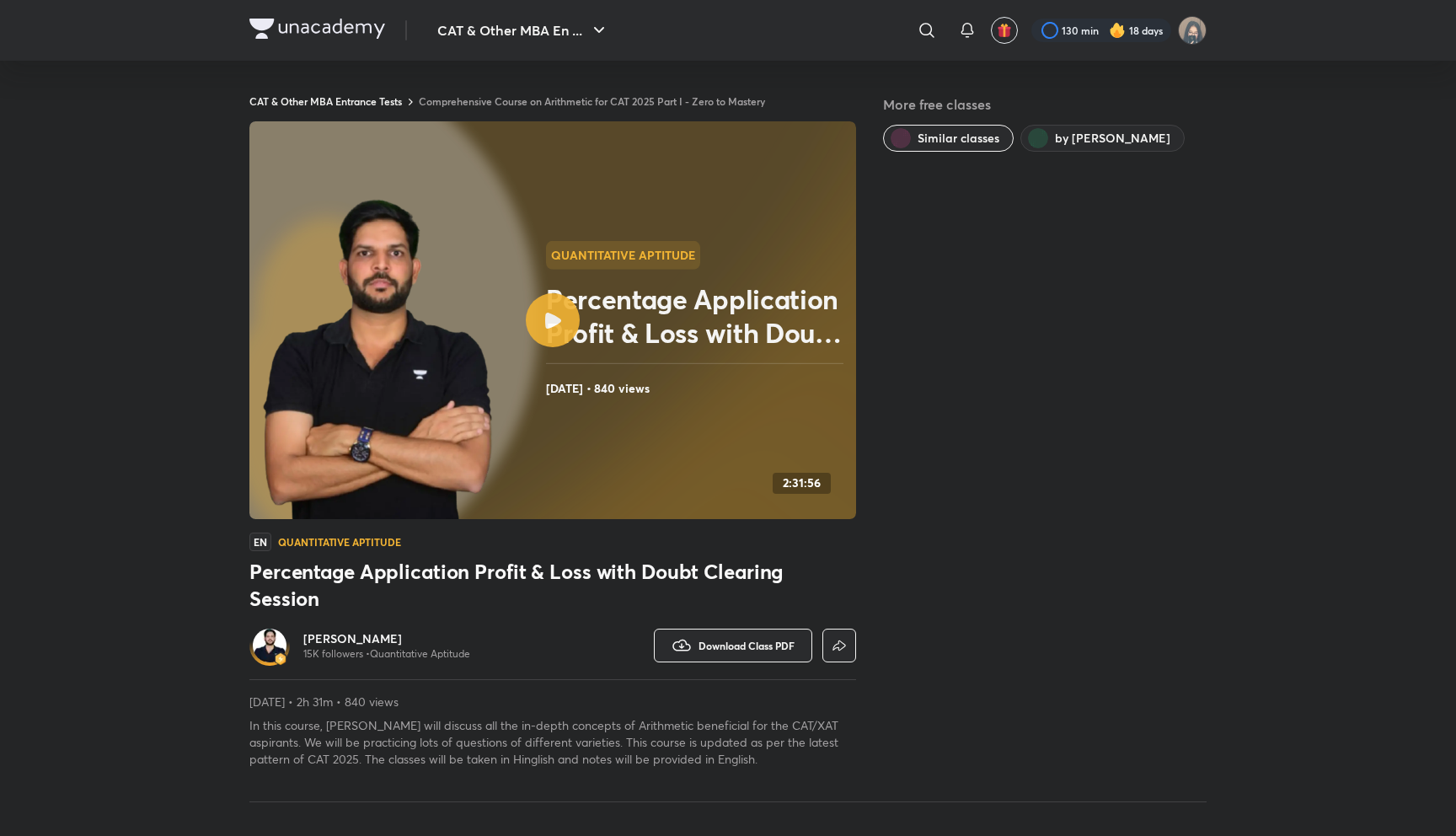
click at [549, 324] on icon at bounding box center [553, 321] width 16 height 16
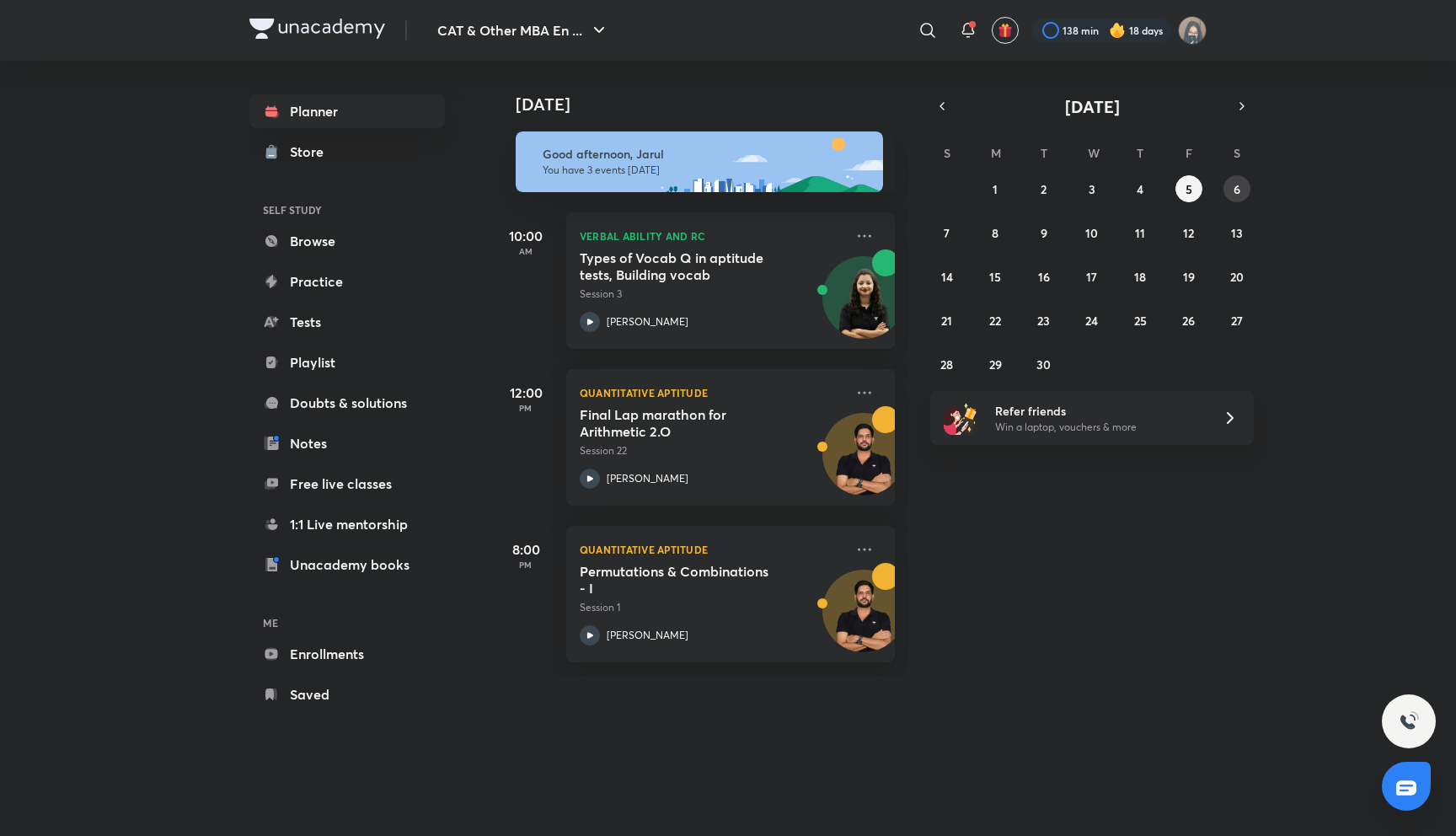
click at [1234, 190] on abbr "6" at bounding box center [1237, 190] width 7 height 16
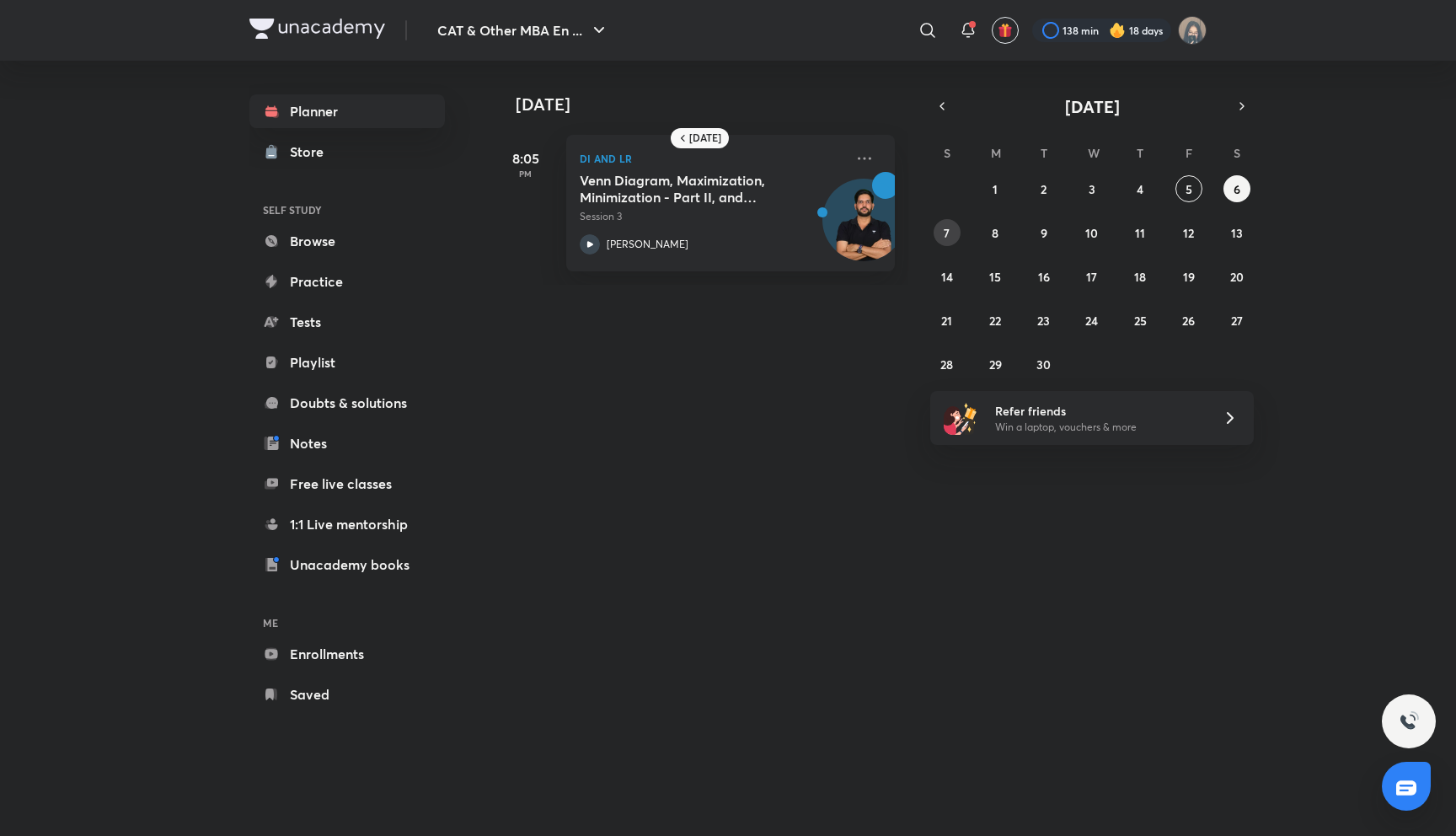
click at [952, 226] on button "7" at bounding box center [946, 232] width 27 height 27
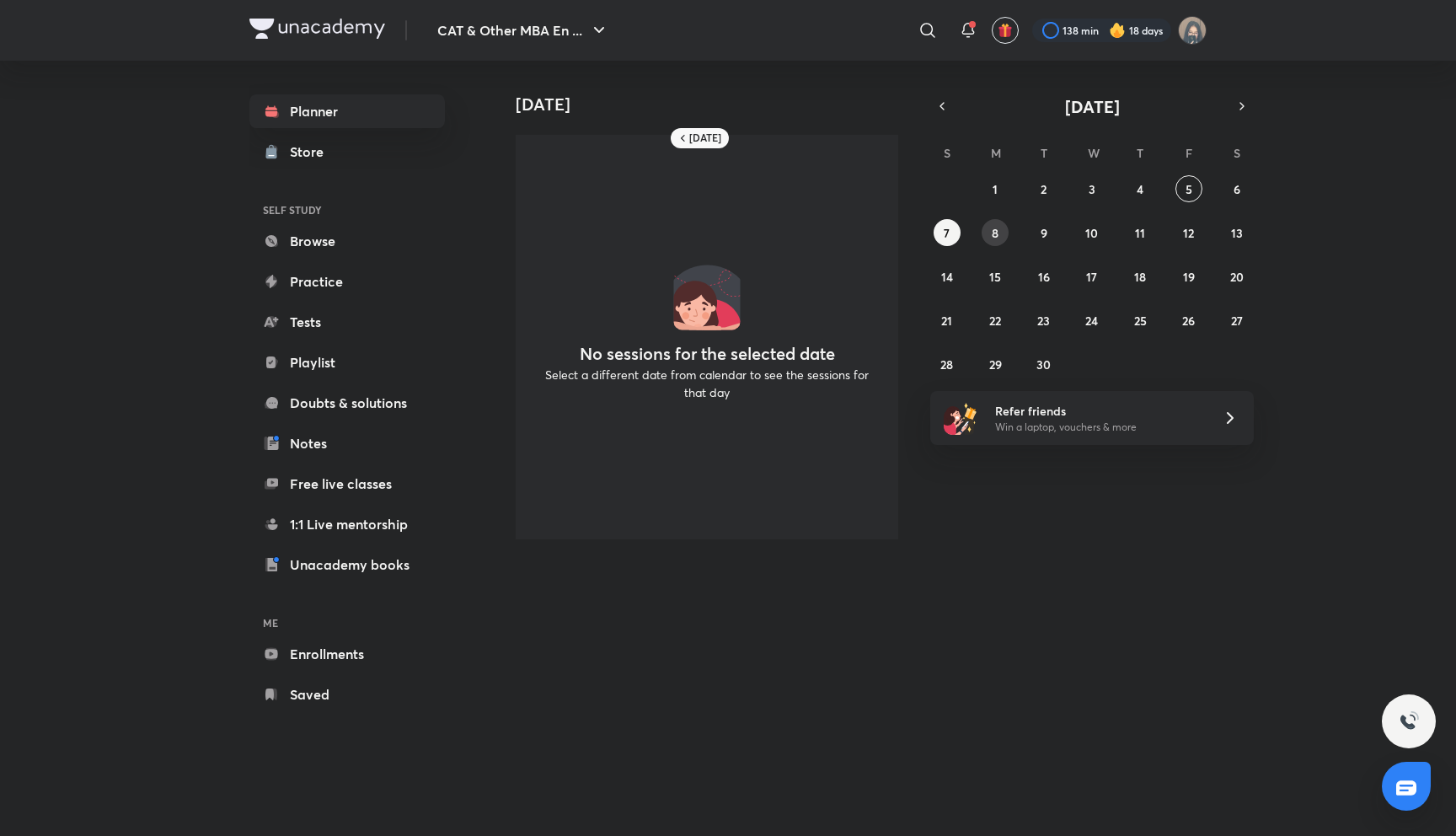
click at [996, 227] on abbr "8" at bounding box center [995, 233] width 7 height 16
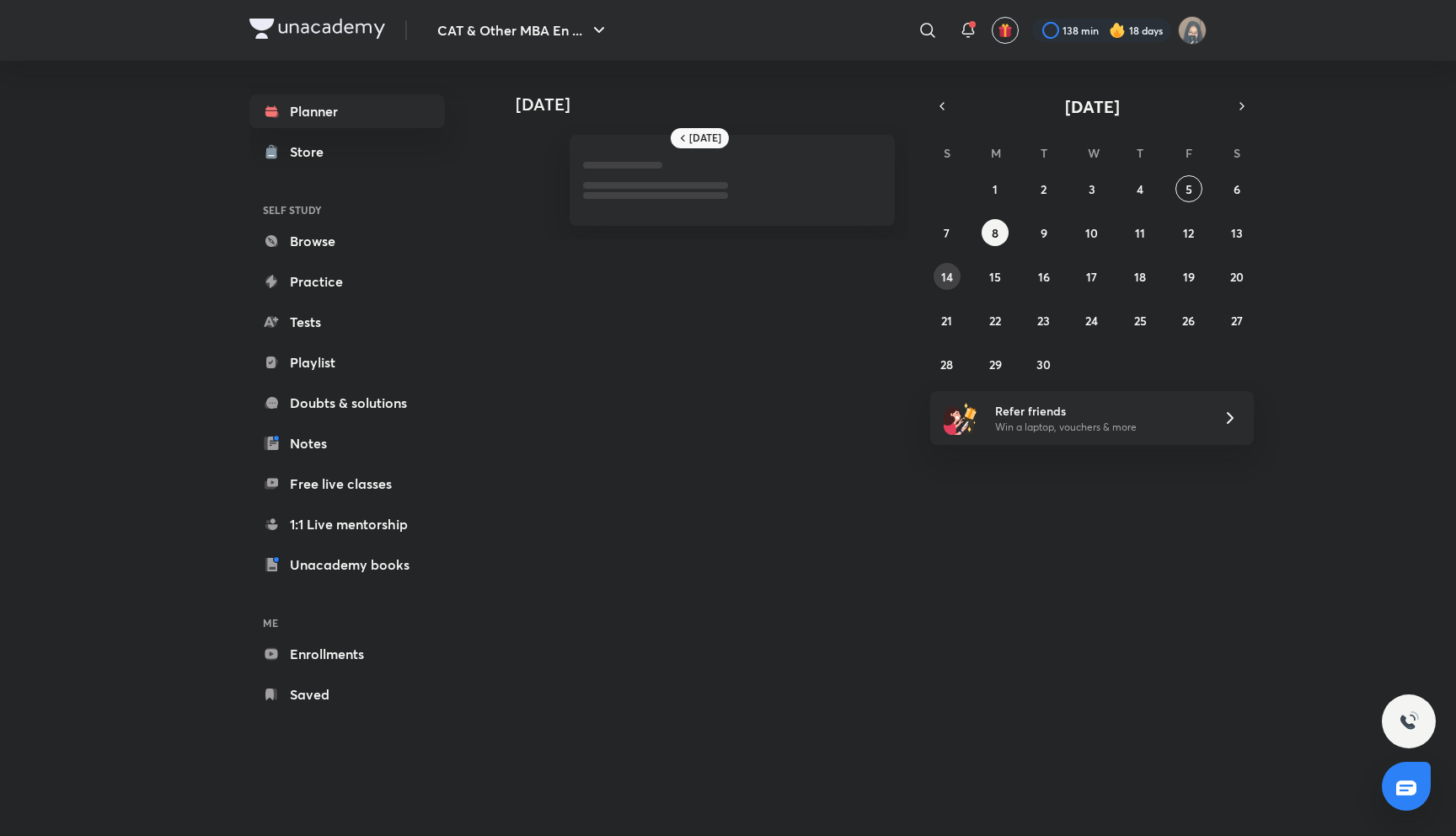
click at [955, 264] on div "31 1 2 3 4 5 6 7 8 9 10 11 12 13 14 15 16 17 18 19 20 21 22 23 24 25 26 27 28 2…" at bounding box center [1092, 276] width 324 height 203
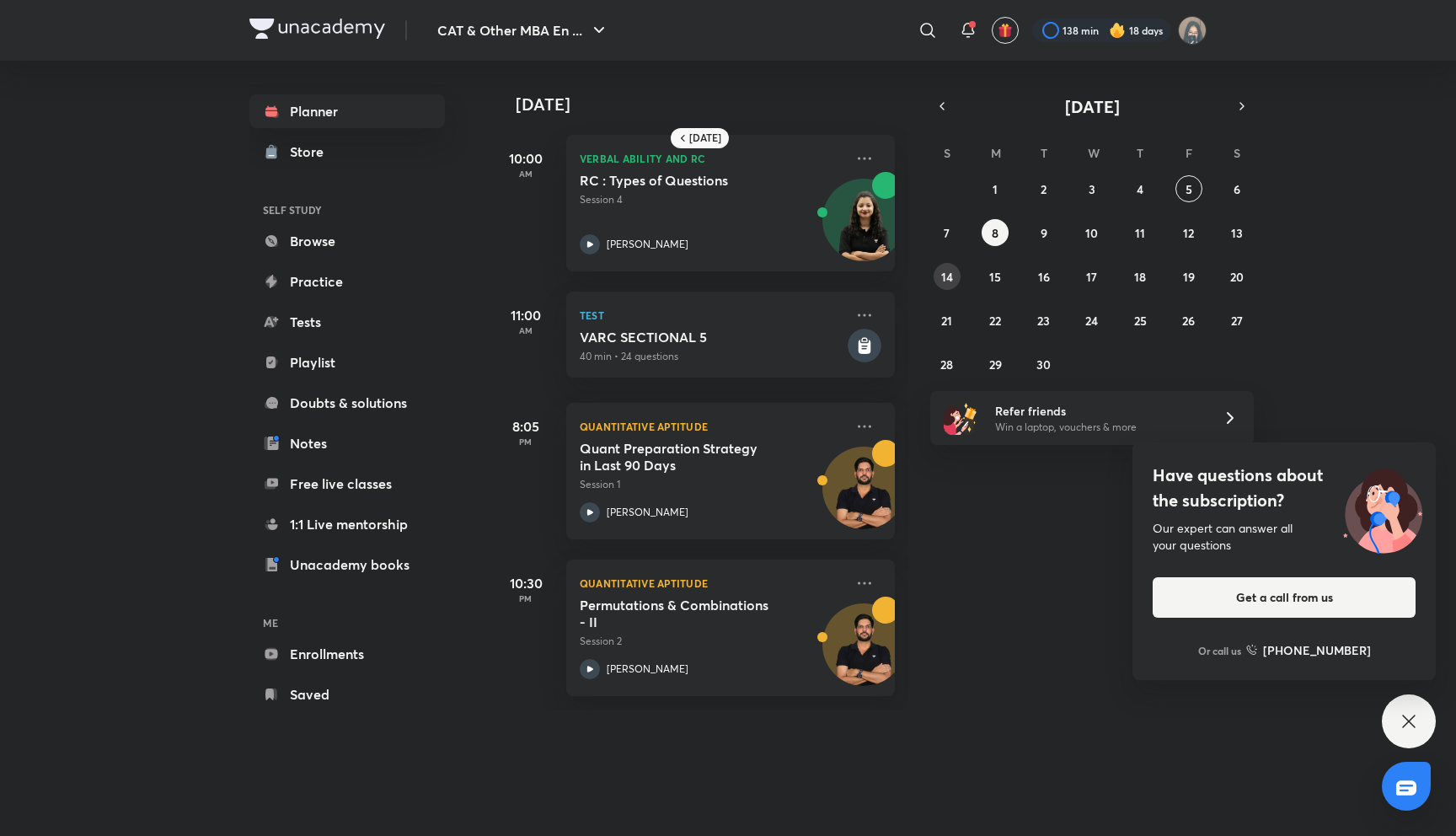
click at [942, 285] on button "14" at bounding box center [946, 276] width 27 height 27
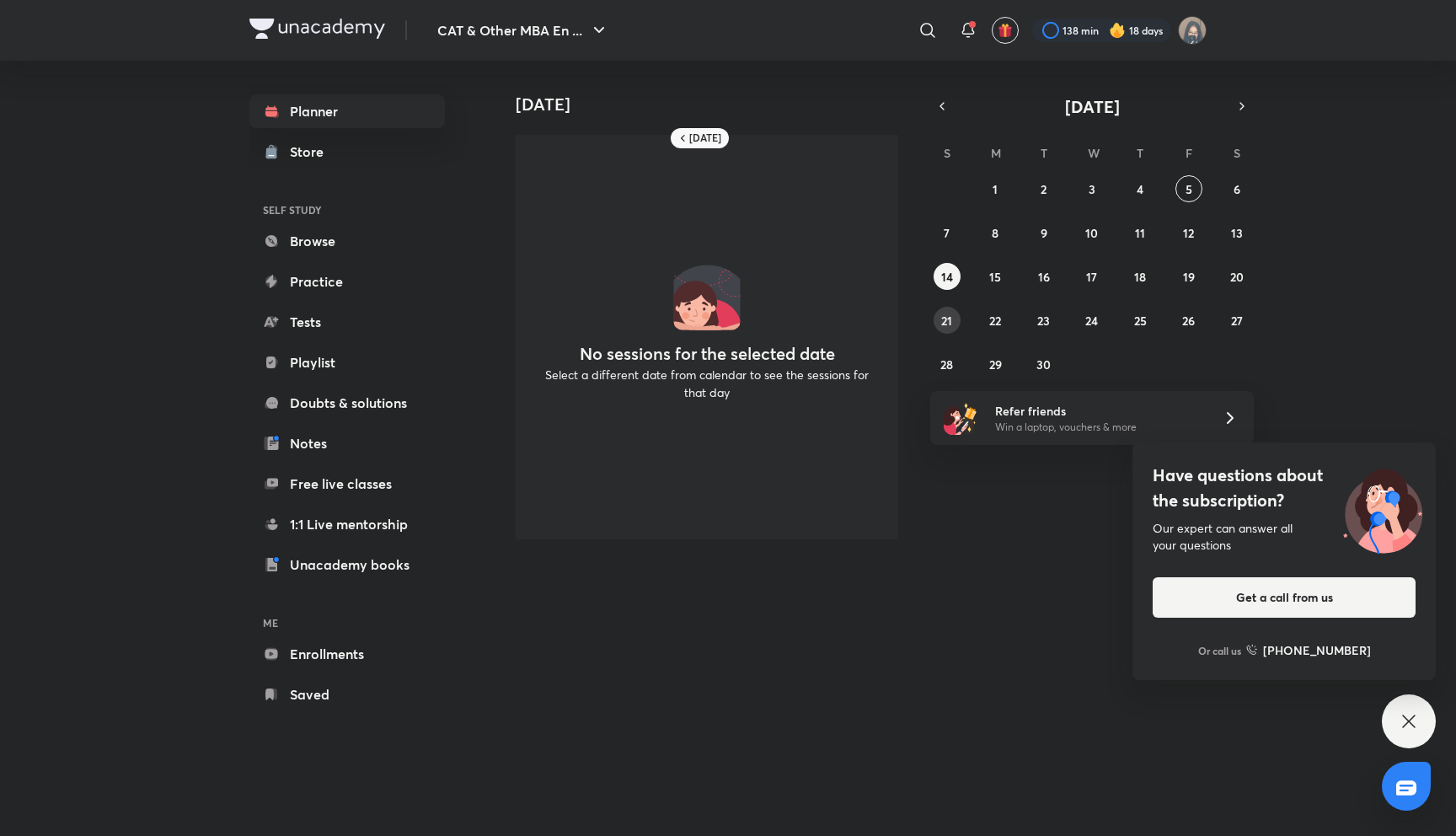
click at [943, 309] on button "21" at bounding box center [946, 320] width 27 height 27
click at [945, 357] on abbr "28" at bounding box center [946, 365] width 13 height 16
click at [1183, 190] on button "5" at bounding box center [1189, 189] width 27 height 27
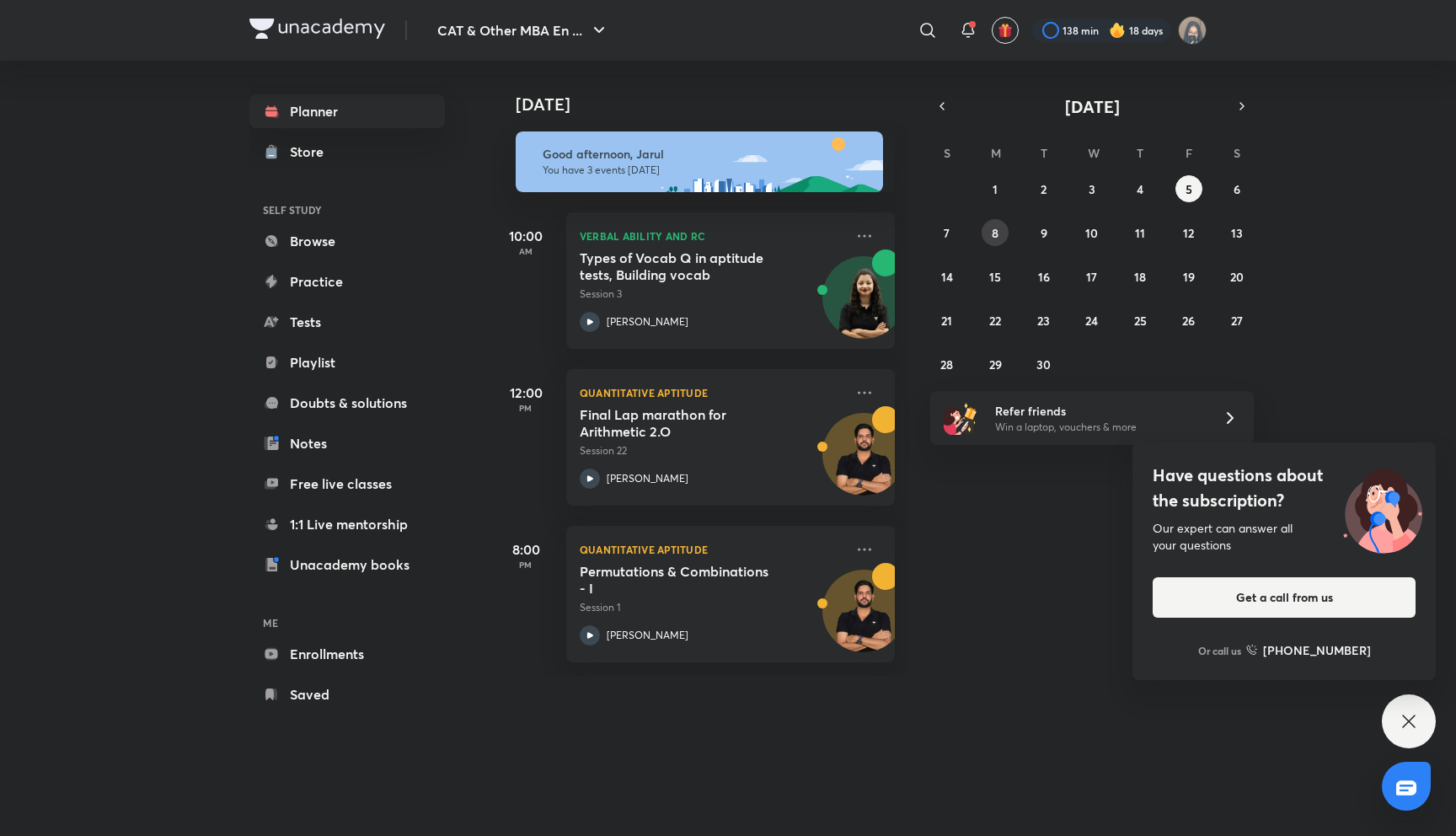
click at [990, 226] on button "8" at bounding box center [995, 232] width 27 height 27
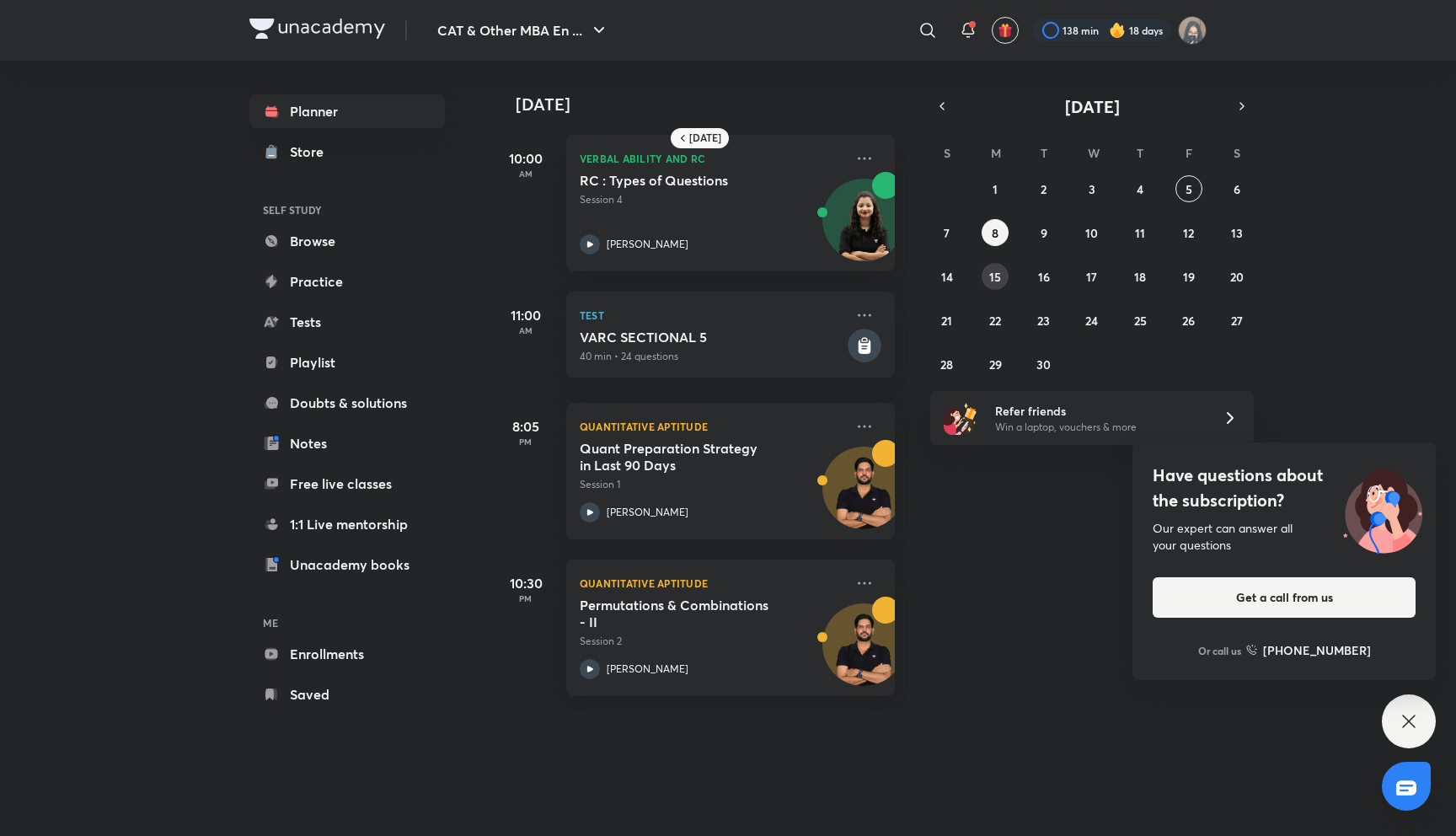
click at [995, 274] on abbr "15" at bounding box center [995, 277] width 12 height 16
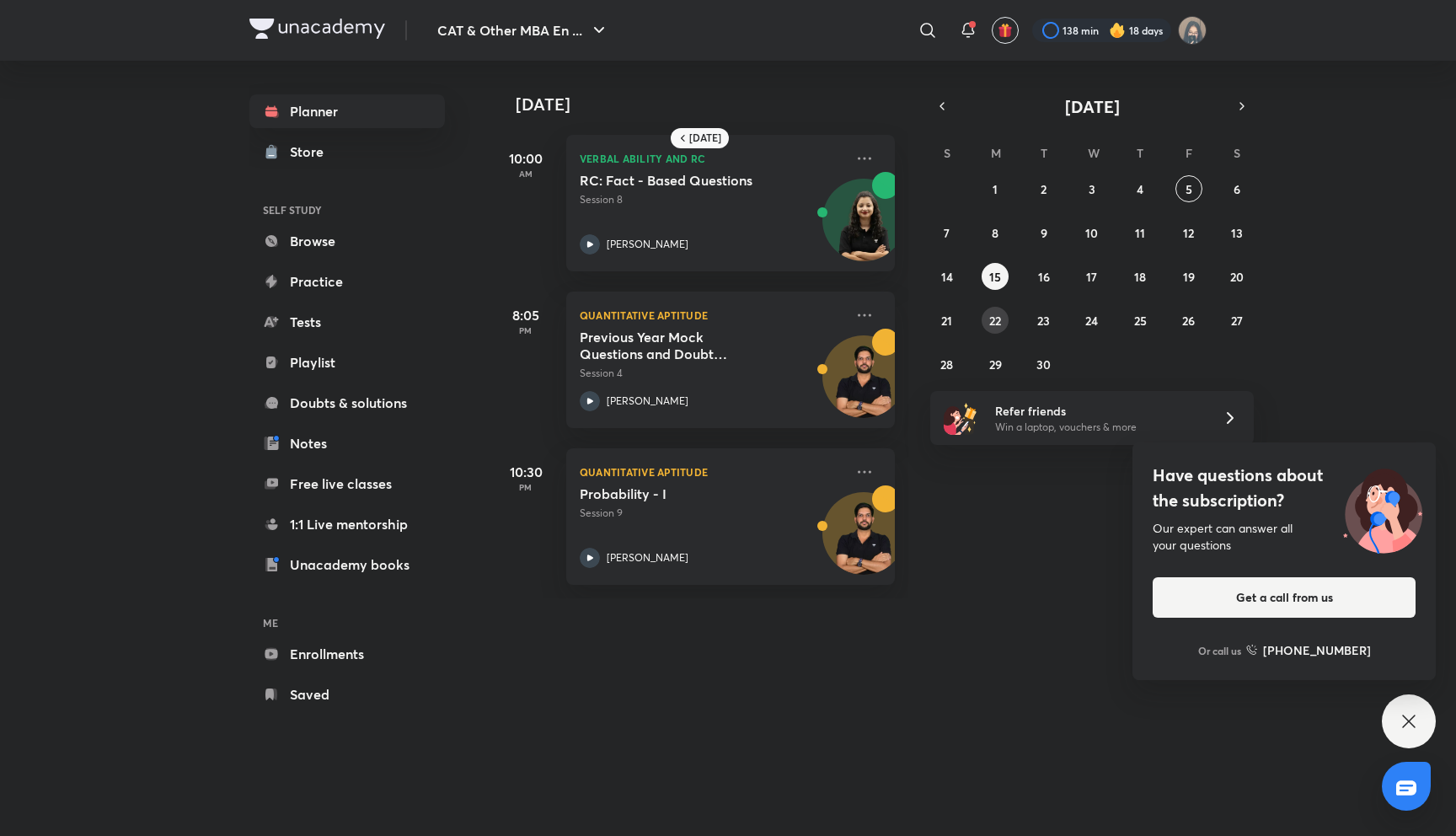
click at [995, 317] on abbr "22" at bounding box center [995, 321] width 12 height 16
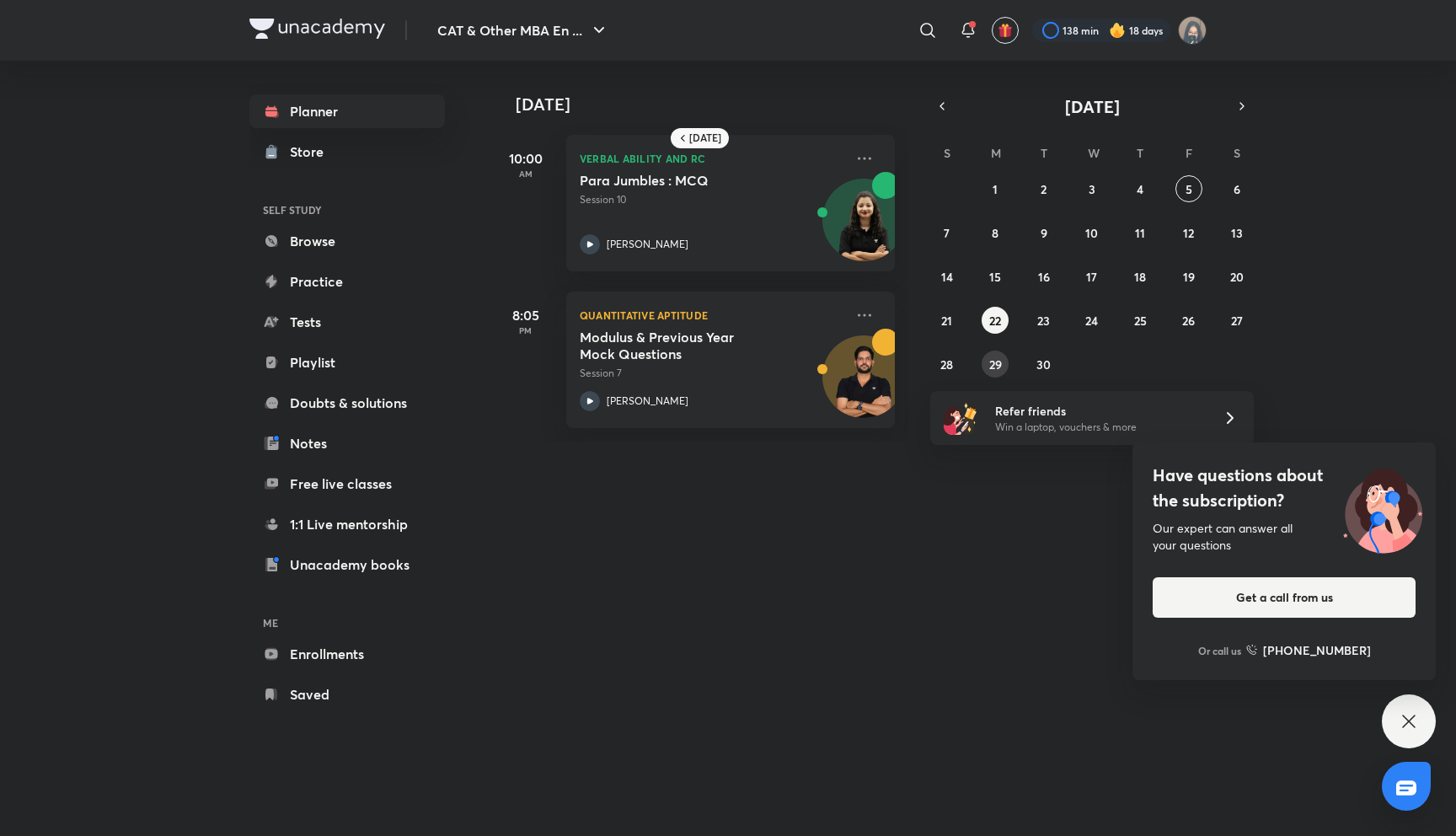
click at [999, 359] on abbr "29" at bounding box center [995, 365] width 13 height 16
click at [944, 232] on abbr "7" at bounding box center [947, 233] width 6 height 16
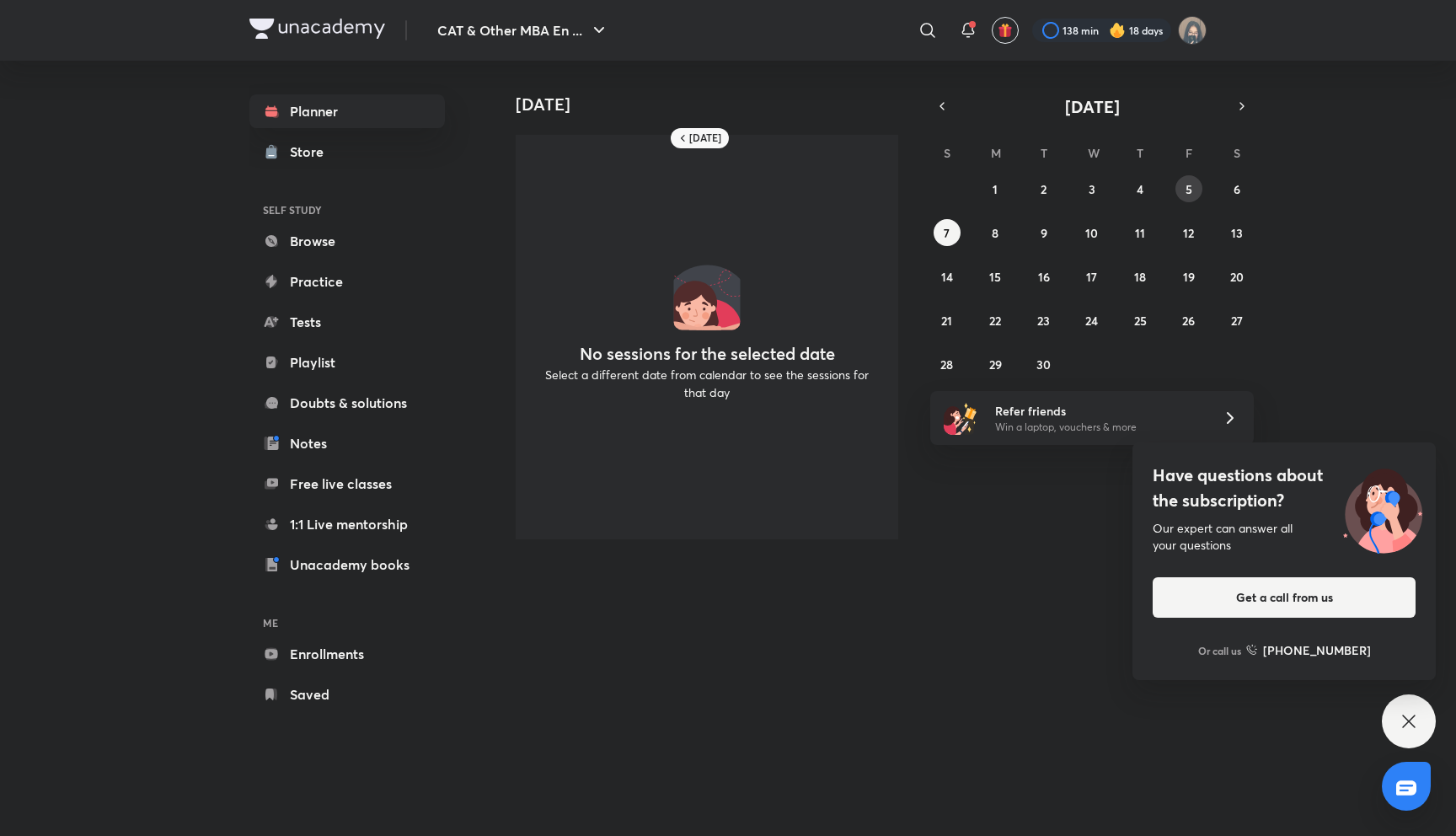
click at [1190, 188] on abbr "5" at bounding box center [1189, 190] width 7 height 16
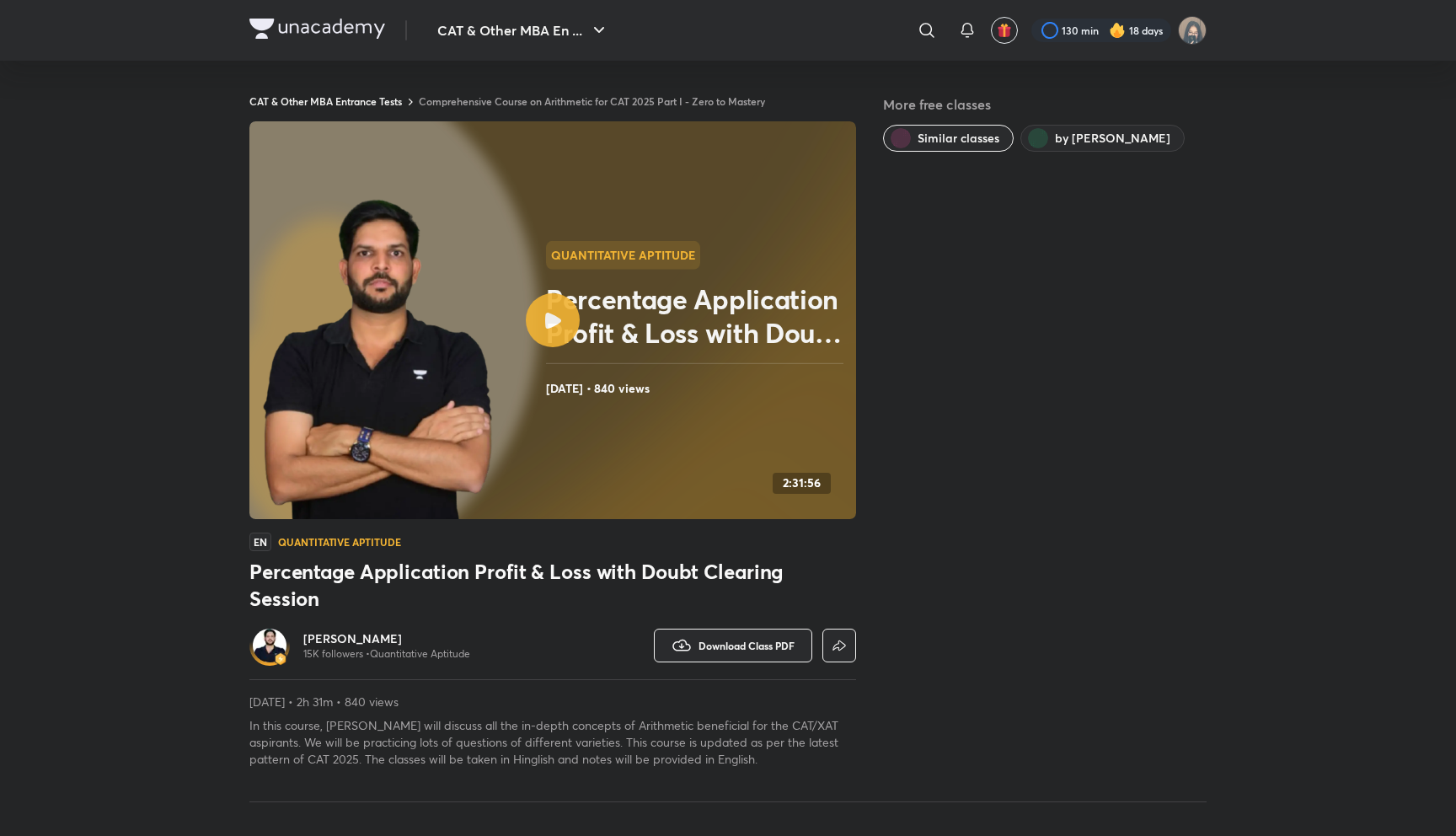
click at [509, 97] on link "Comprehensive Course on Arithmetic for CAT 2025 Part I - Zero to Mastery" at bounding box center [591, 102] width 346 height 14
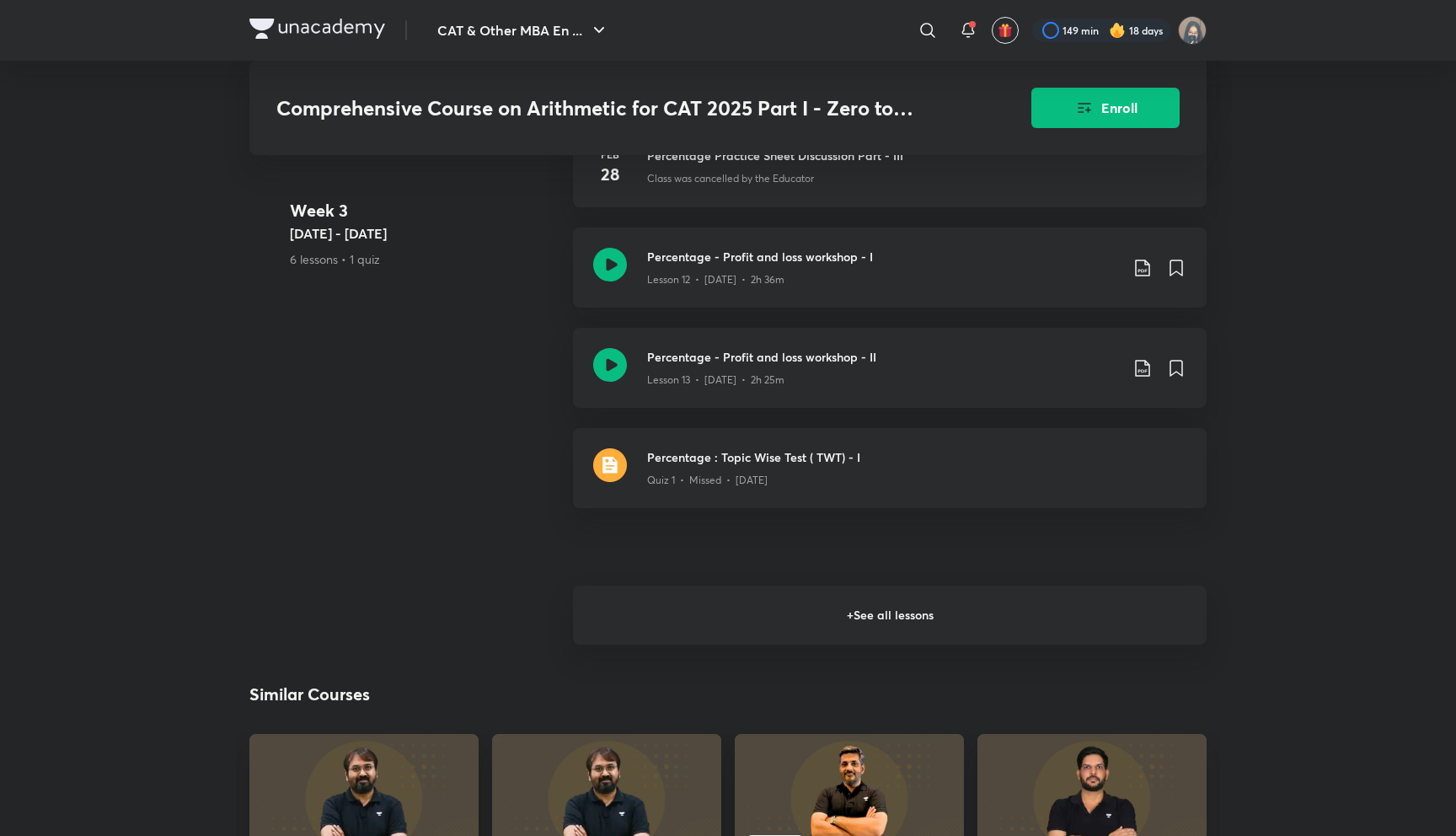
scroll to position [2243, 0]
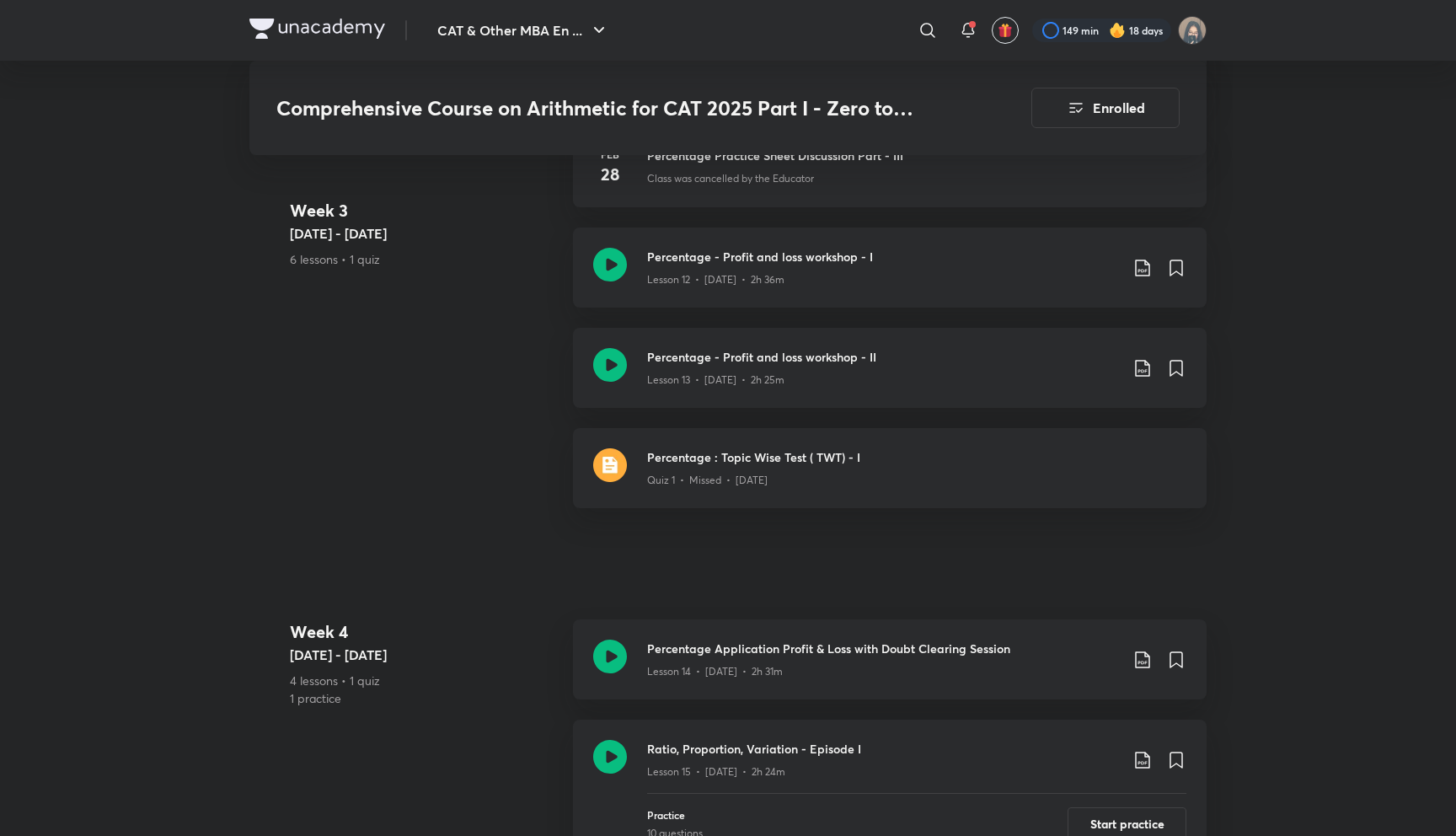
click at [620, 617] on div "Comprehensive Course on Arithmetic for CAT 2025 Part I - Zero to Mastery Enroll…" at bounding box center [728, 791] width 957 height 5880
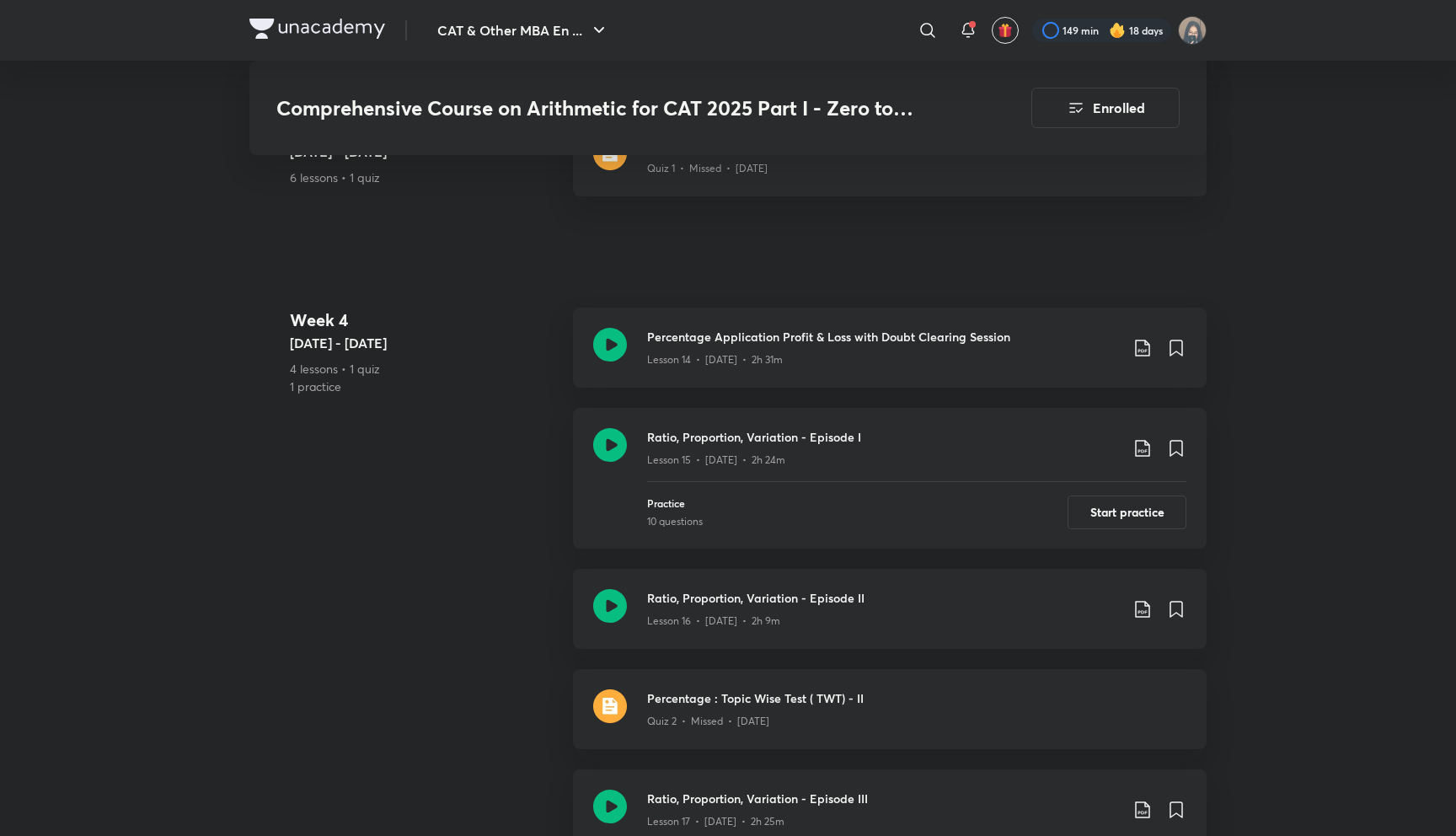
scroll to position [2594, 0]
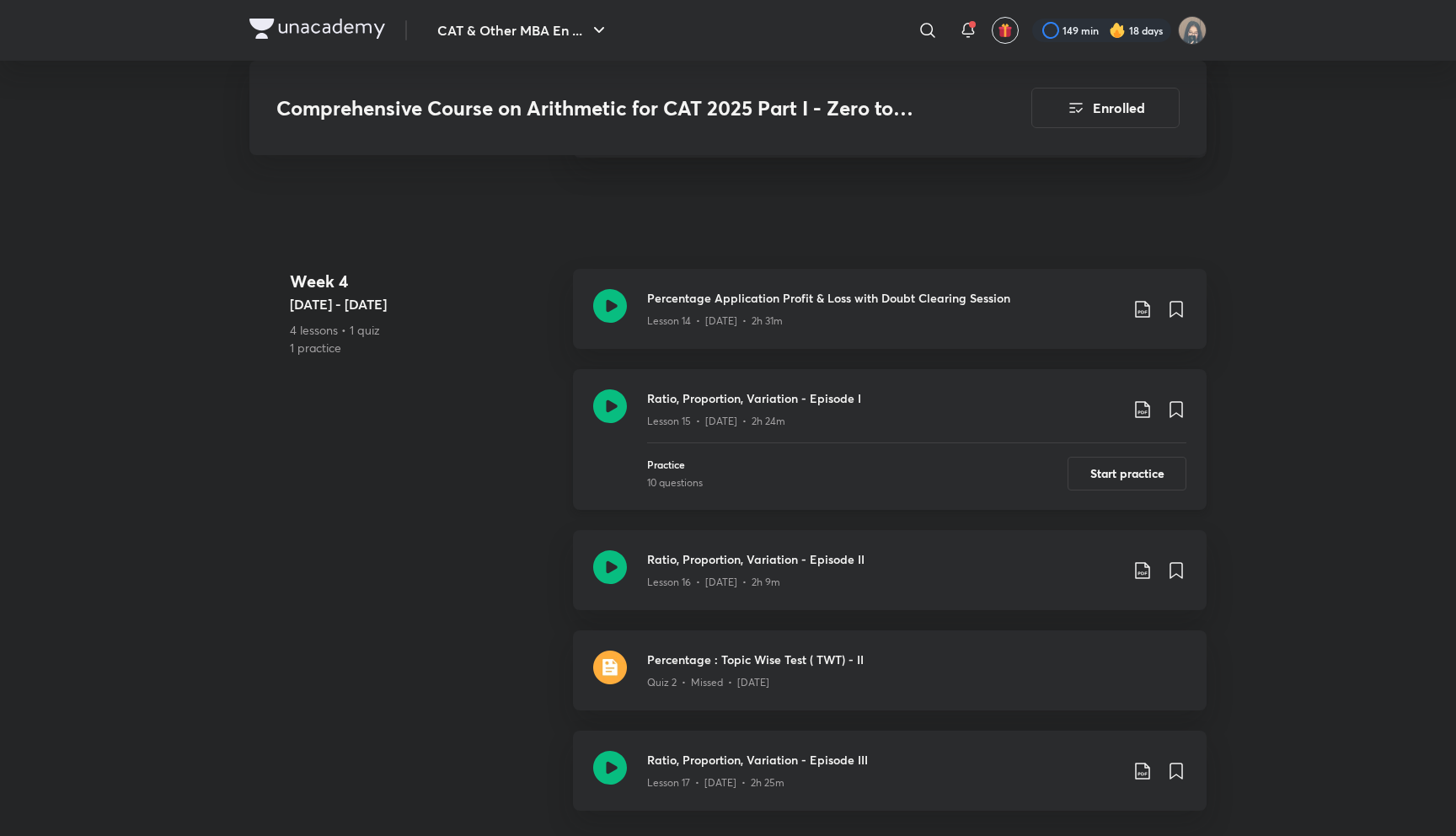
click at [739, 400] on h3 "Ratio, Proportion, Variation - Episode I" at bounding box center [883, 398] width 472 height 18
